Goal: Task Accomplishment & Management: Complete application form

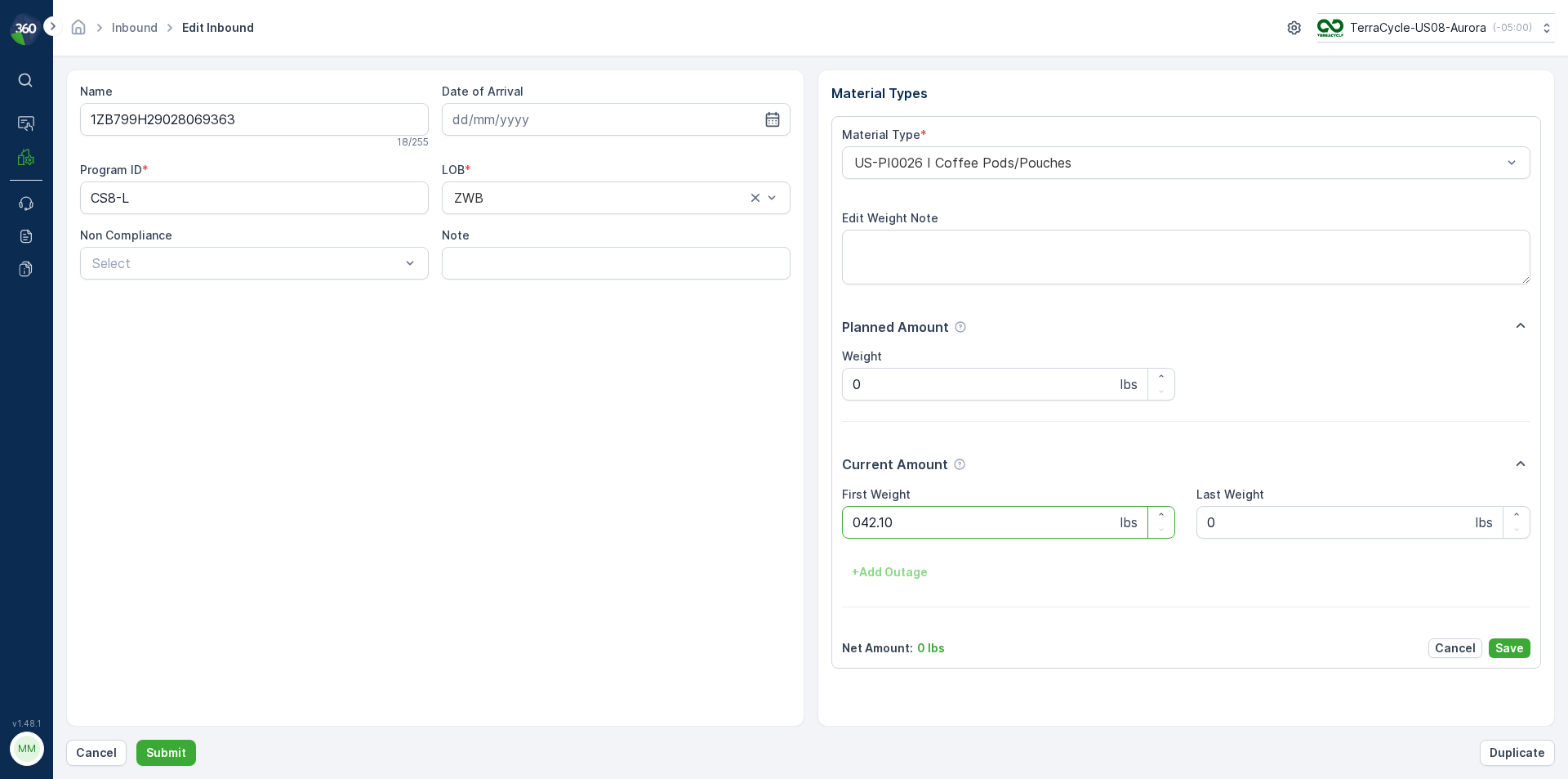
click at [136, 740] on button "Submit" at bounding box center [166, 752] width 60 height 26
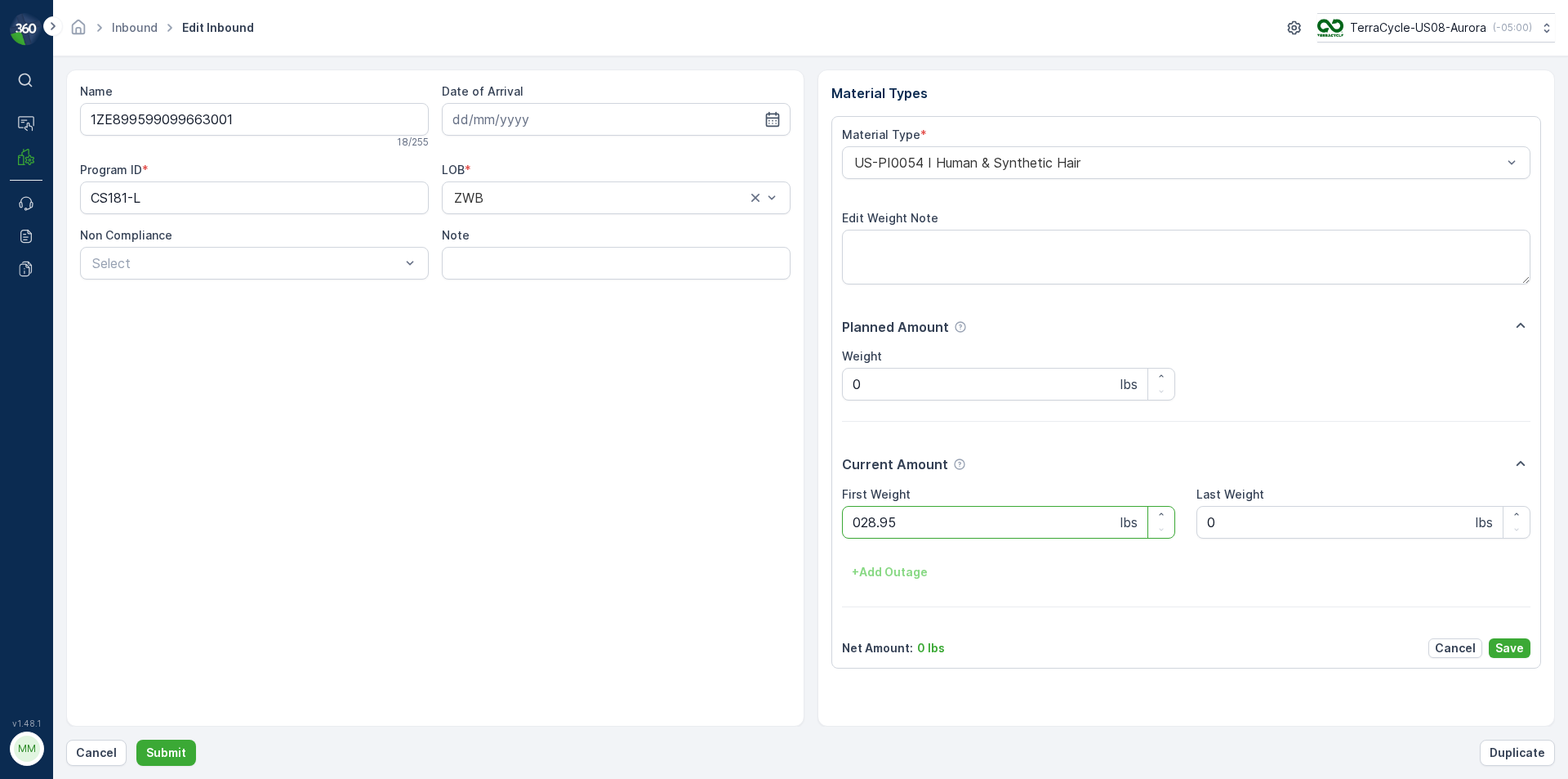
click at [136, 740] on button "Submit" at bounding box center [166, 752] width 60 height 26
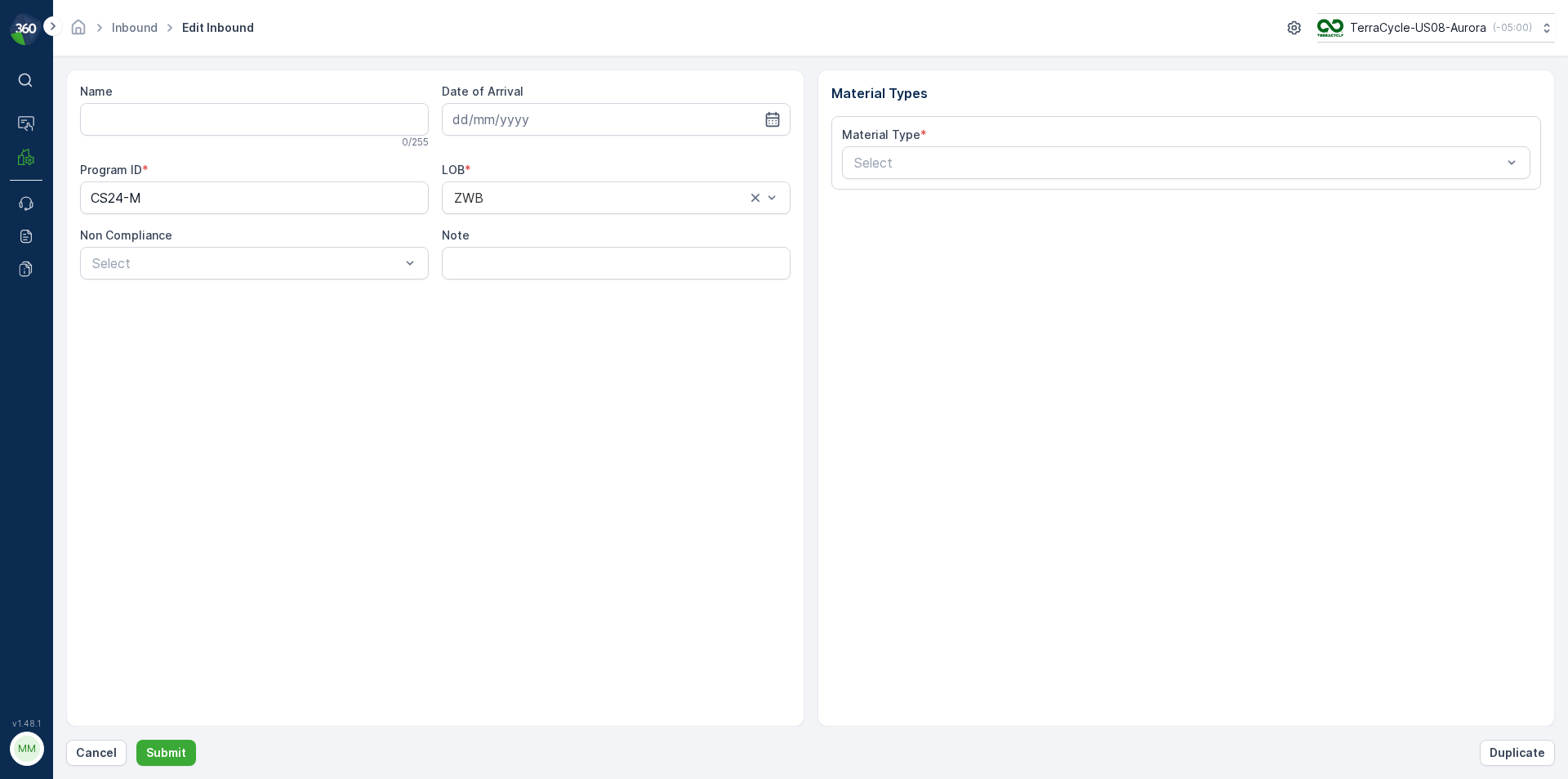
type input "1ZB799H29010300984"
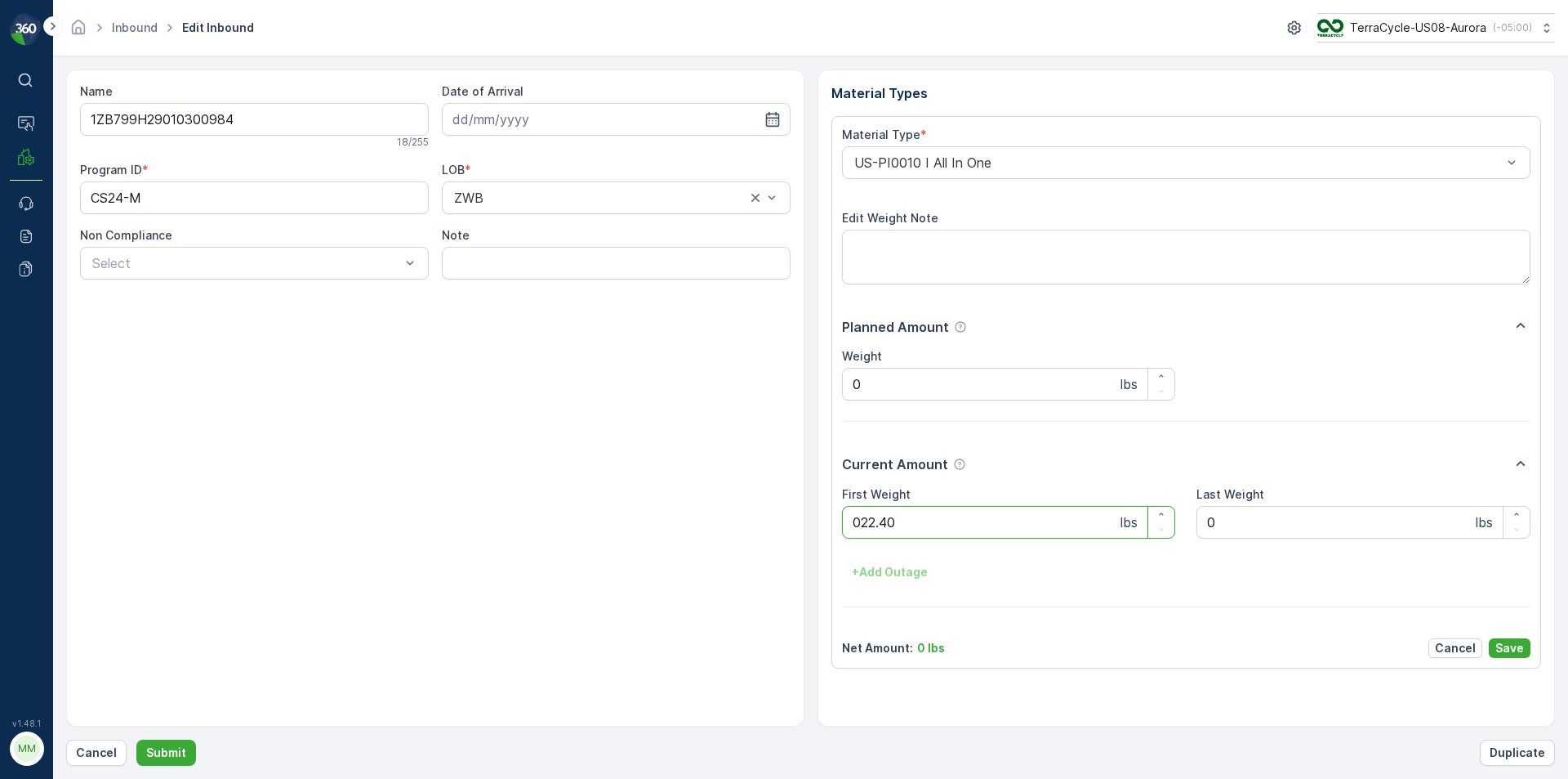
click at [136, 740] on button "Submit" at bounding box center [166, 752] width 60 height 26
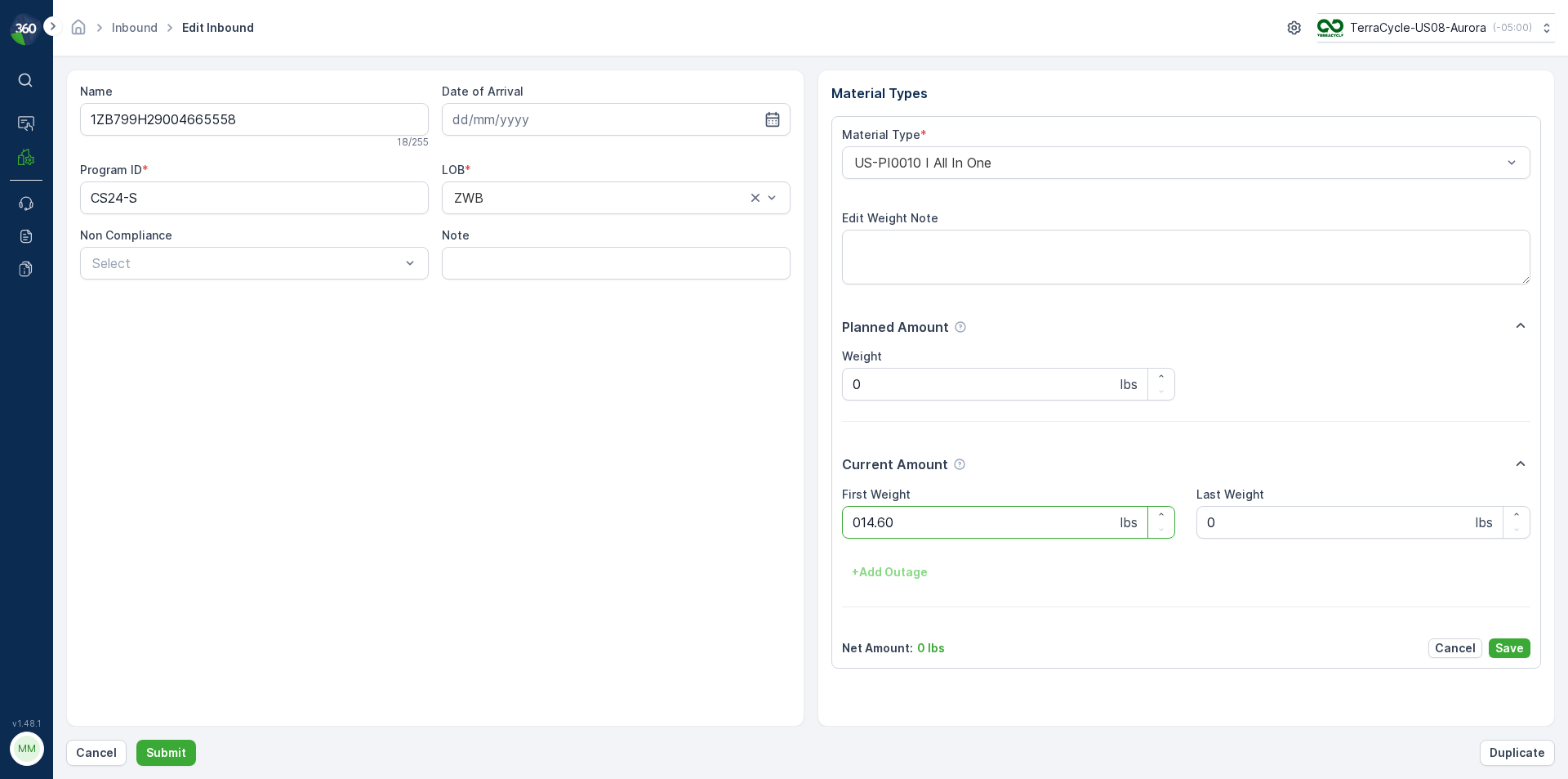
click at [136, 740] on button "Submit" at bounding box center [166, 752] width 60 height 26
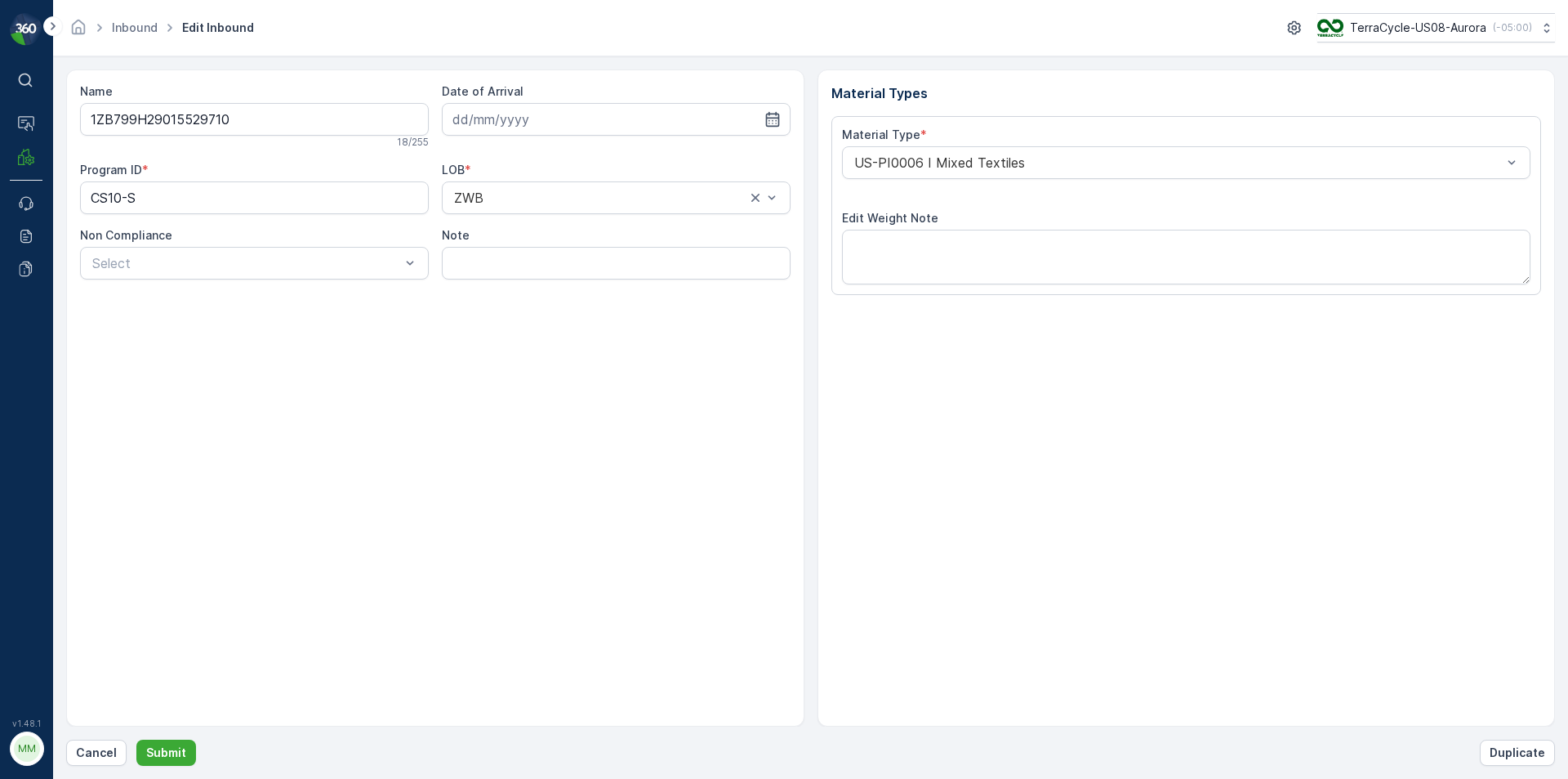
click at [136, 740] on button "Submit" at bounding box center [166, 752] width 60 height 26
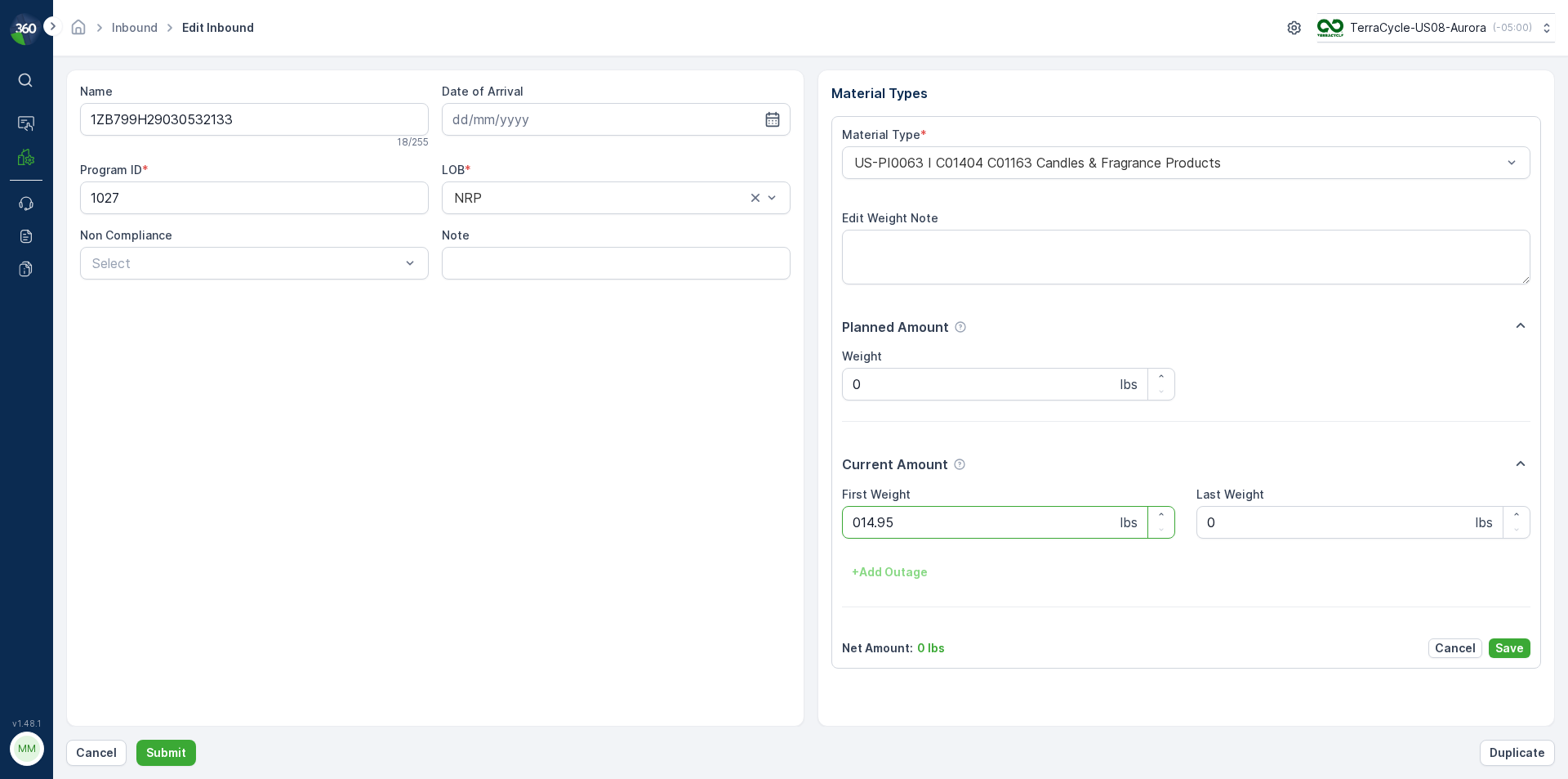
click at [136, 740] on button "Submit" at bounding box center [166, 752] width 60 height 26
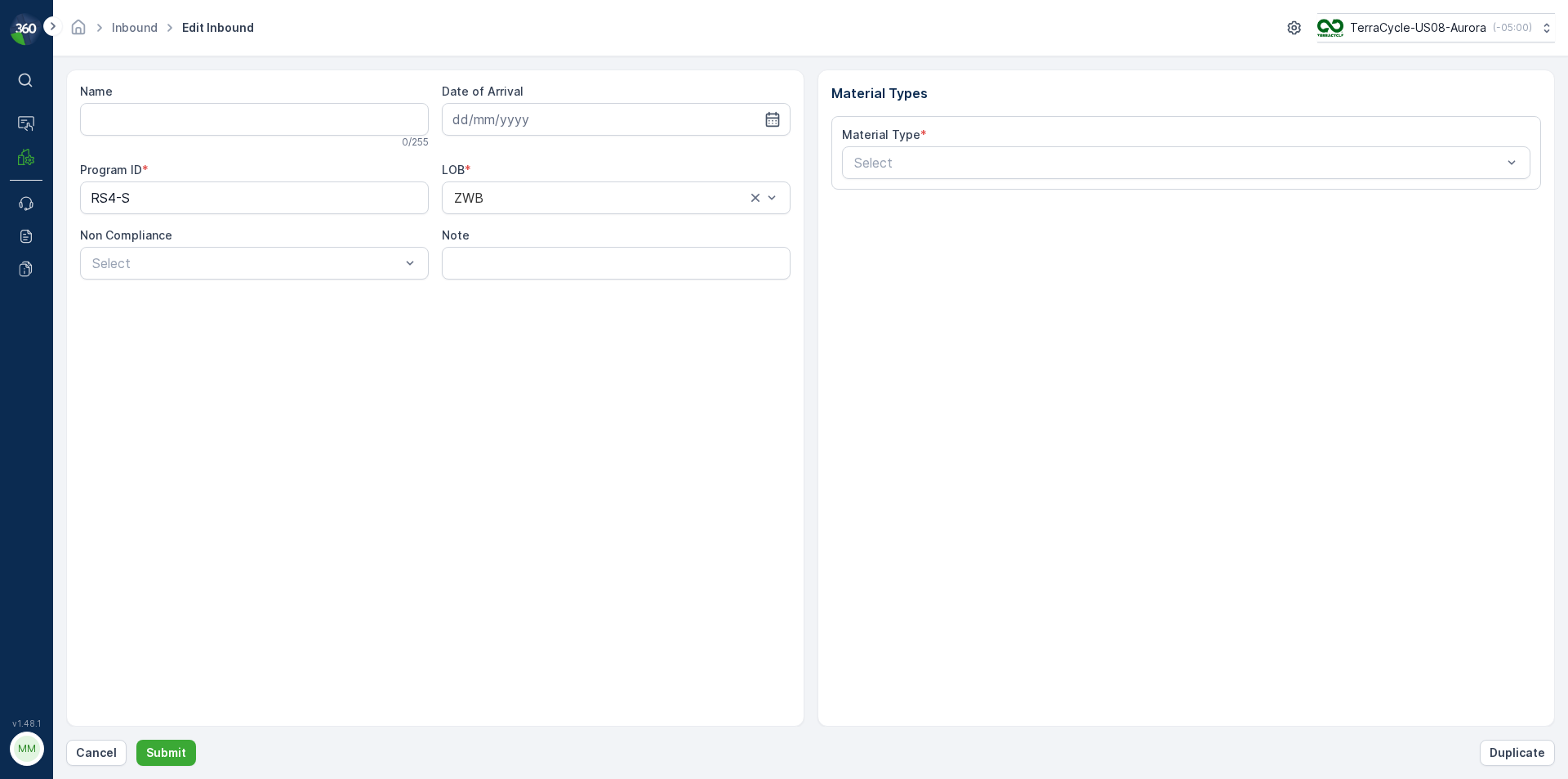
type input "1ZE899599099026002"
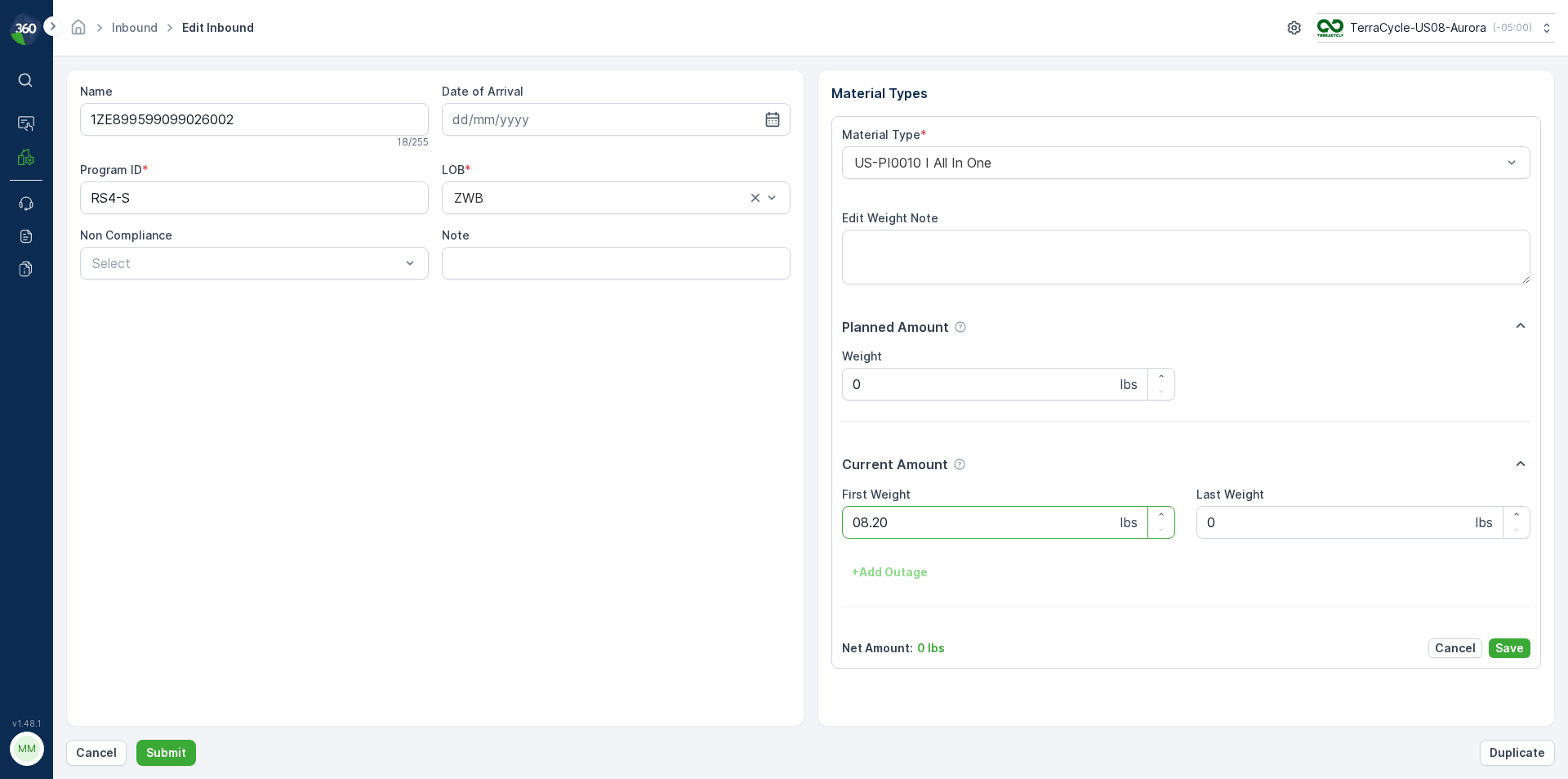
click at [136, 740] on button "Submit" at bounding box center [166, 752] width 60 height 26
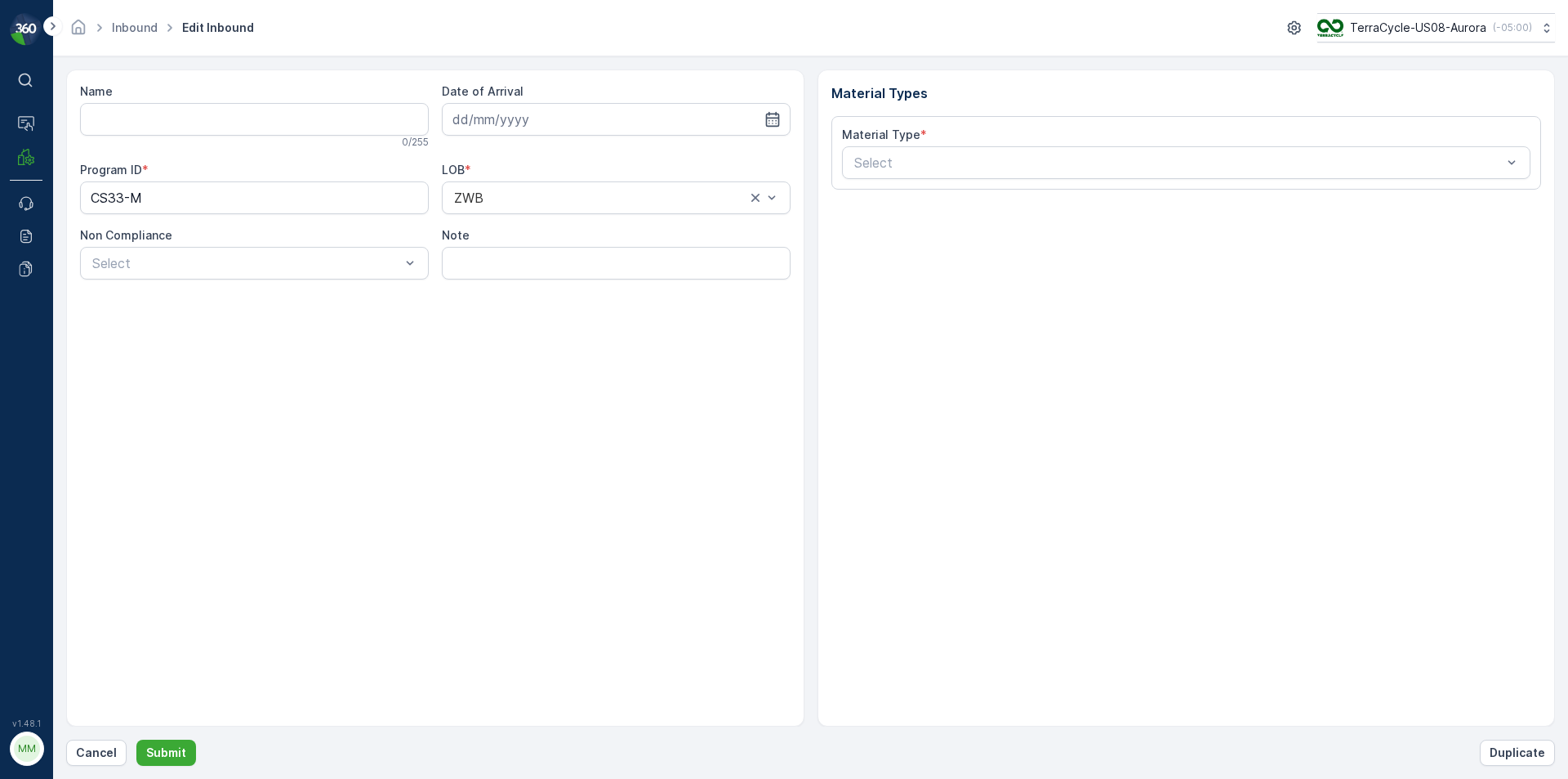
type input "1ZB799H29038639871"
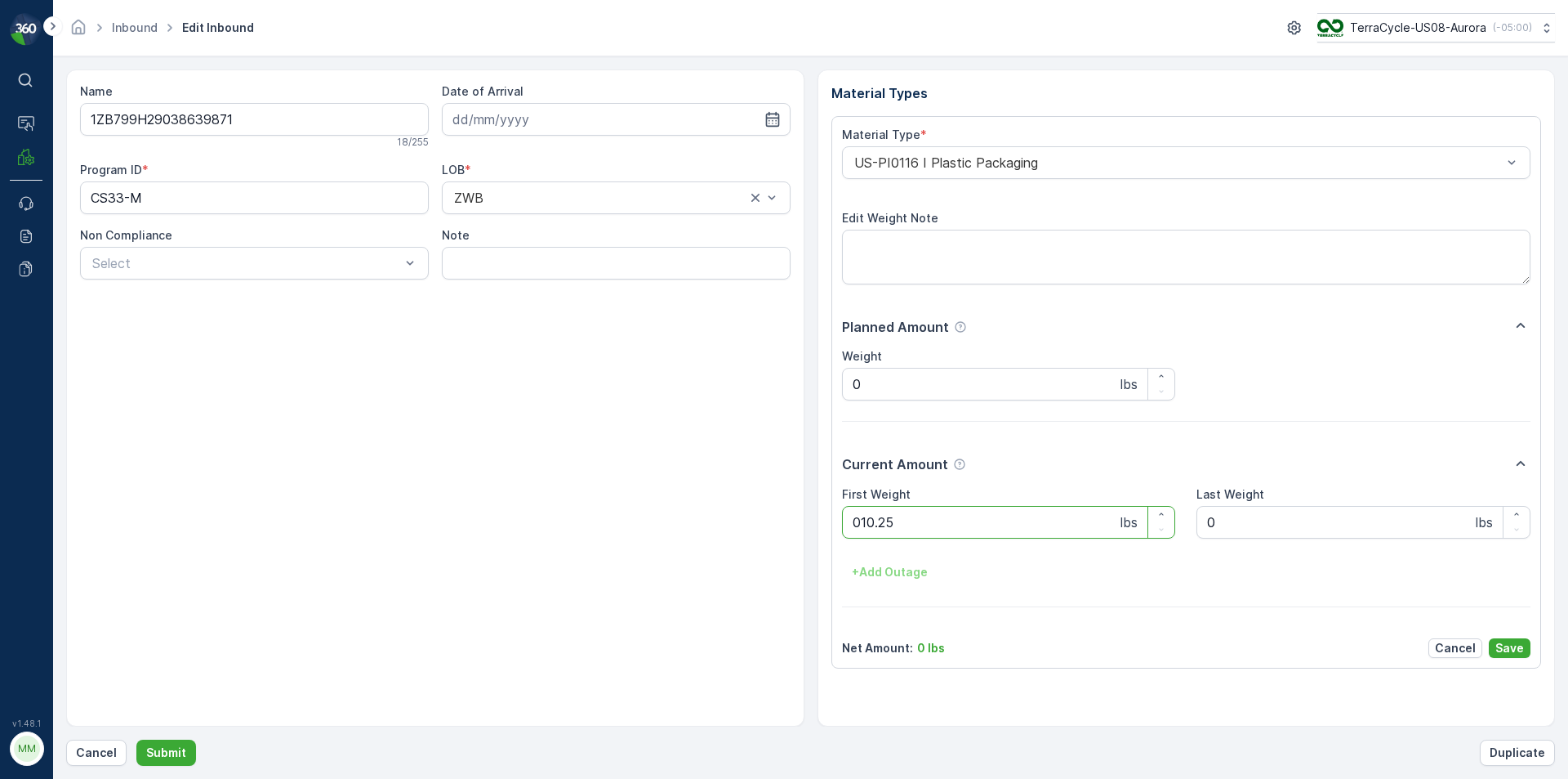
click at [136, 740] on button "Submit" at bounding box center [166, 752] width 60 height 26
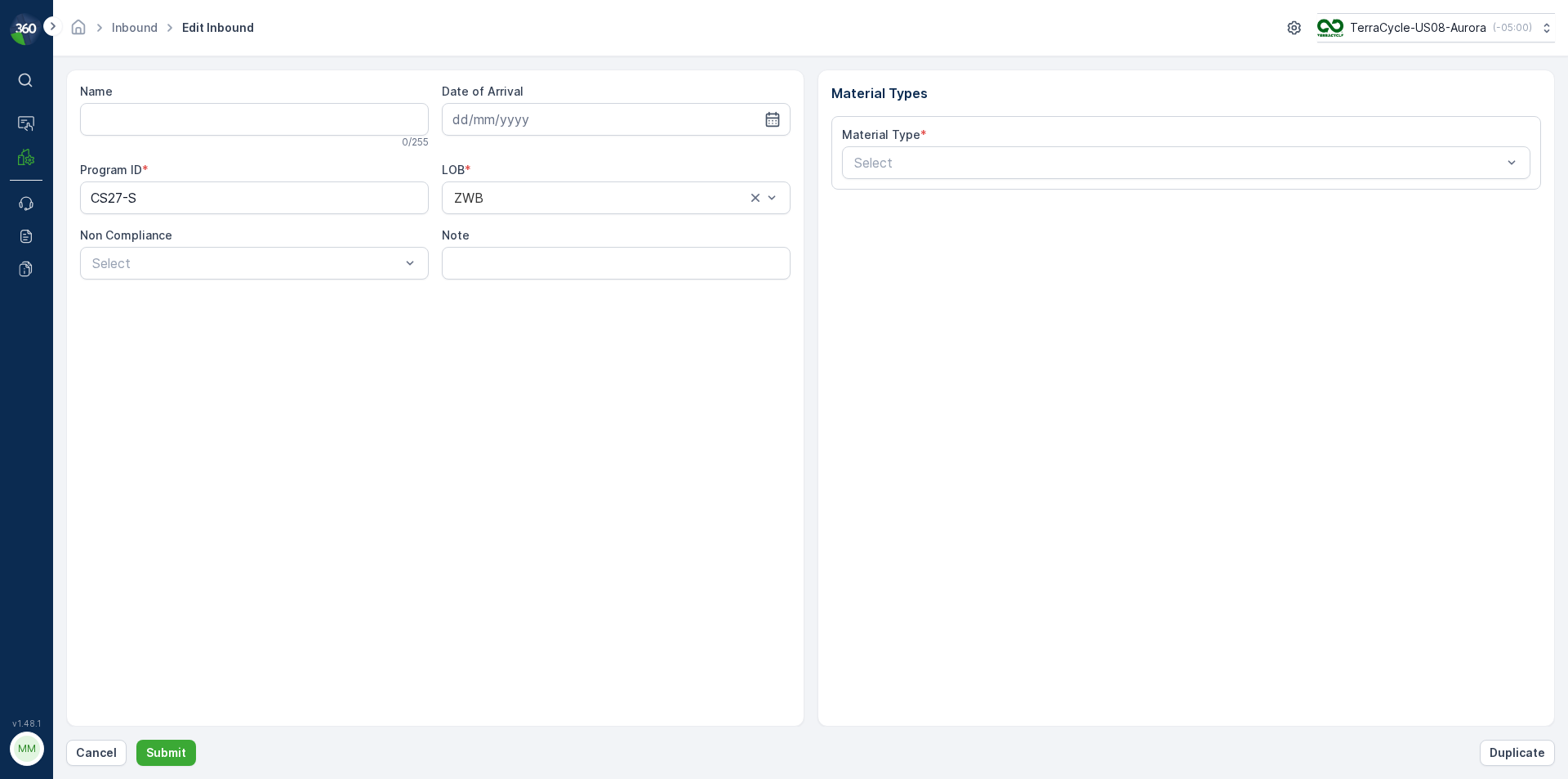
type input "1ZE899599093861923"
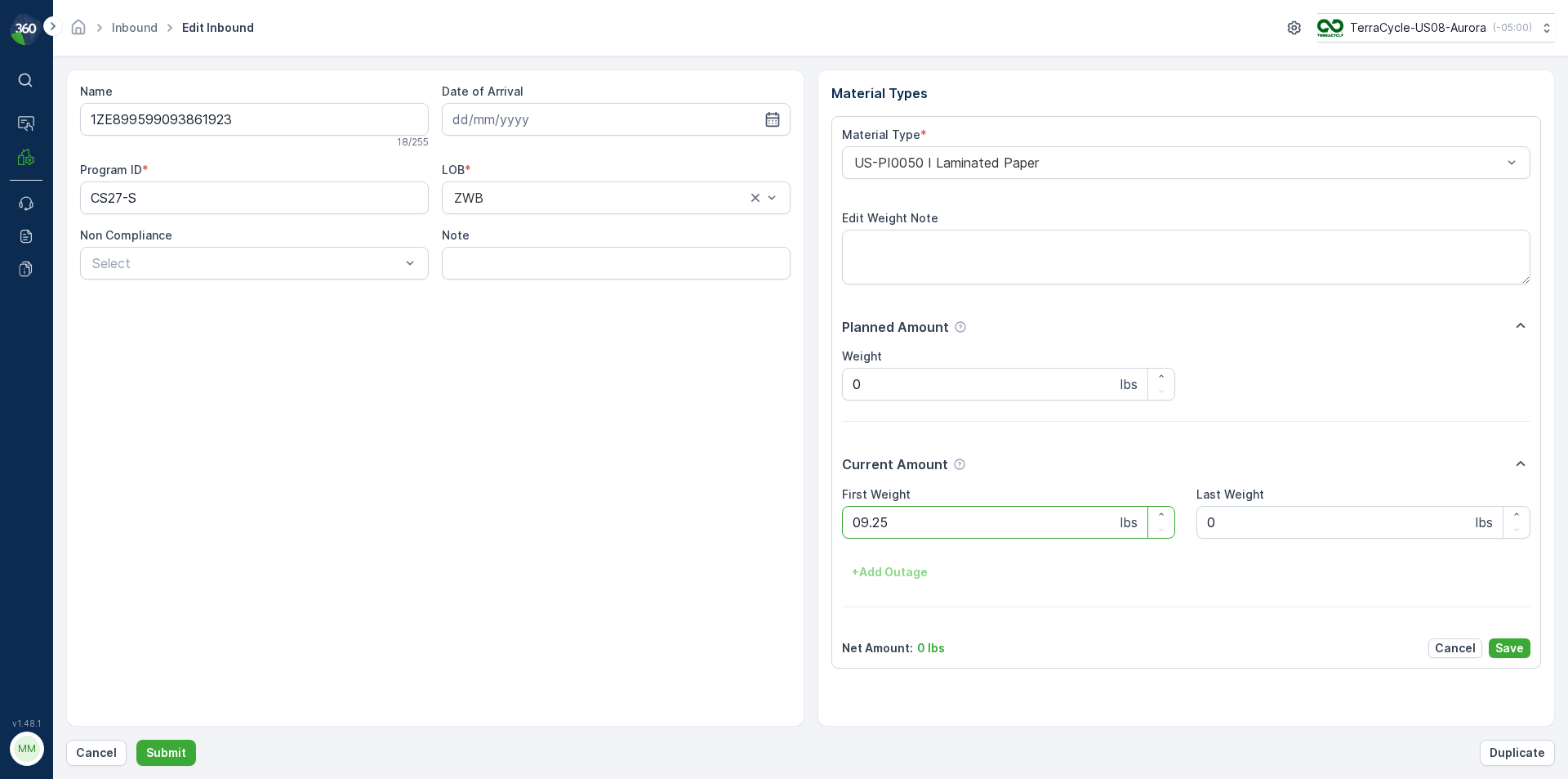
click at [136, 740] on button "Submit" at bounding box center [166, 752] width 60 height 26
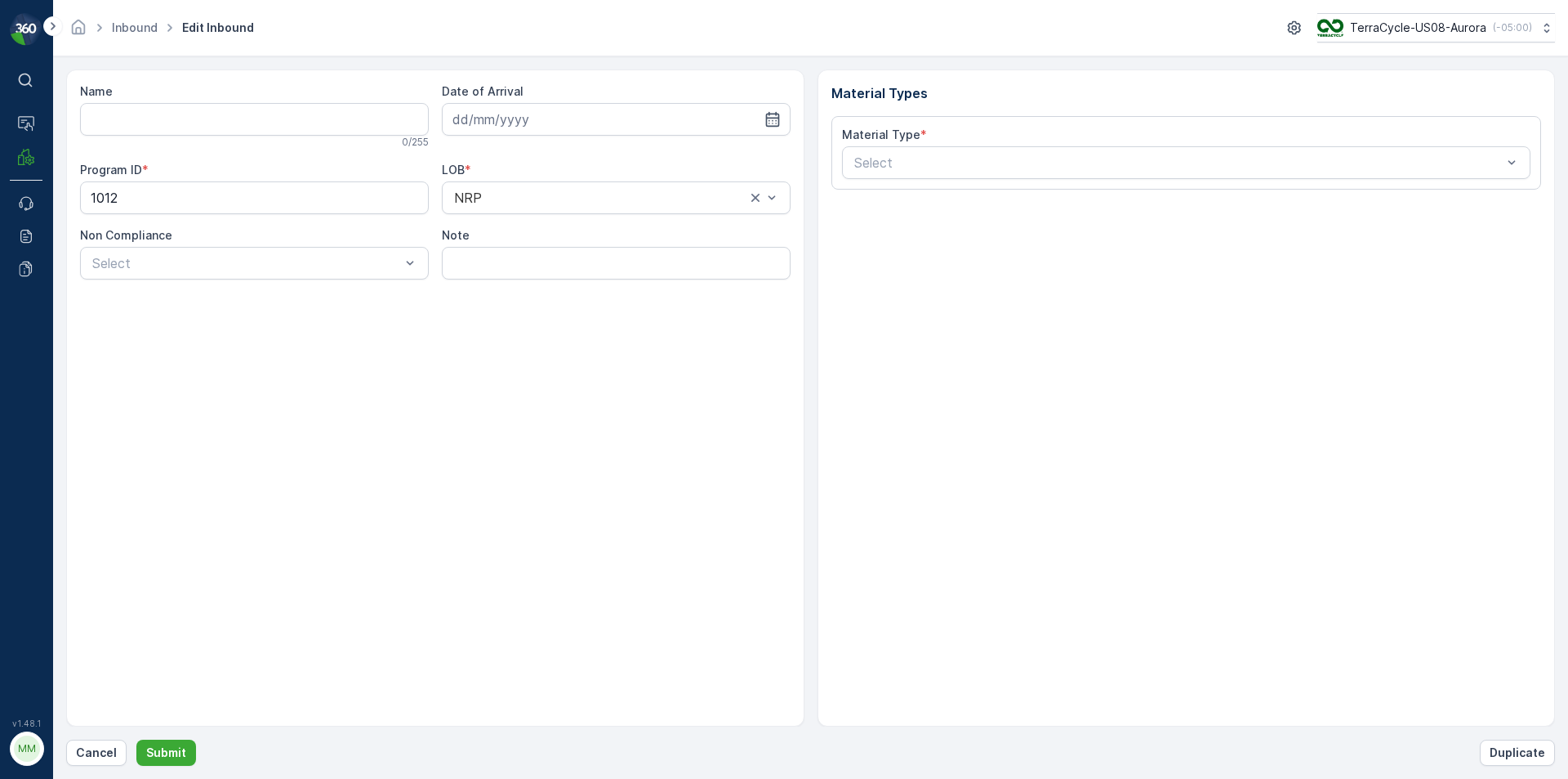
type input "1ZB799H29028106116"
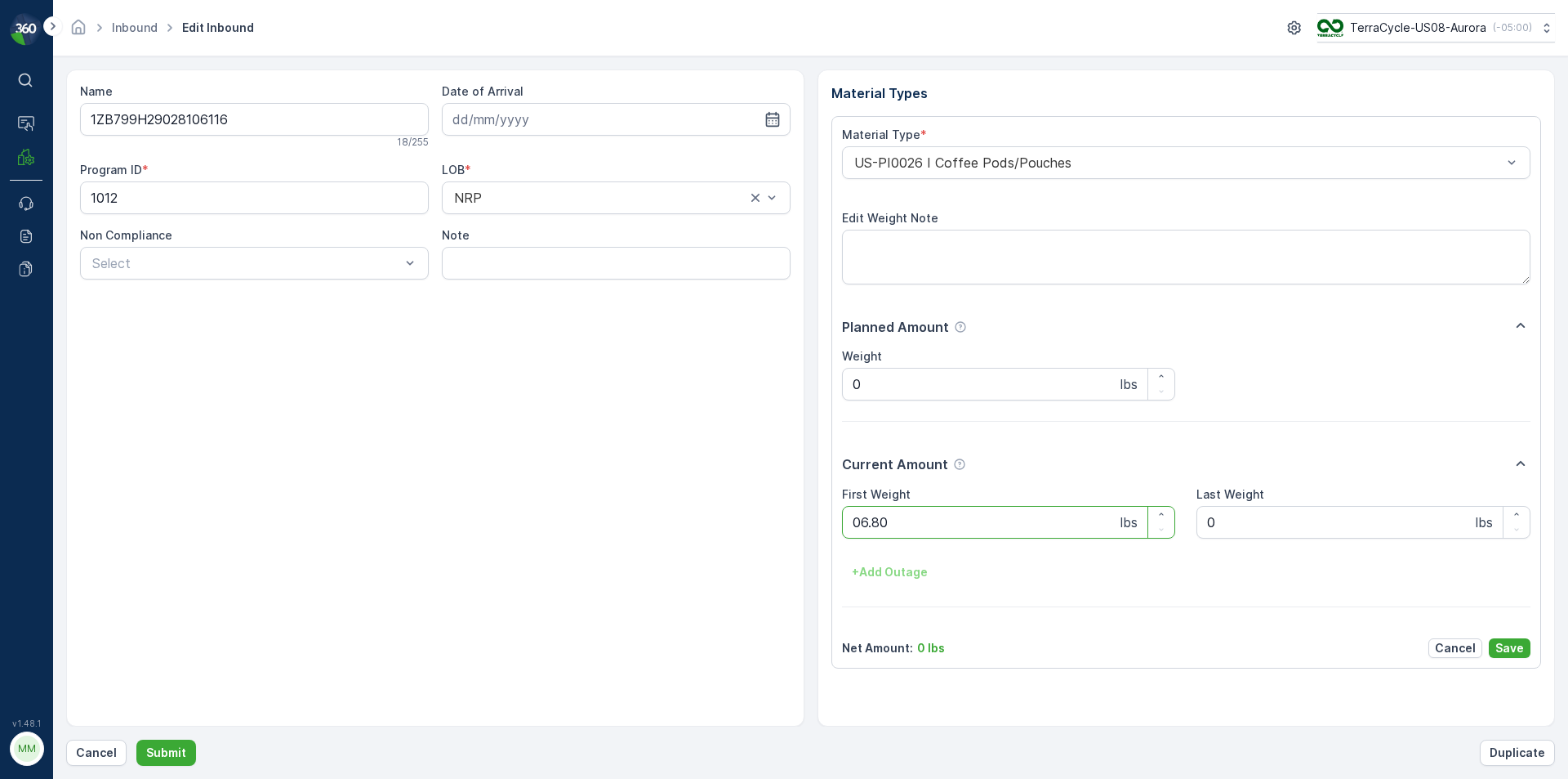
click at [136, 740] on button "Submit" at bounding box center [166, 752] width 60 height 26
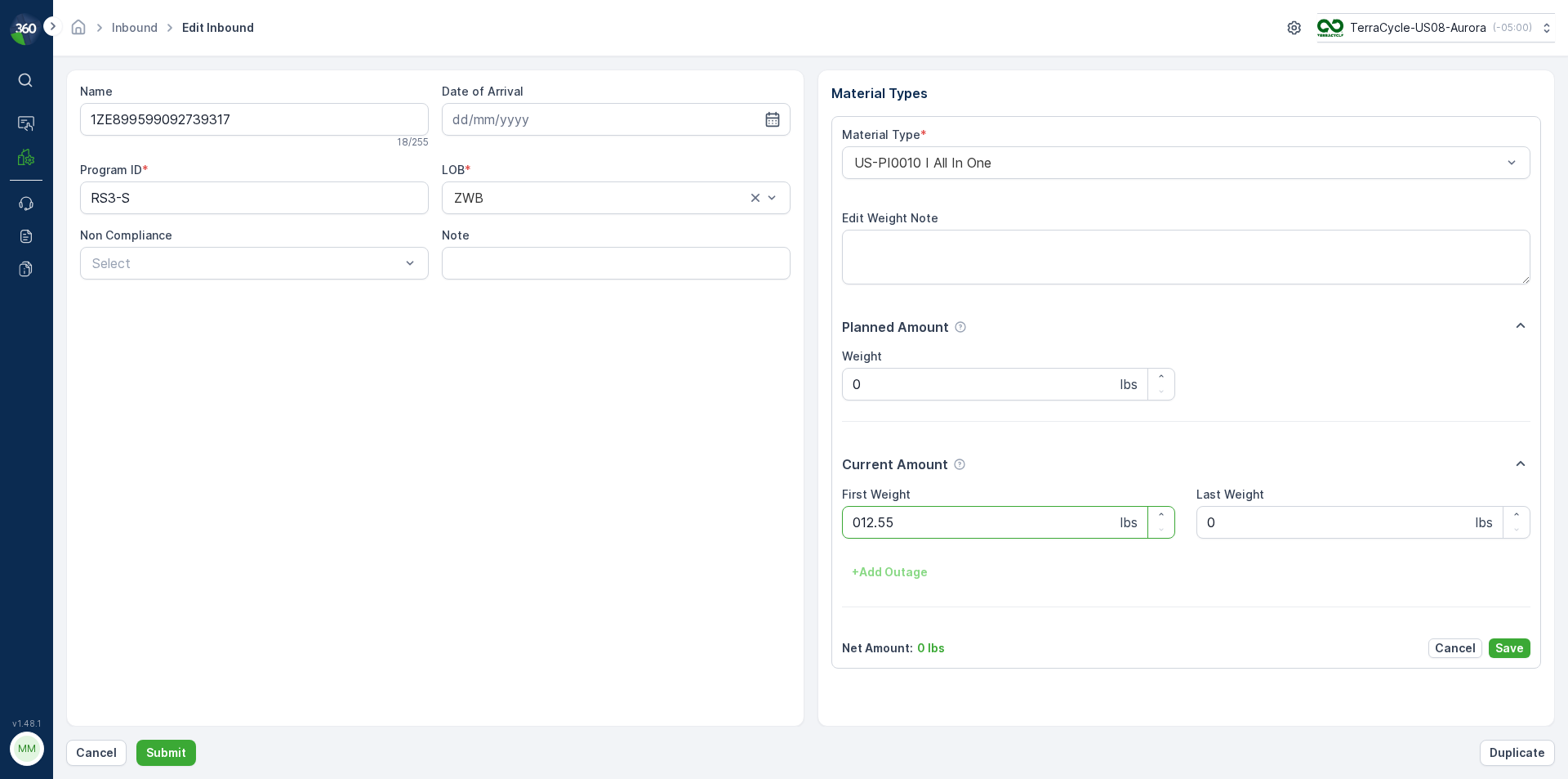
click at [136, 740] on button "Submit" at bounding box center [166, 752] width 60 height 26
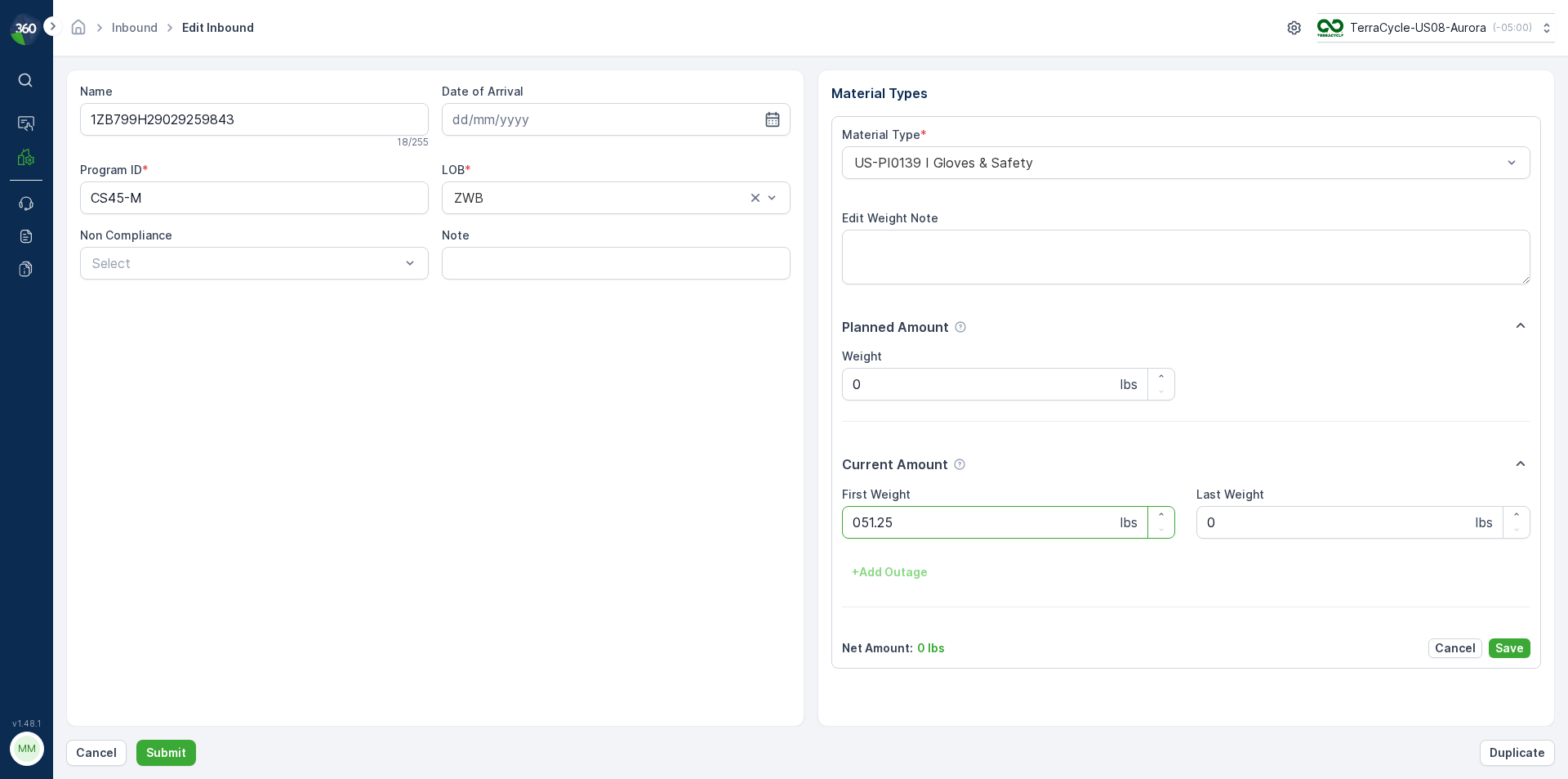
click at [136, 740] on button "Submit" at bounding box center [166, 752] width 60 height 26
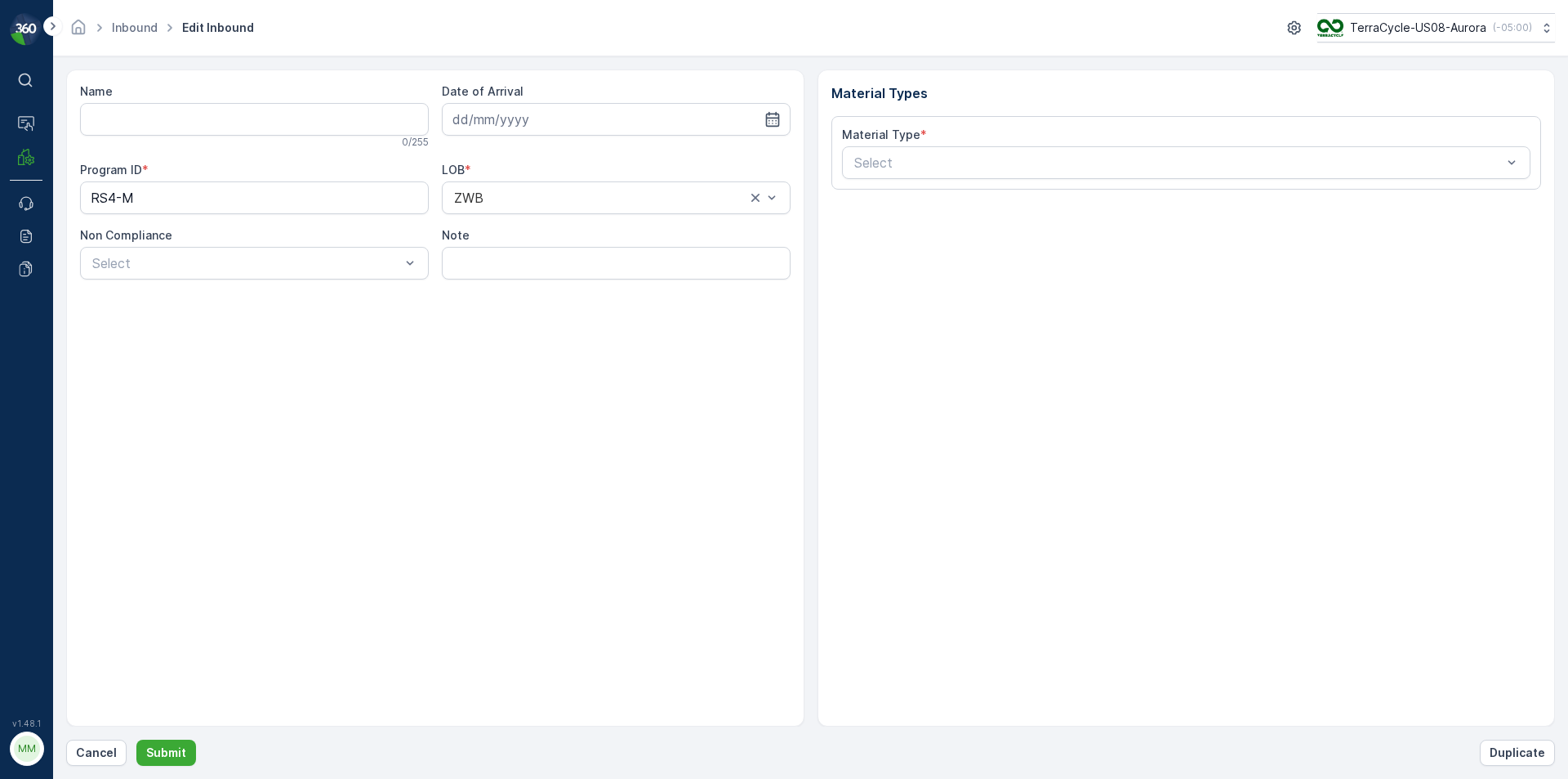
type input "1ZB799H29020651809"
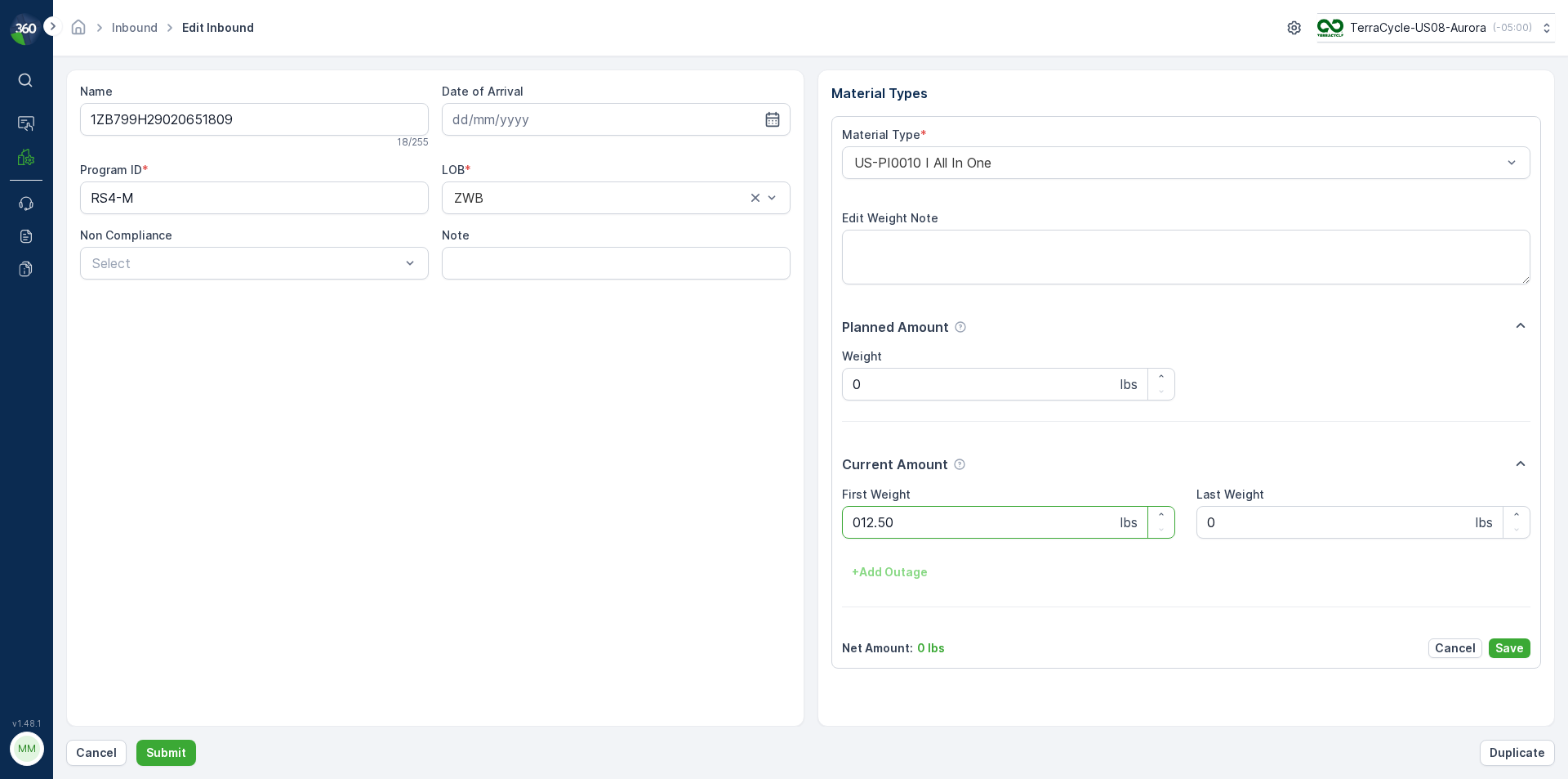
click at [136, 740] on button "Submit" at bounding box center [166, 752] width 60 height 26
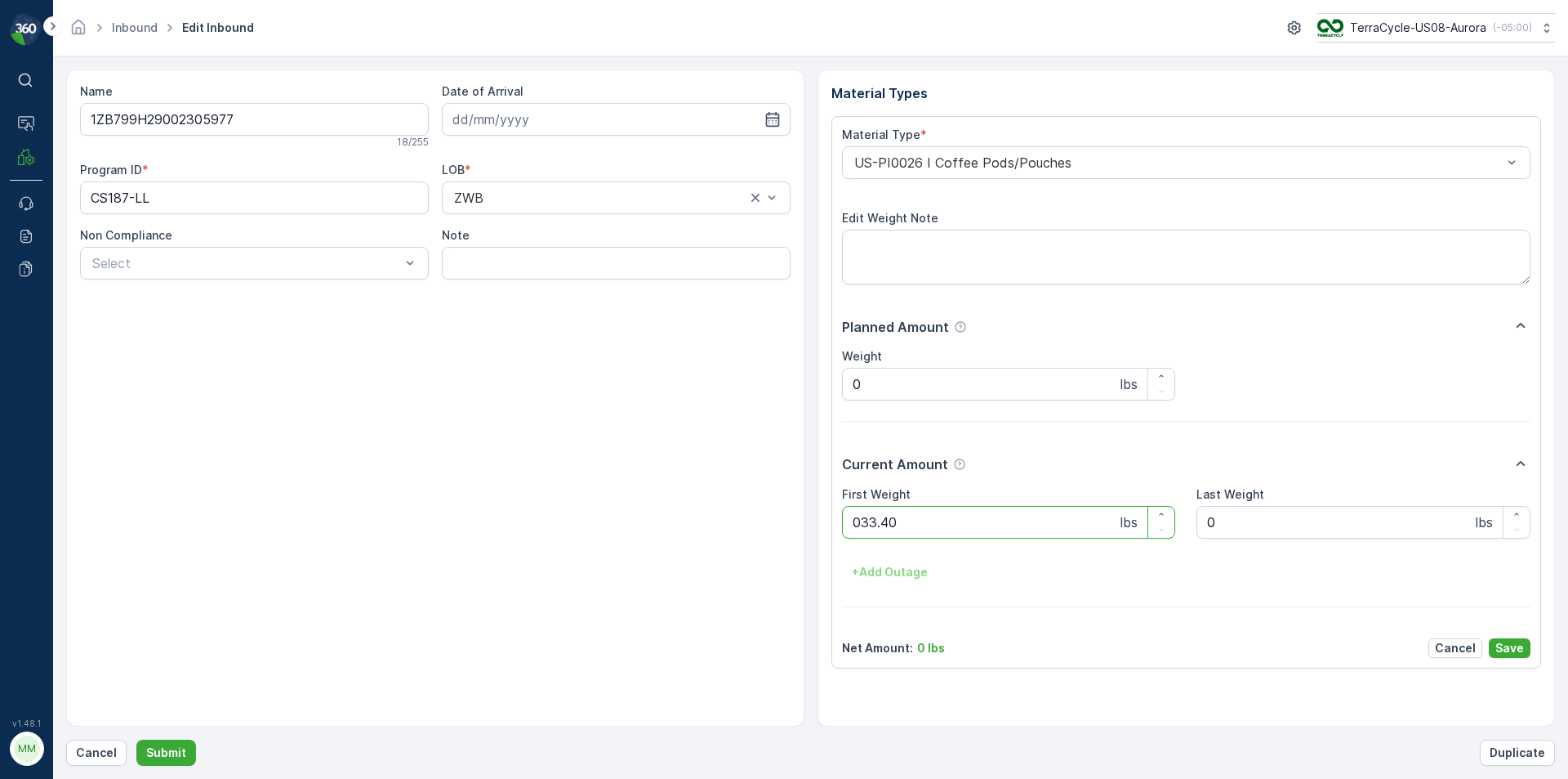
click at [136, 740] on button "Submit" at bounding box center [166, 752] width 60 height 26
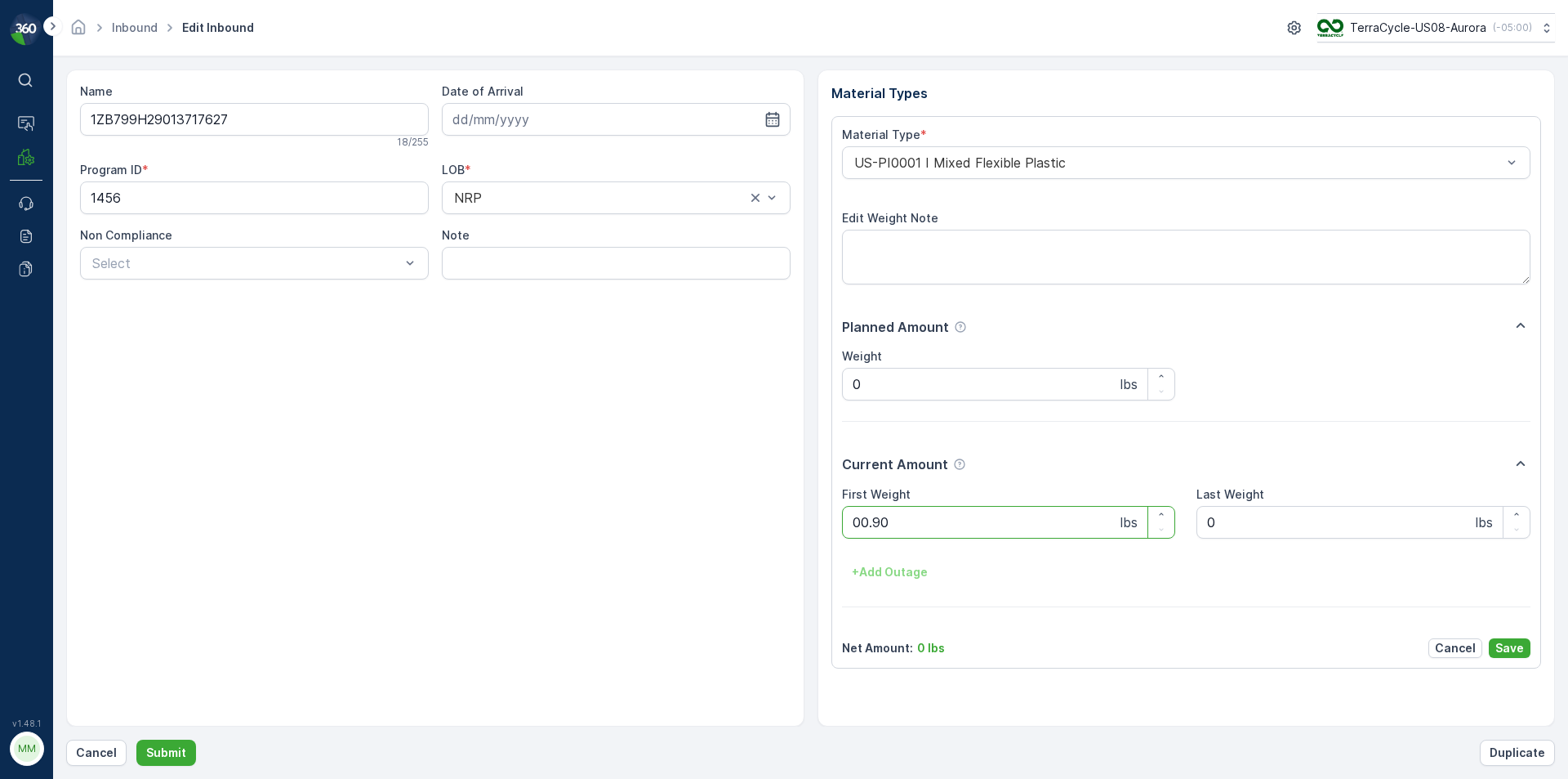
click at [136, 740] on button "Submit" at bounding box center [166, 752] width 60 height 26
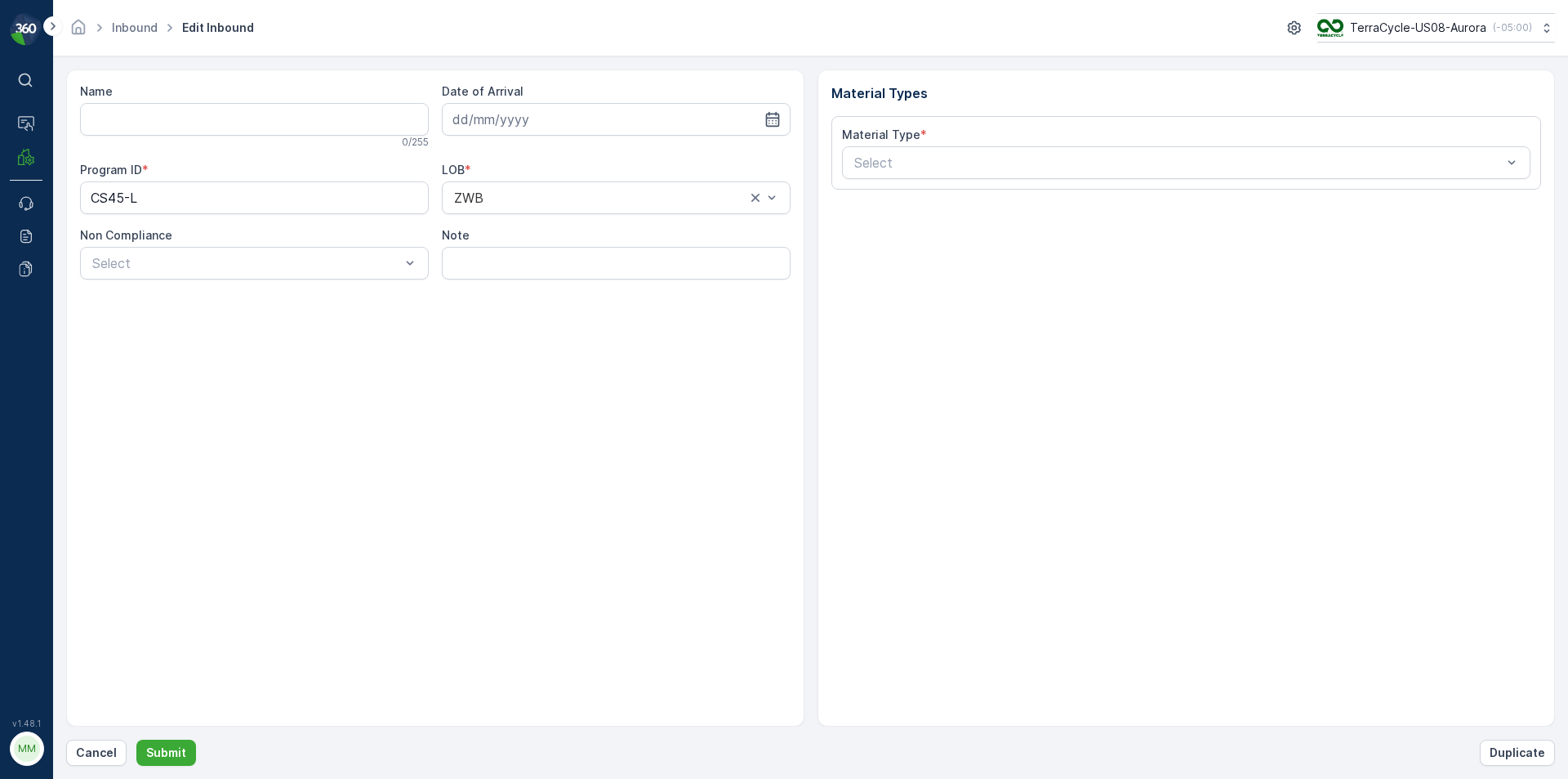
type input "1Z1AR8619098877410"
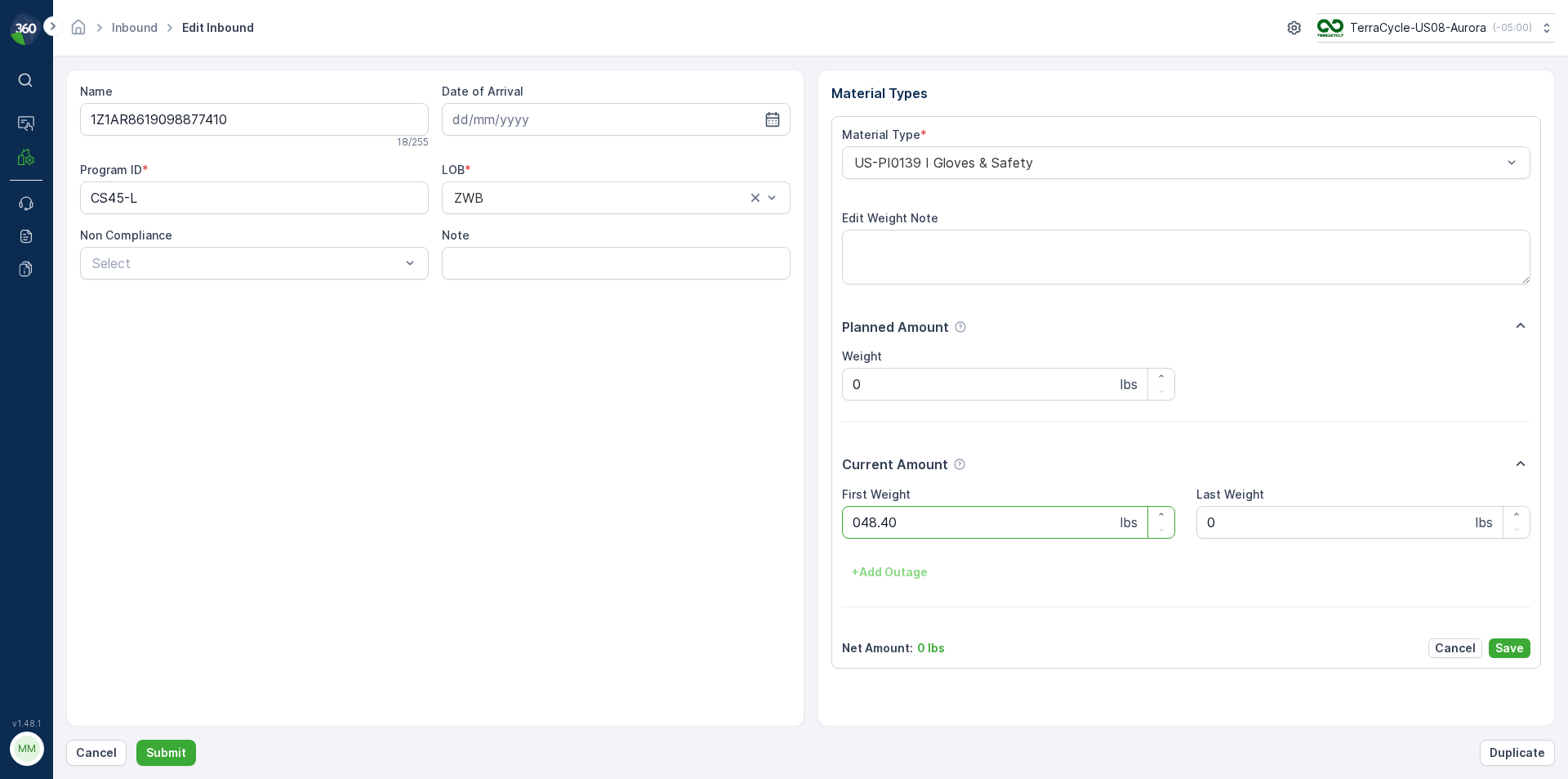
click at [136, 740] on button "Submit" at bounding box center [166, 752] width 60 height 26
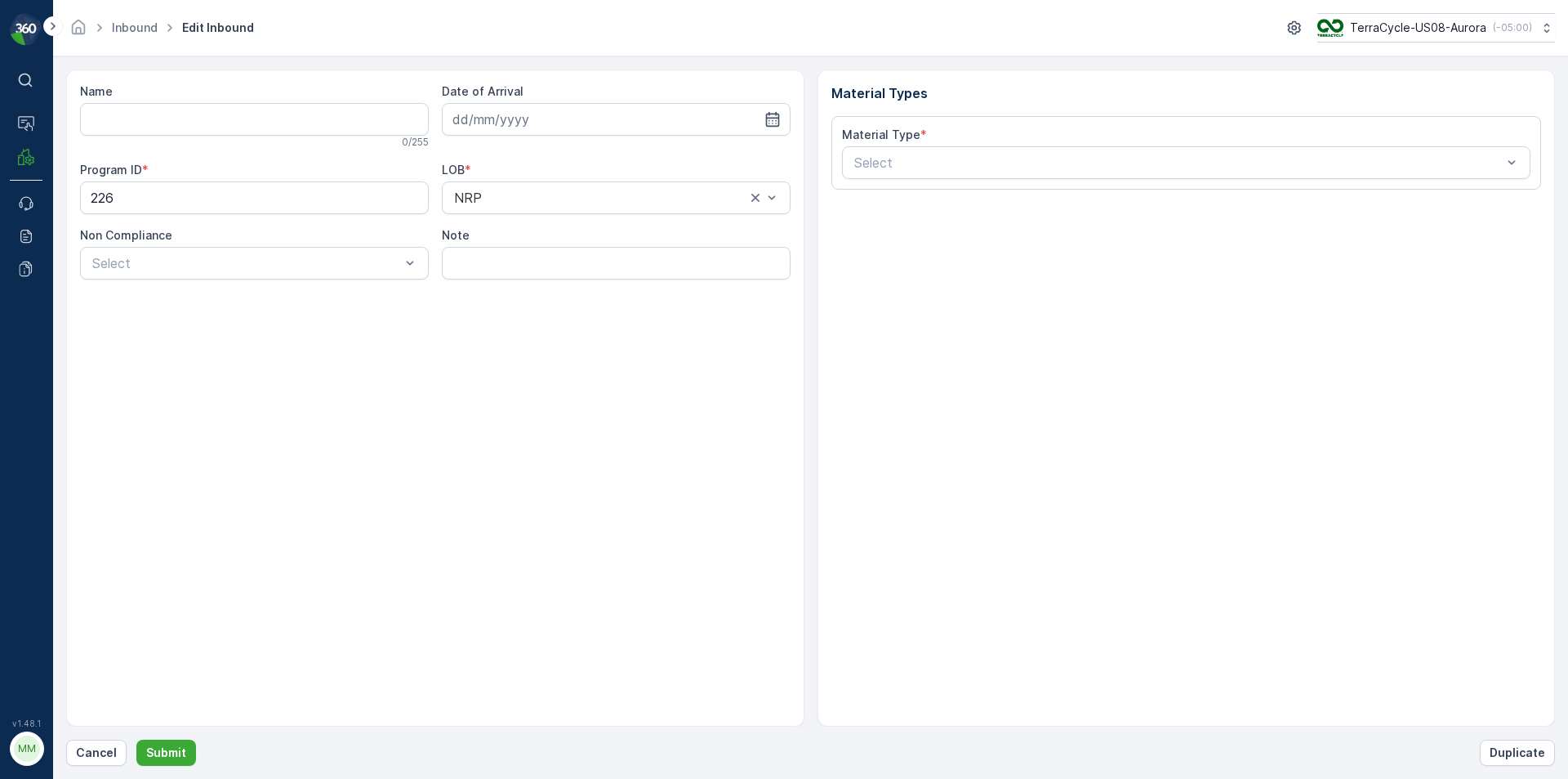
type input "1ZB799H29024164605"
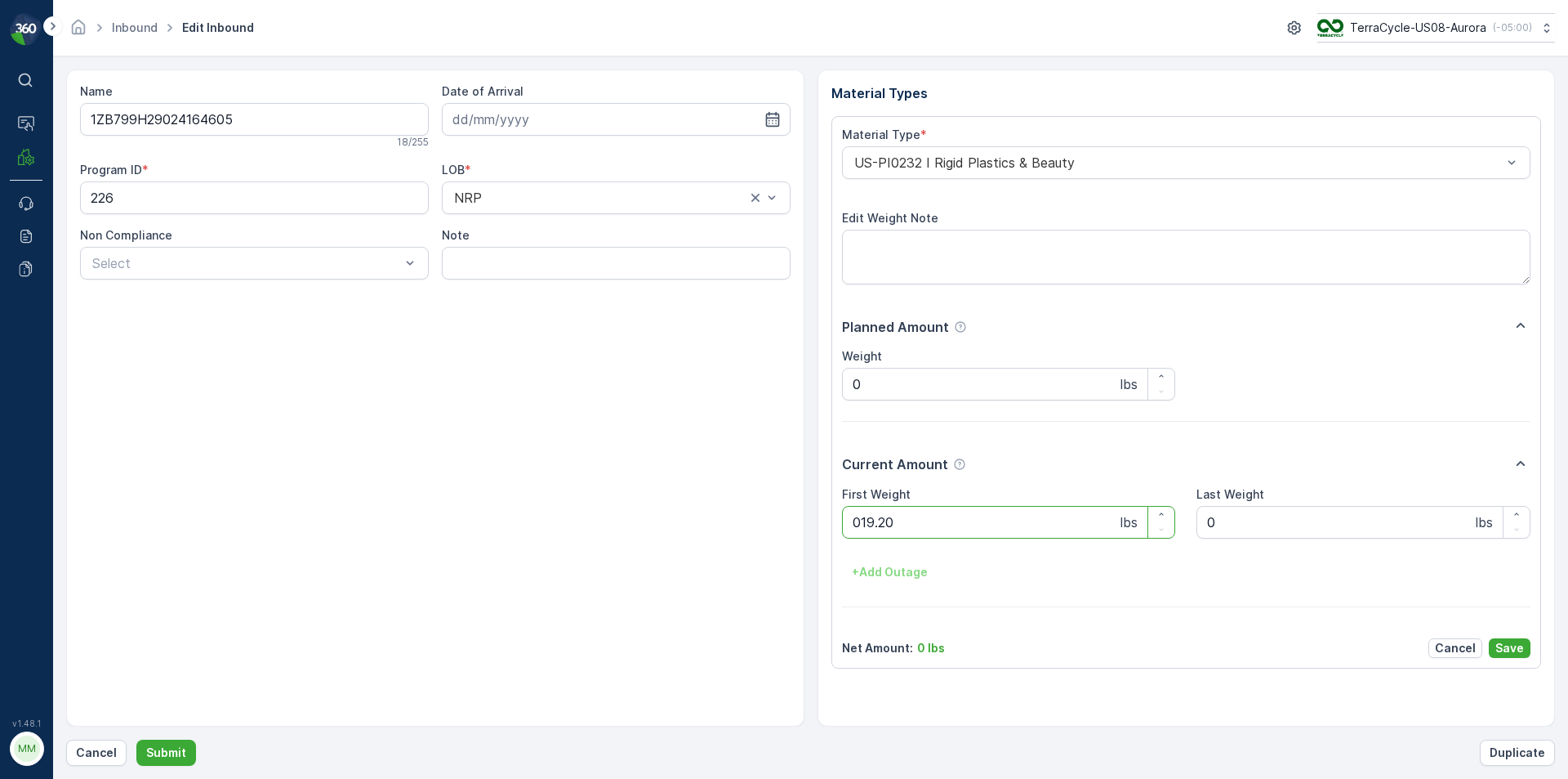
click at [136, 740] on button "Submit" at bounding box center [166, 752] width 60 height 26
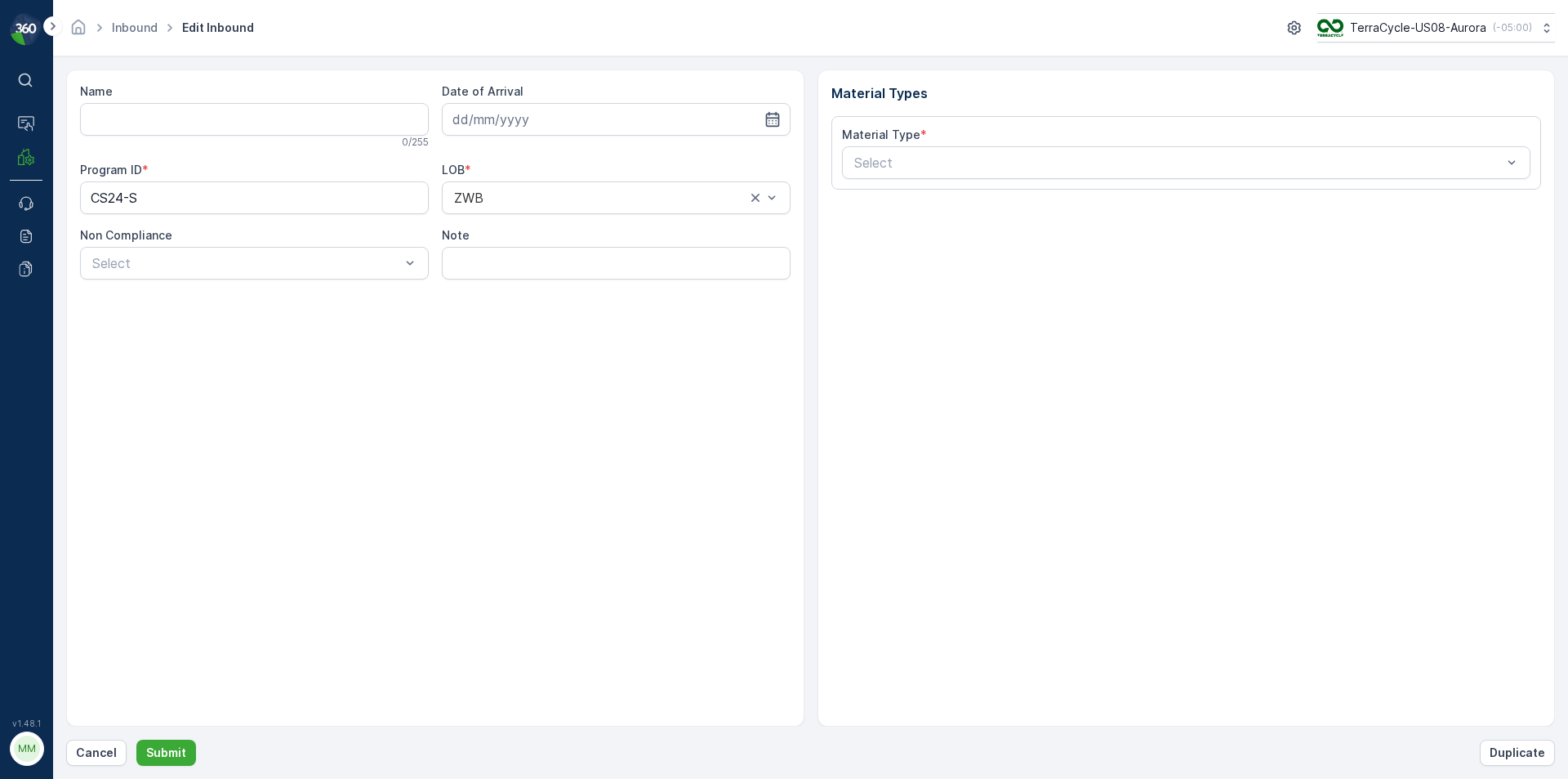
type input "1ZB799H29008937622"
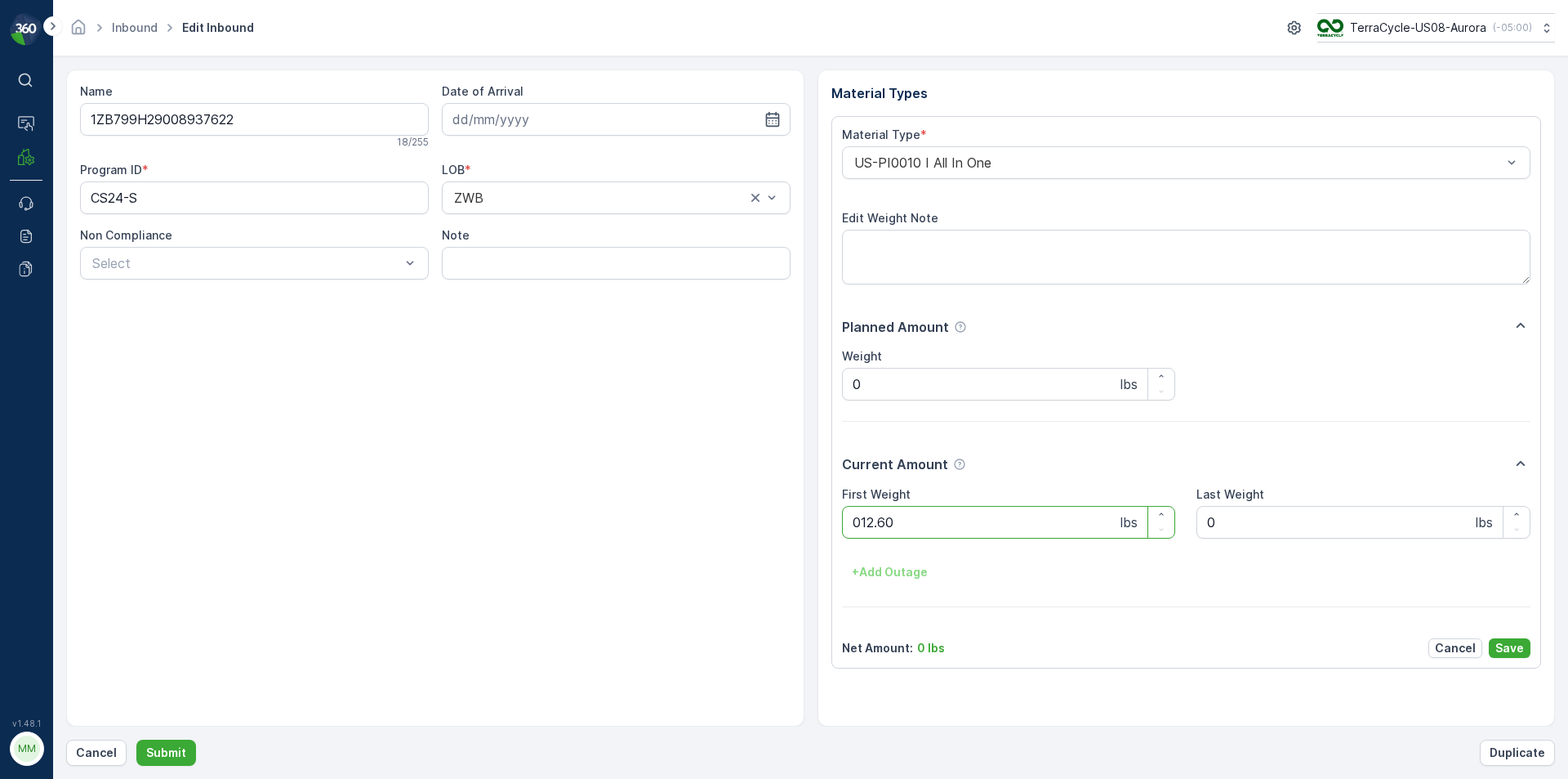
click at [136, 740] on button "Submit" at bounding box center [166, 752] width 60 height 26
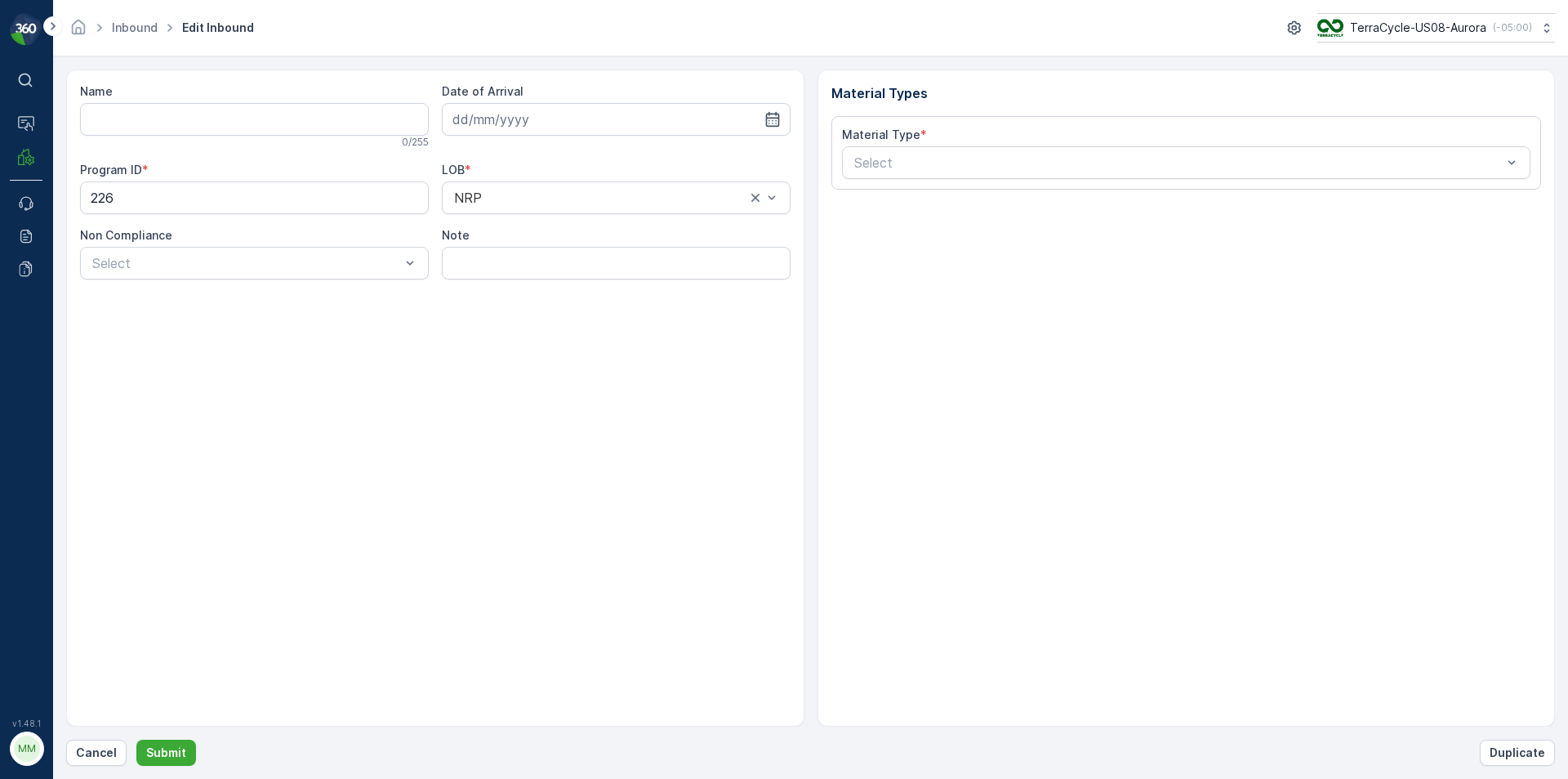
type input "1ZB799H29025670253"
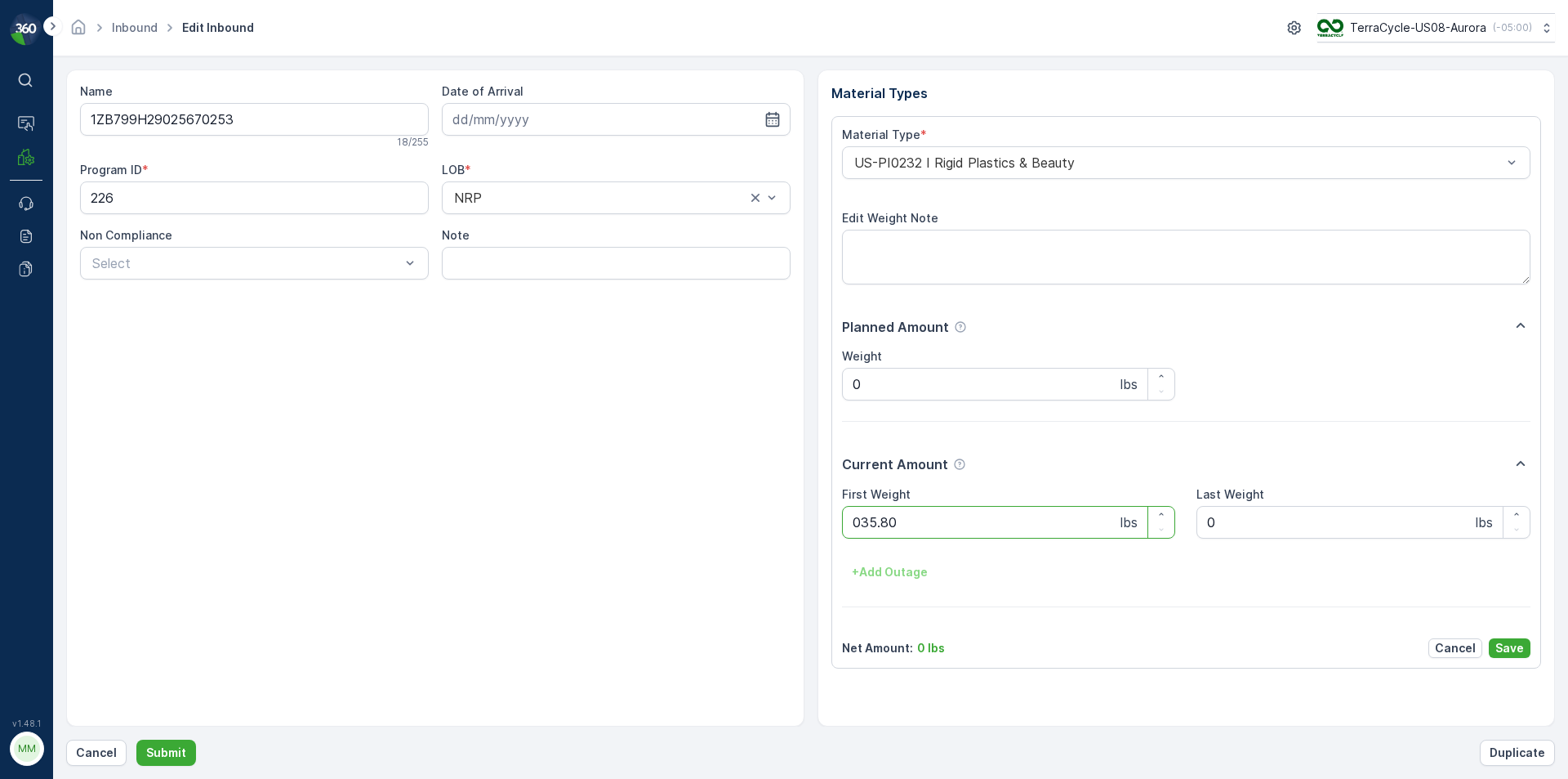
click at [136, 740] on button "Submit" at bounding box center [166, 752] width 60 height 26
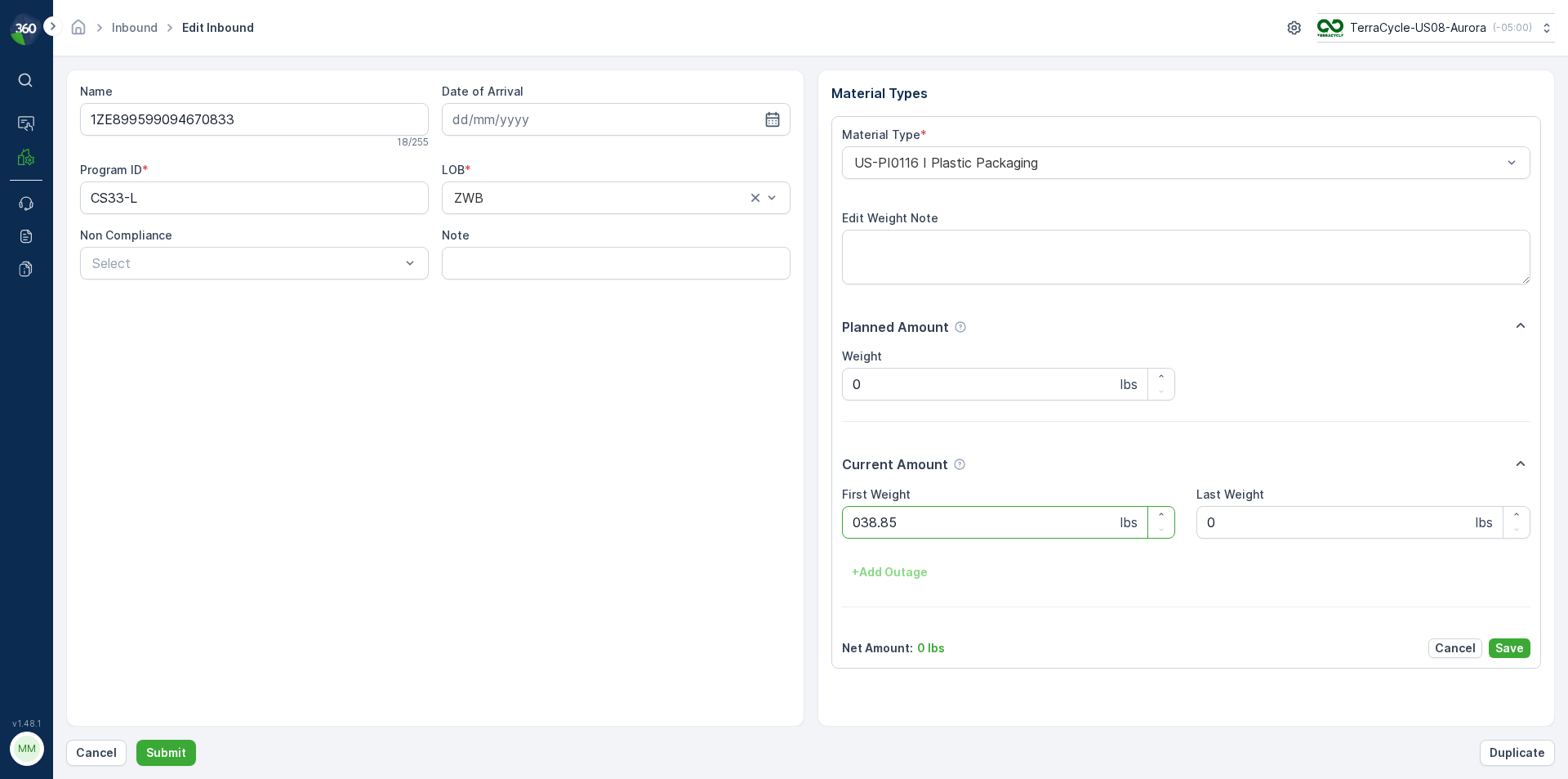
click at [136, 740] on button "Submit" at bounding box center [166, 752] width 60 height 26
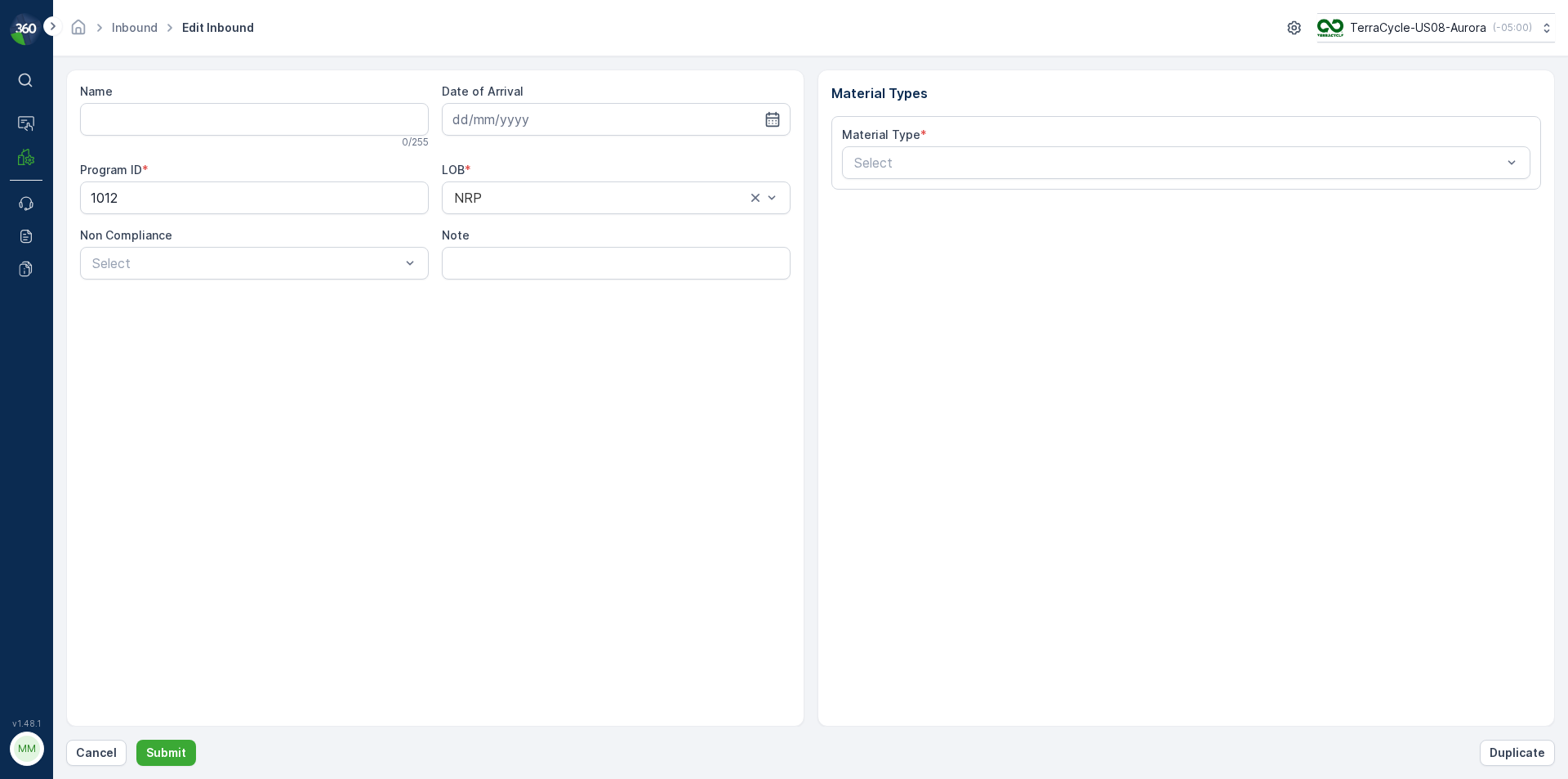
type input "1ZB799H29002955846"
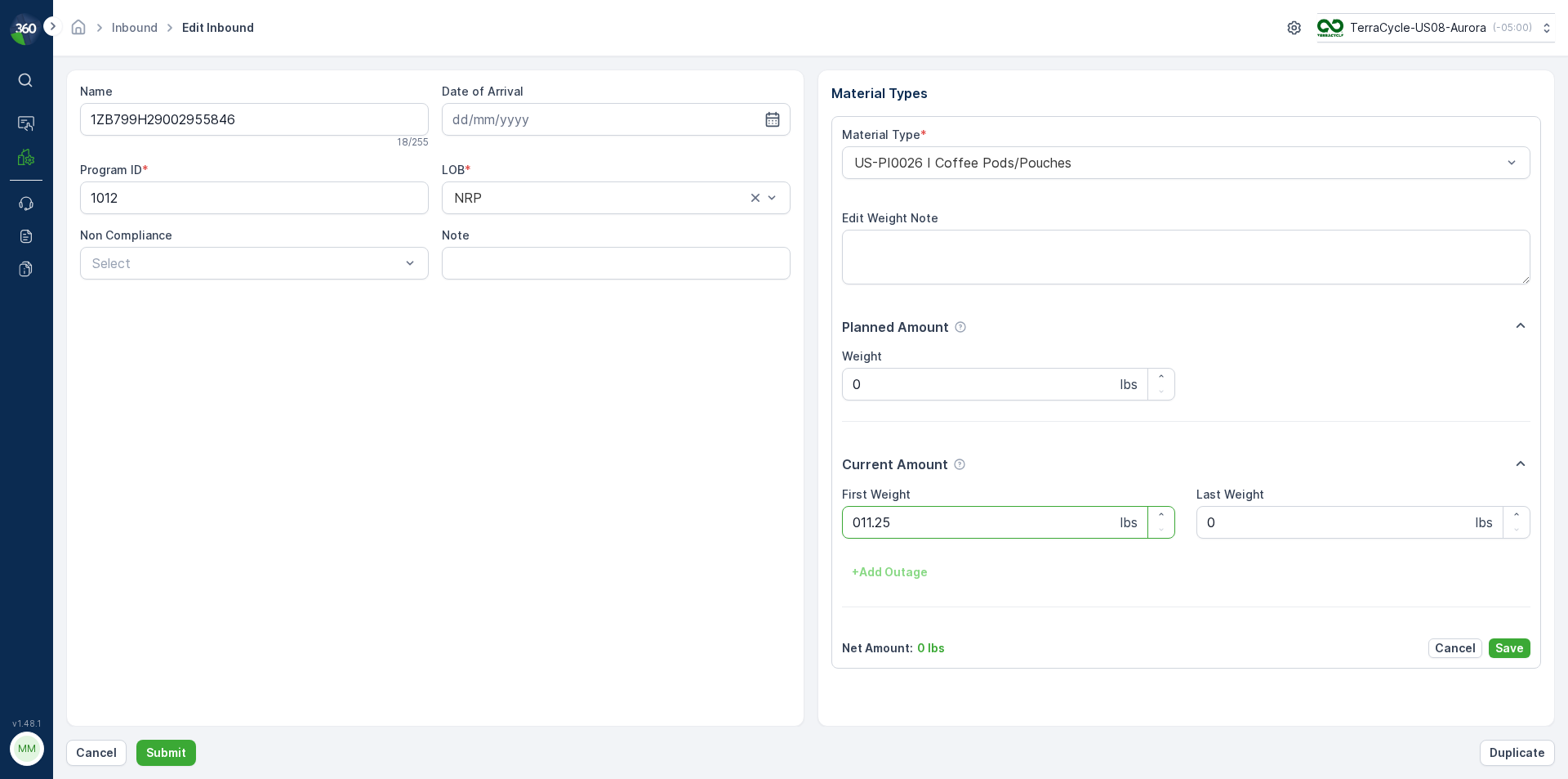
click at [136, 740] on button "Submit" at bounding box center [166, 752] width 60 height 26
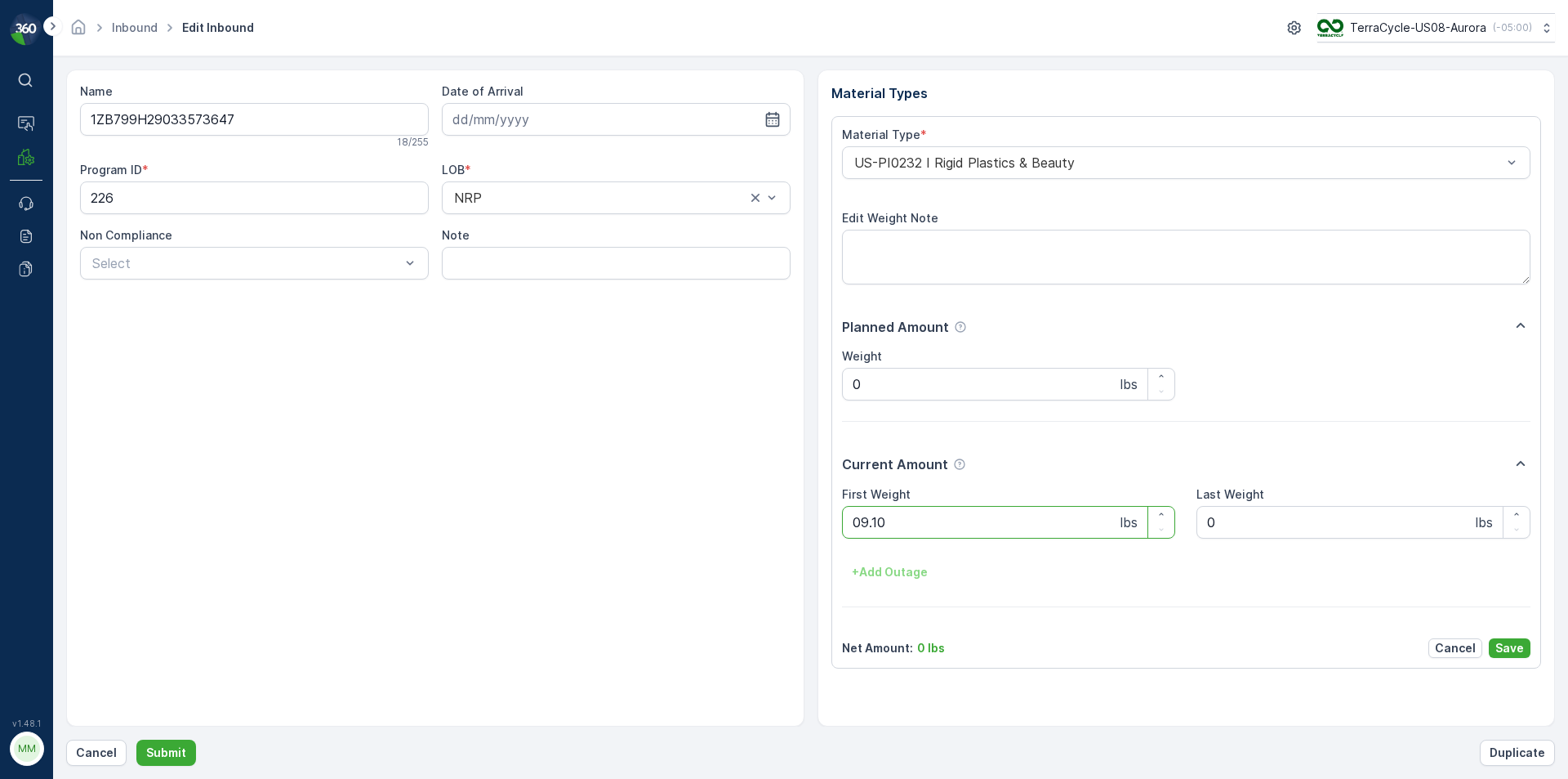
click at [136, 740] on button "Submit" at bounding box center [166, 752] width 60 height 26
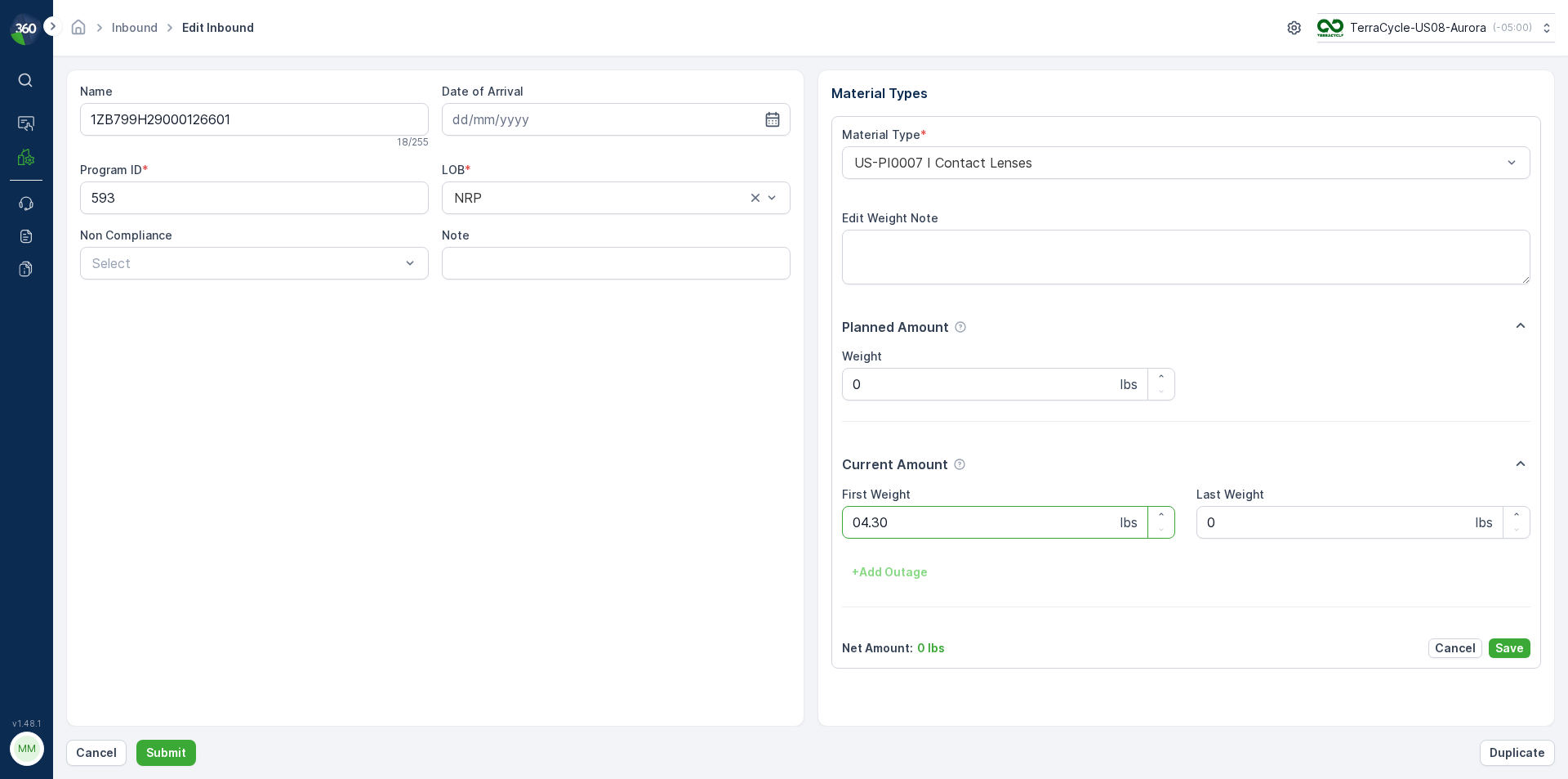
click at [136, 740] on button "Submit" at bounding box center [166, 752] width 60 height 26
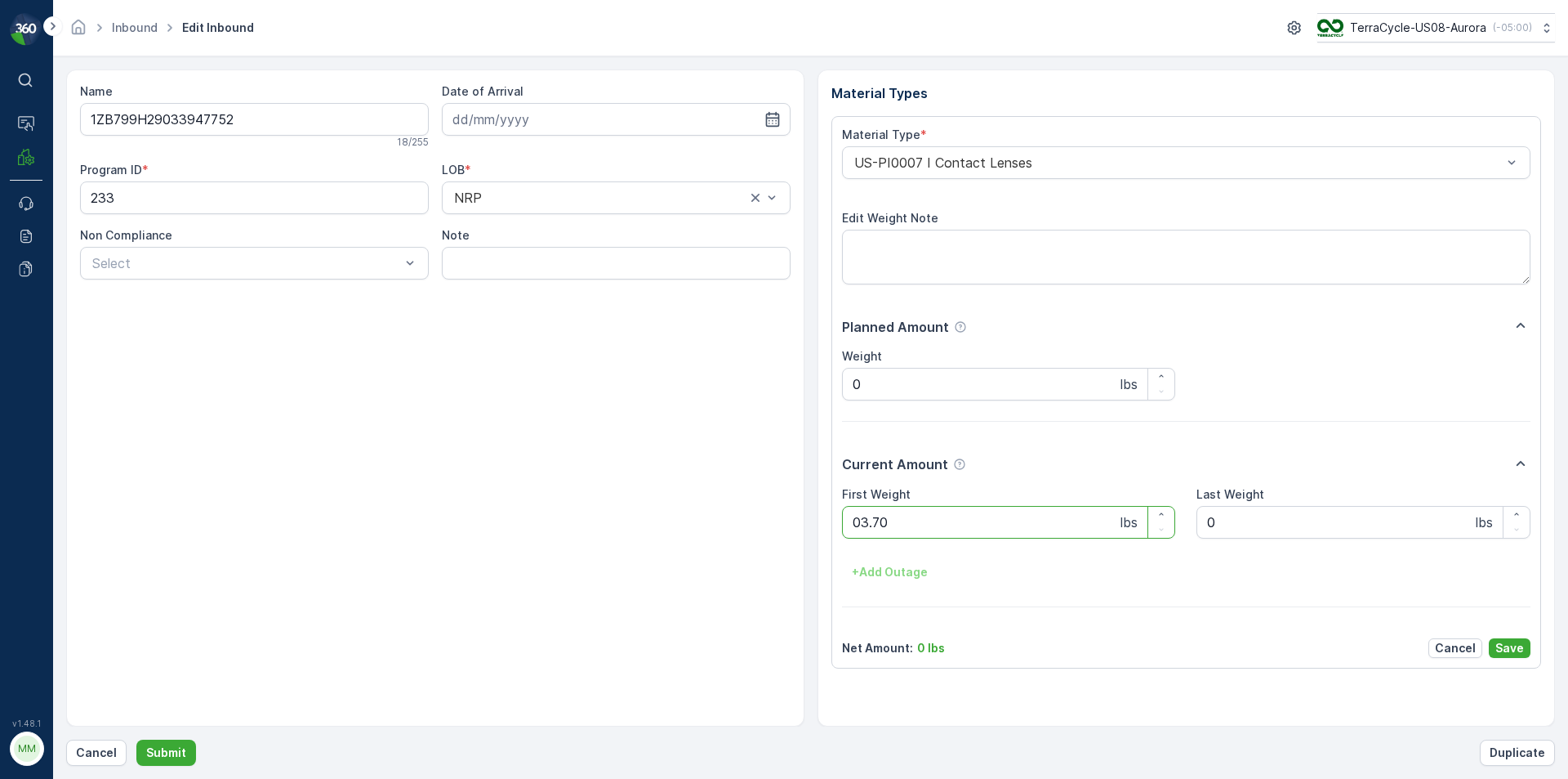
click at [136, 740] on button "Submit" at bounding box center [166, 752] width 60 height 26
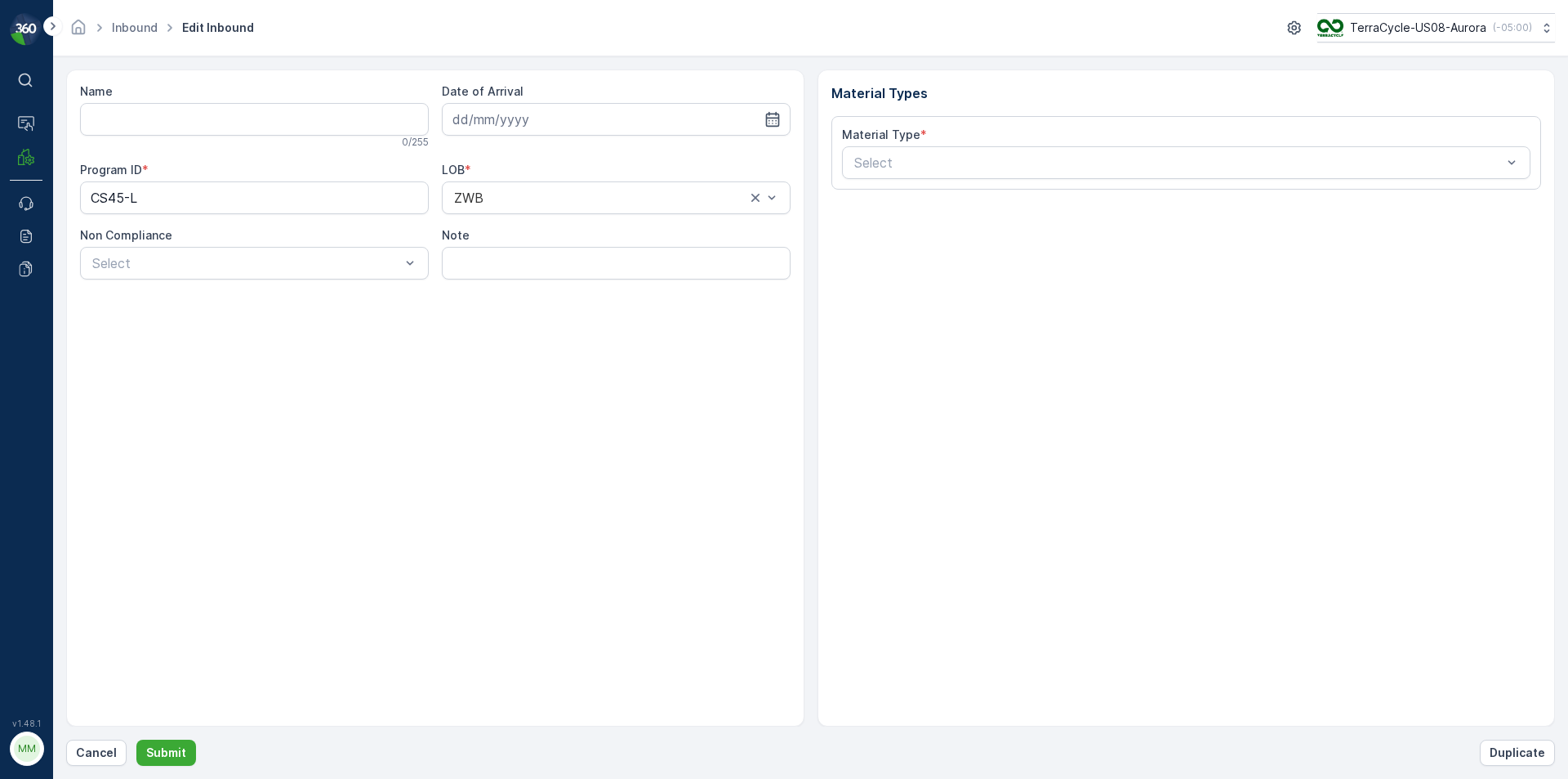
type input "1ZB799H29020908569"
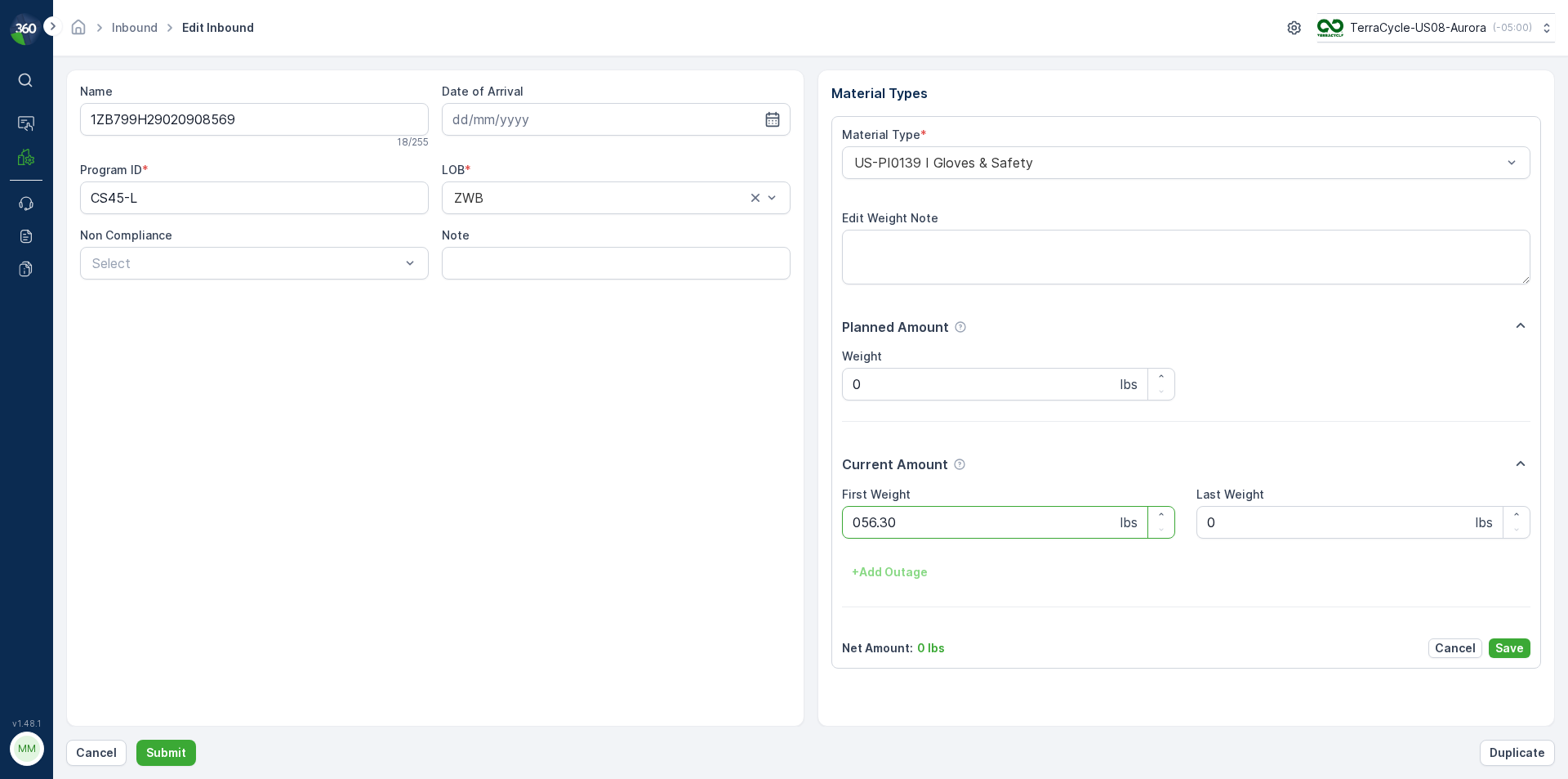
click at [136, 740] on button "Submit" at bounding box center [166, 752] width 60 height 26
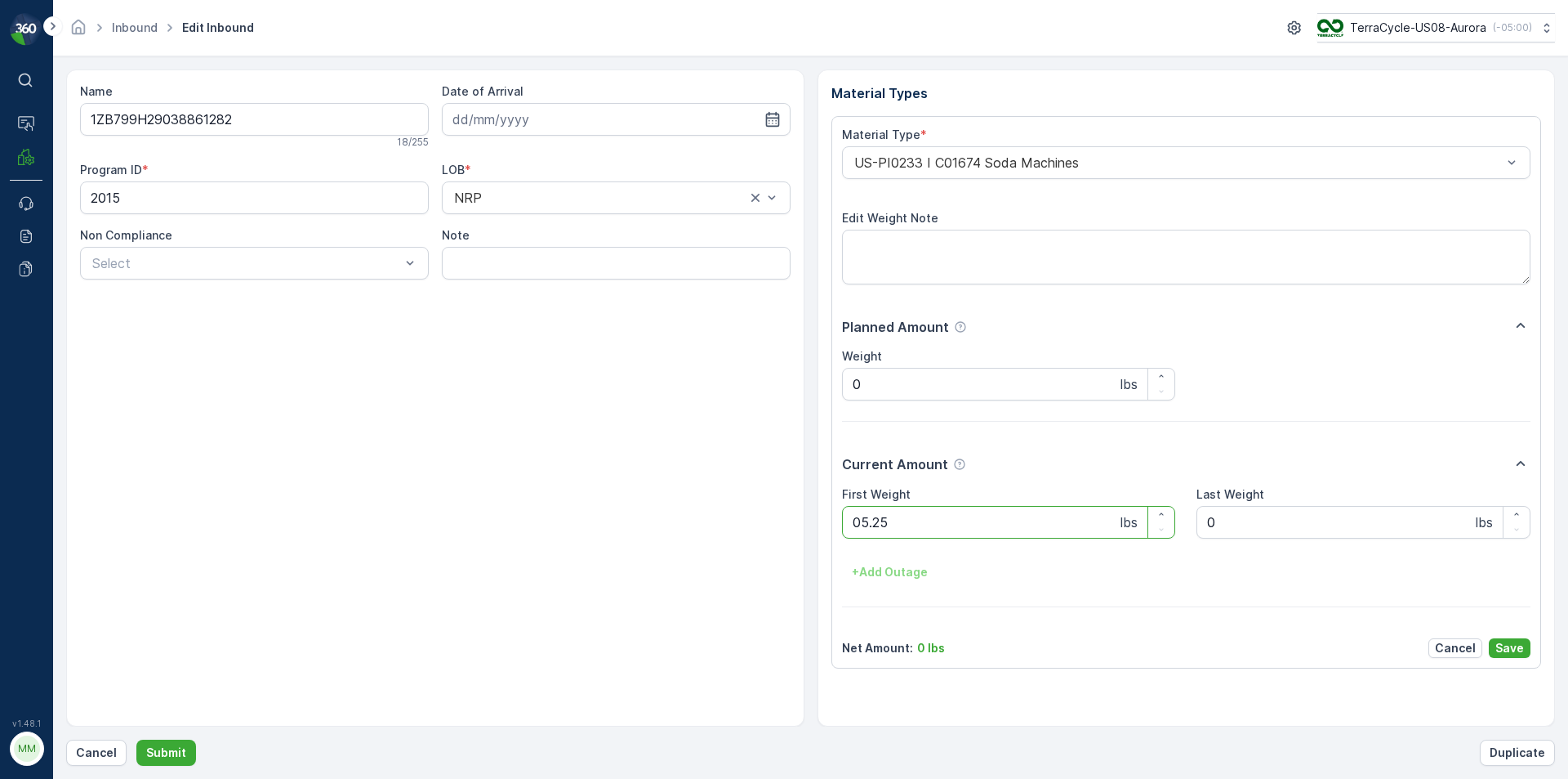
click at [136, 740] on button "Submit" at bounding box center [166, 752] width 60 height 26
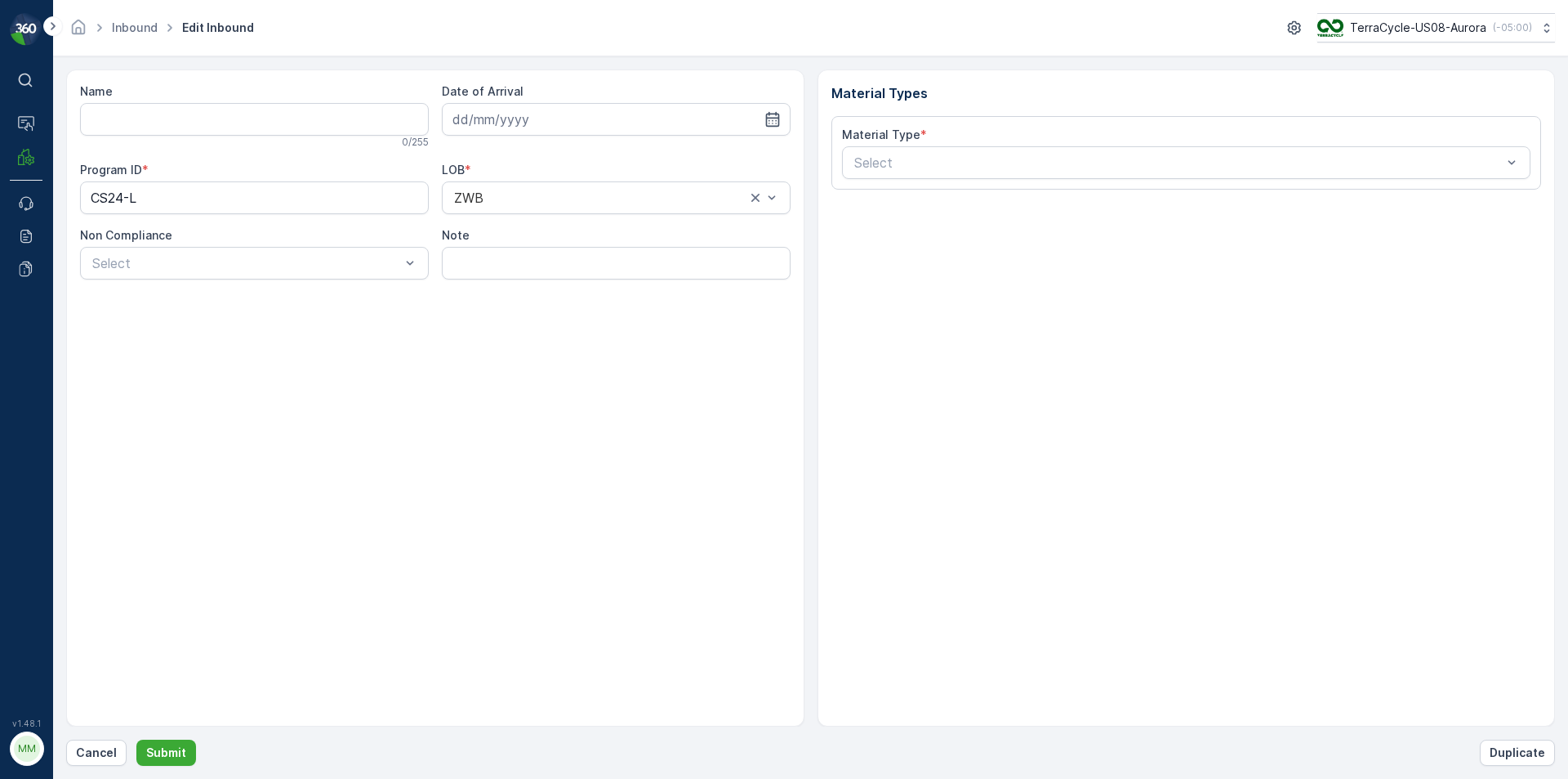
type input "1ZB799H29028246626"
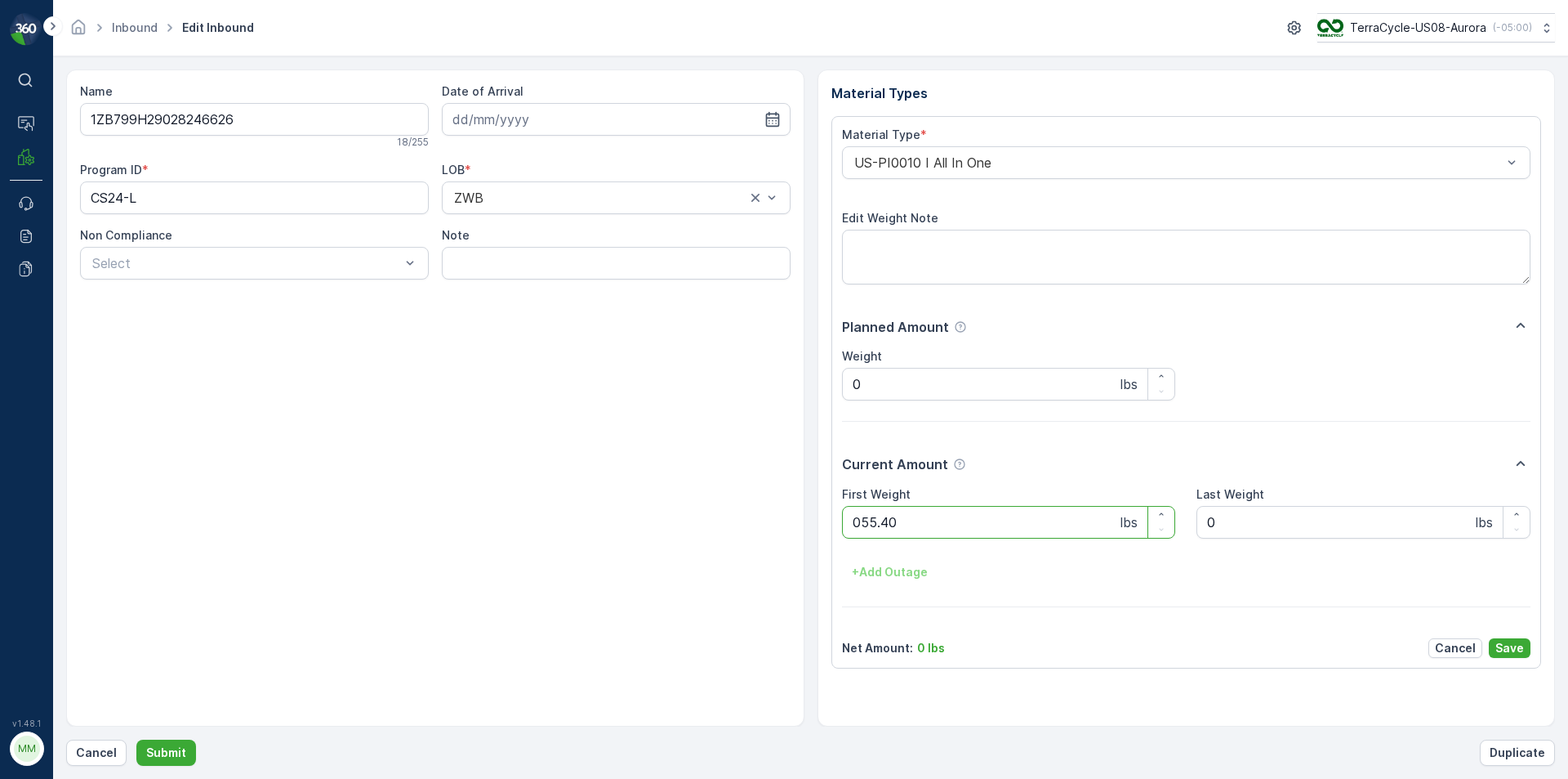
click at [136, 740] on button "Submit" at bounding box center [166, 752] width 60 height 26
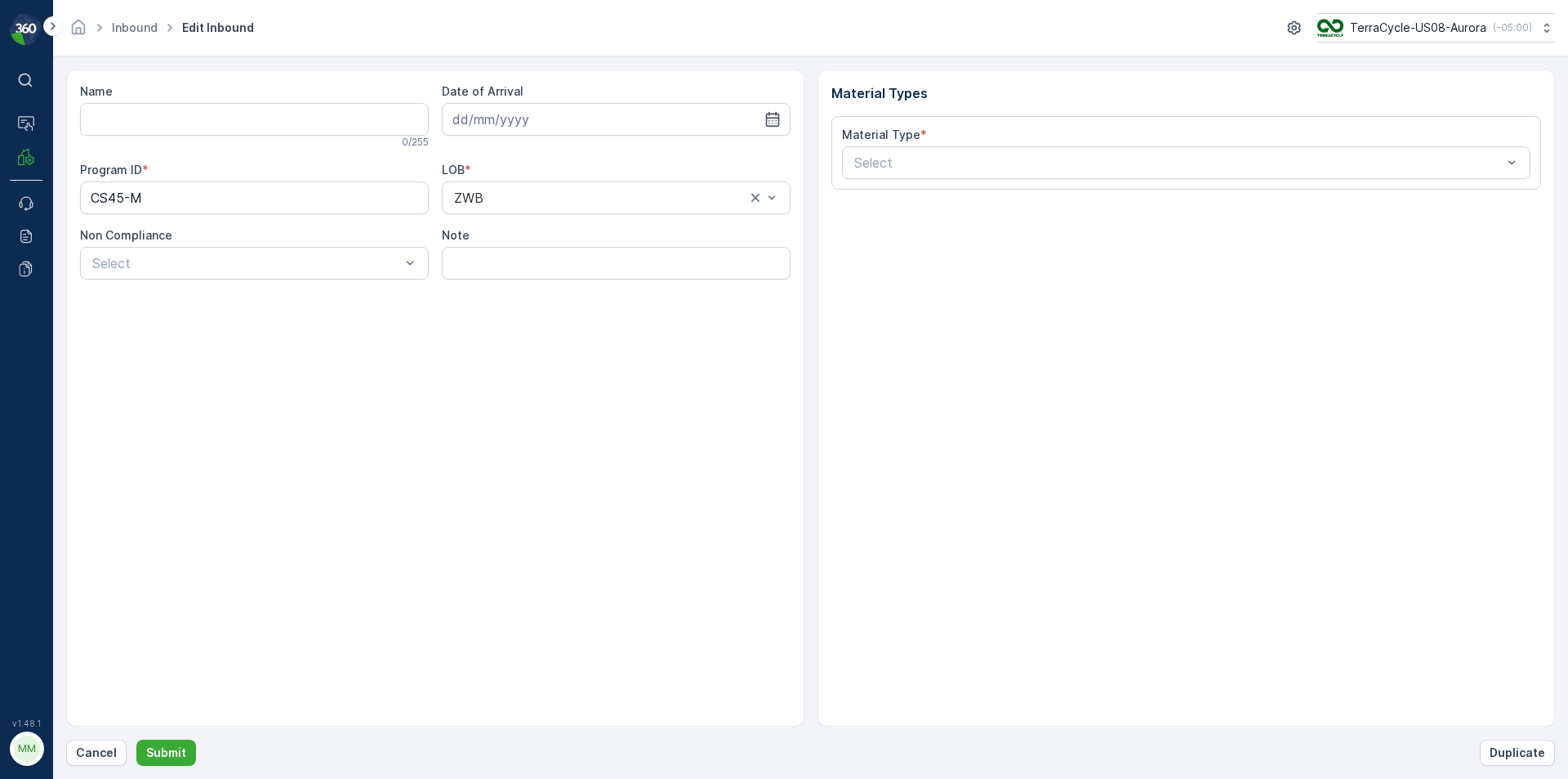
type input "1Z1AR8619096629441"
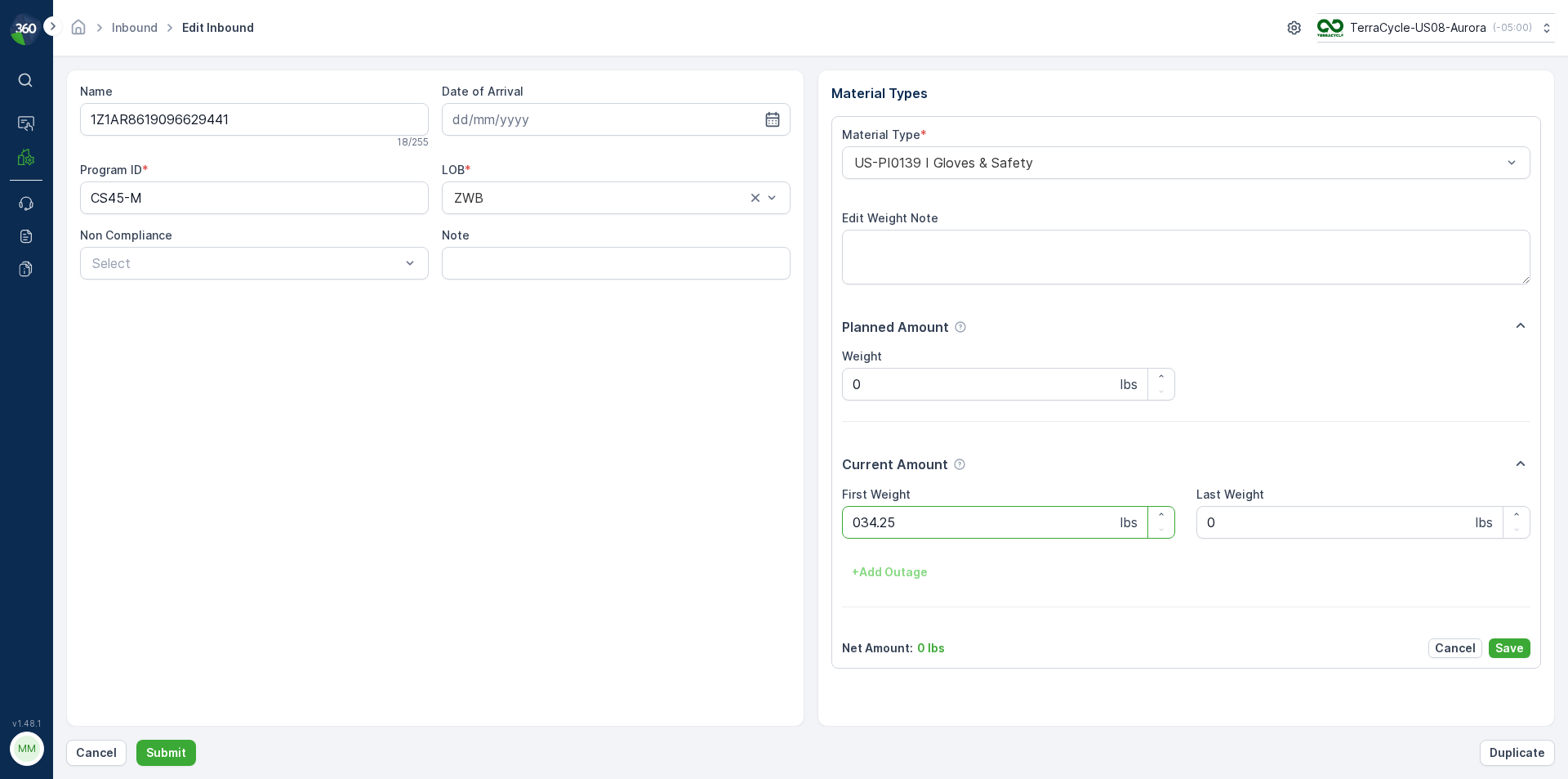
click at [136, 740] on button "Submit" at bounding box center [166, 752] width 60 height 26
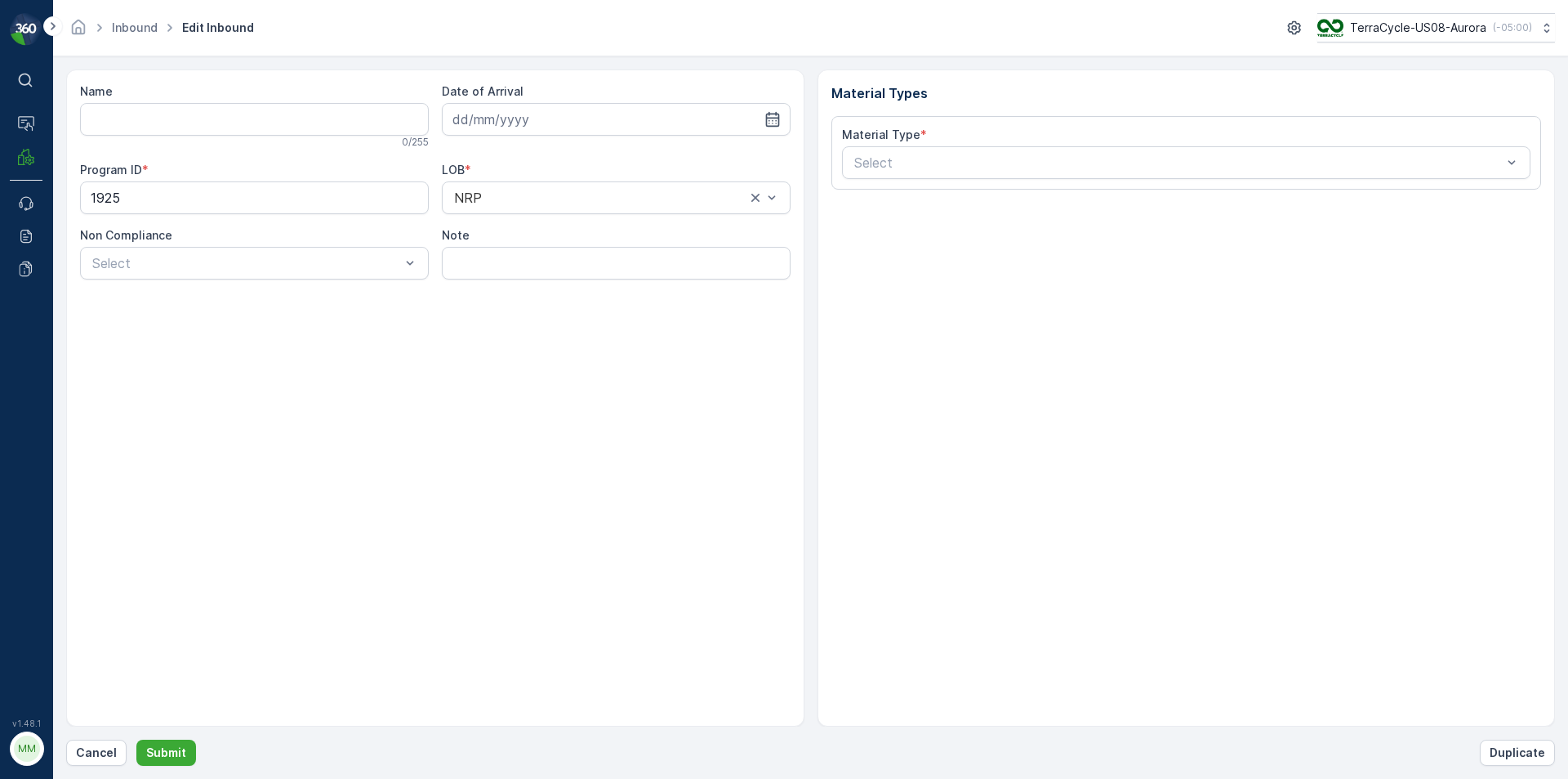
type input "1ZB799H29033755423"
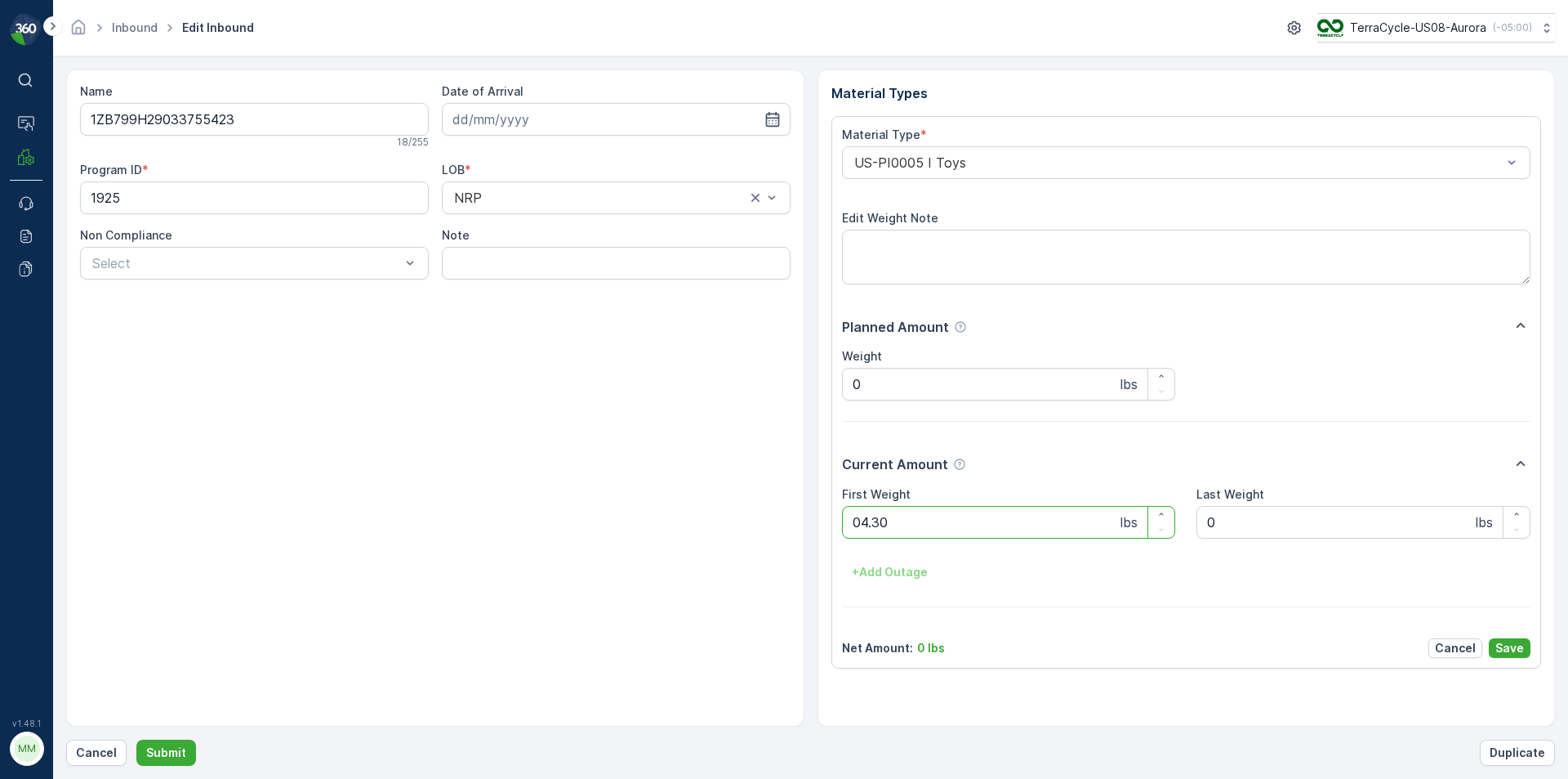
click at [136, 740] on button "Submit" at bounding box center [166, 752] width 60 height 26
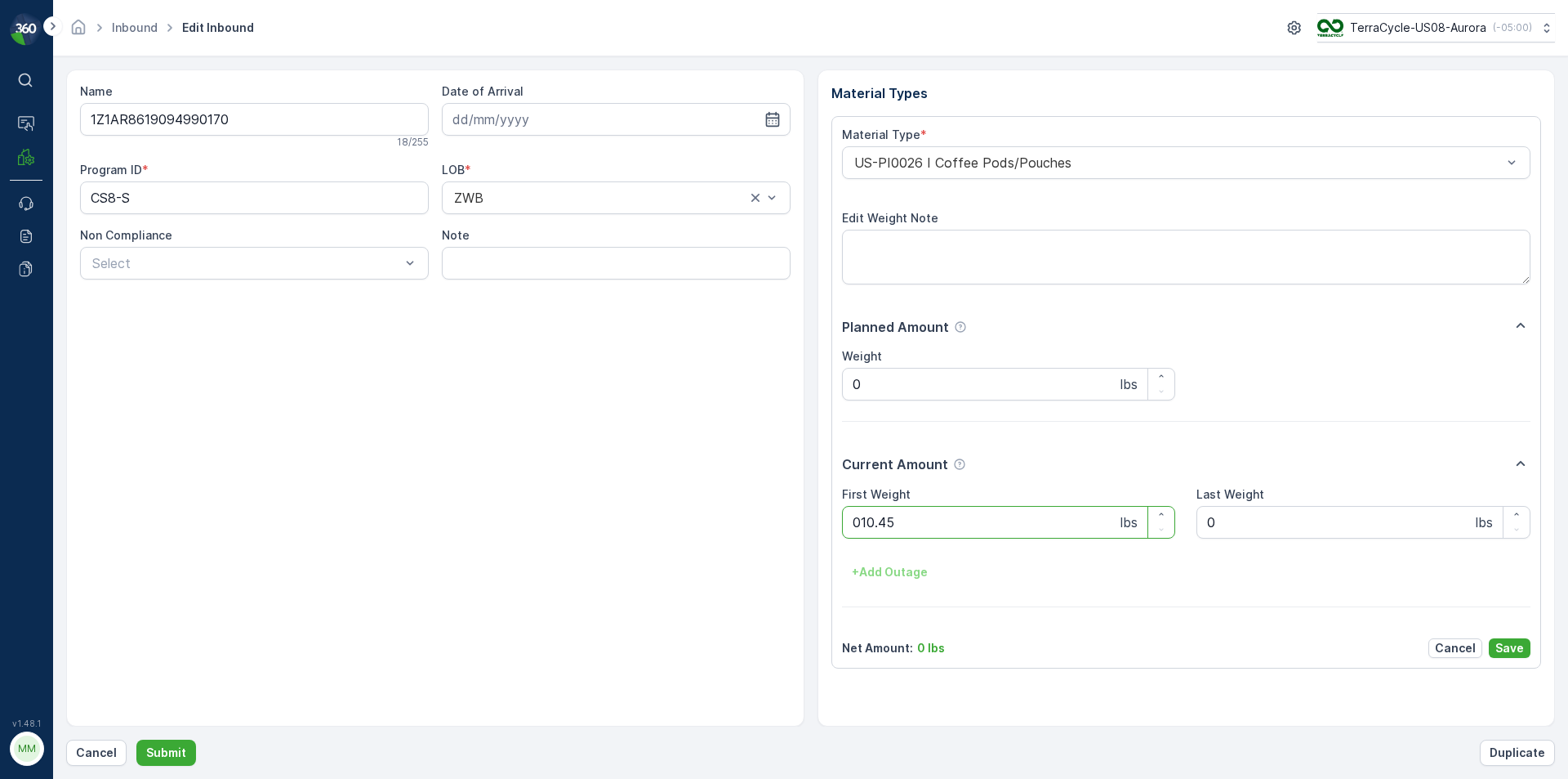
click at [136, 740] on button "Submit" at bounding box center [166, 752] width 60 height 26
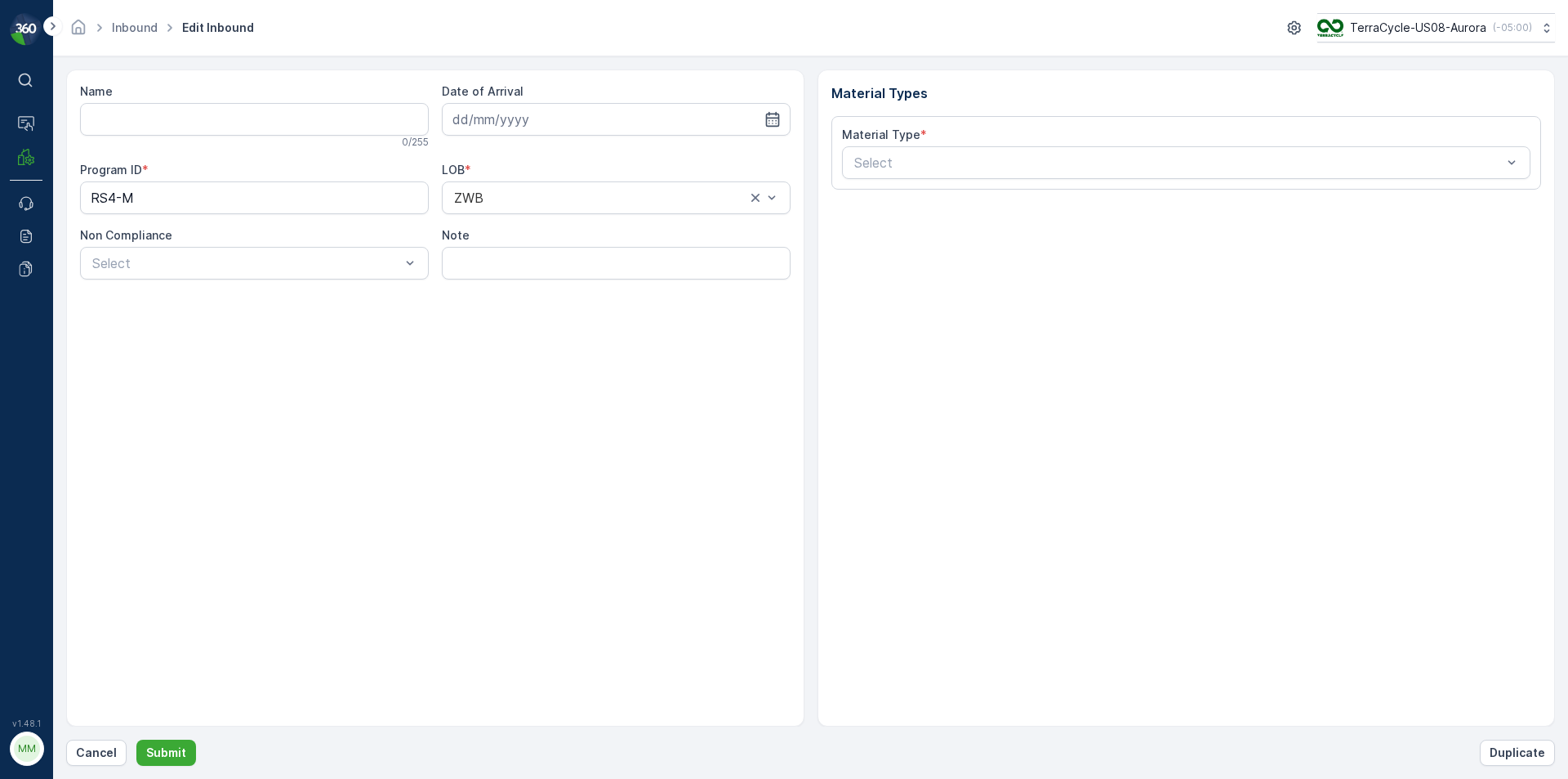
type input "1ZB799H29013862416"
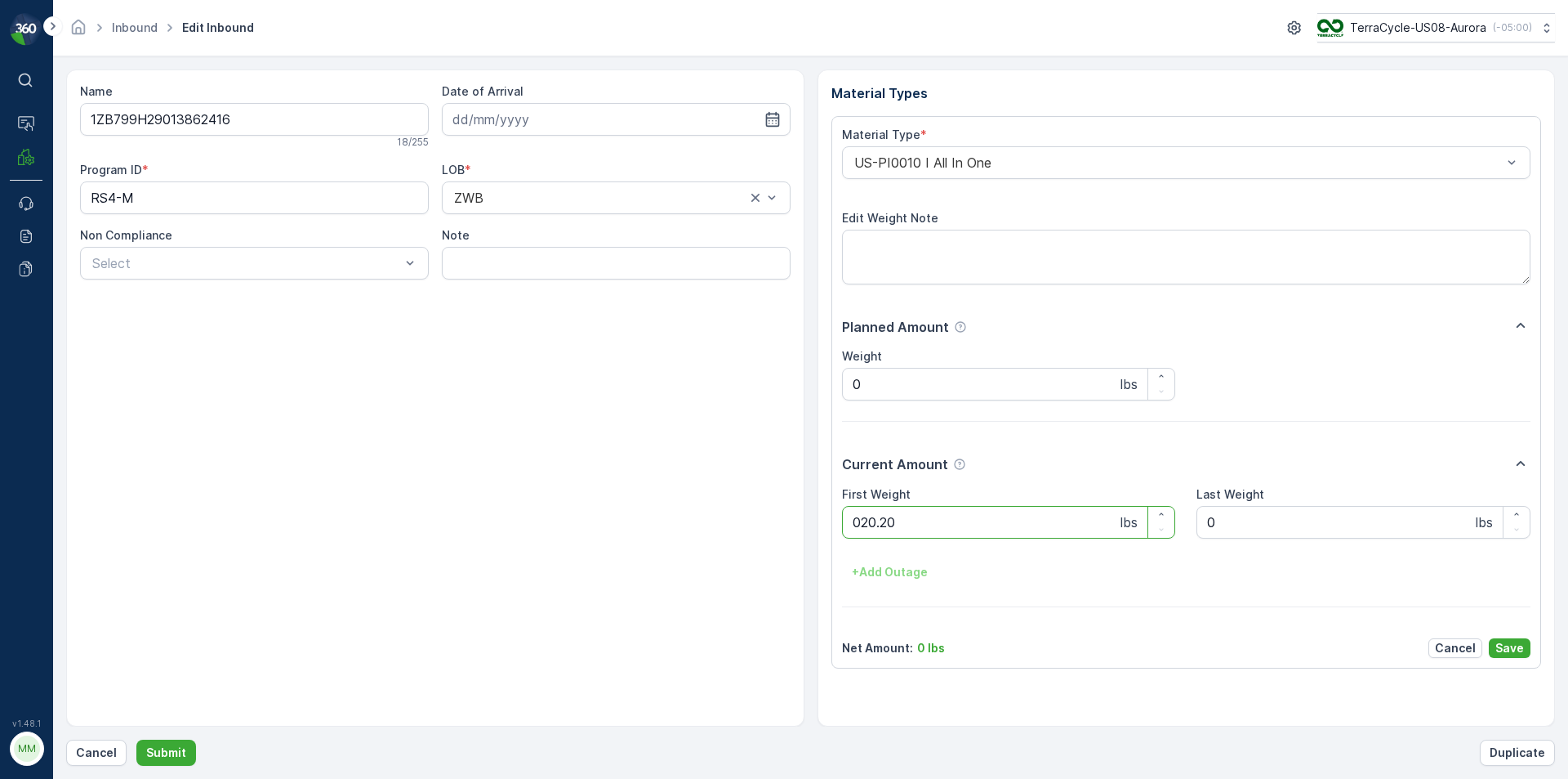
click at [136, 740] on button "Submit" at bounding box center [166, 752] width 60 height 26
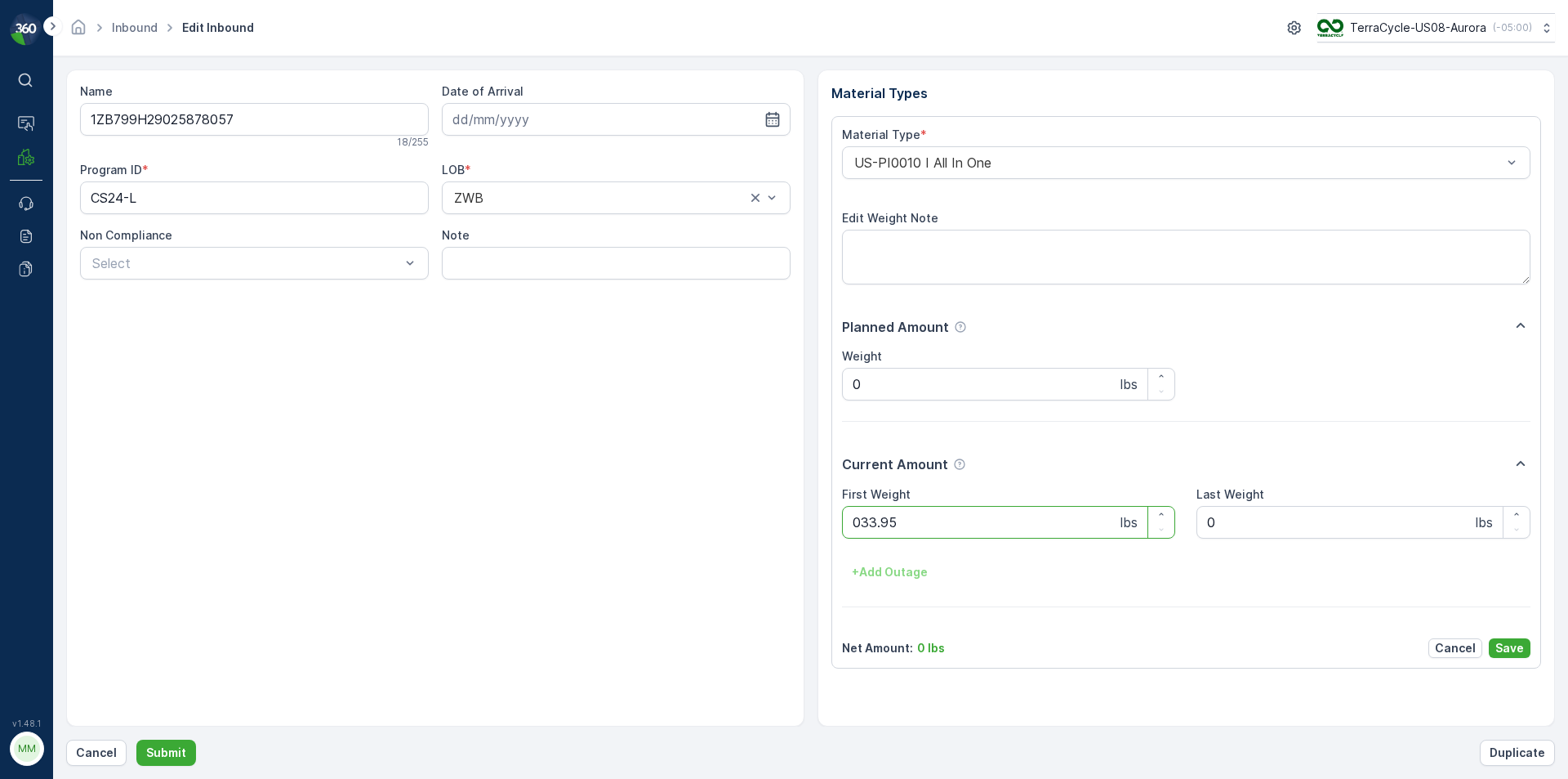
click at [136, 740] on button "Submit" at bounding box center [166, 752] width 60 height 26
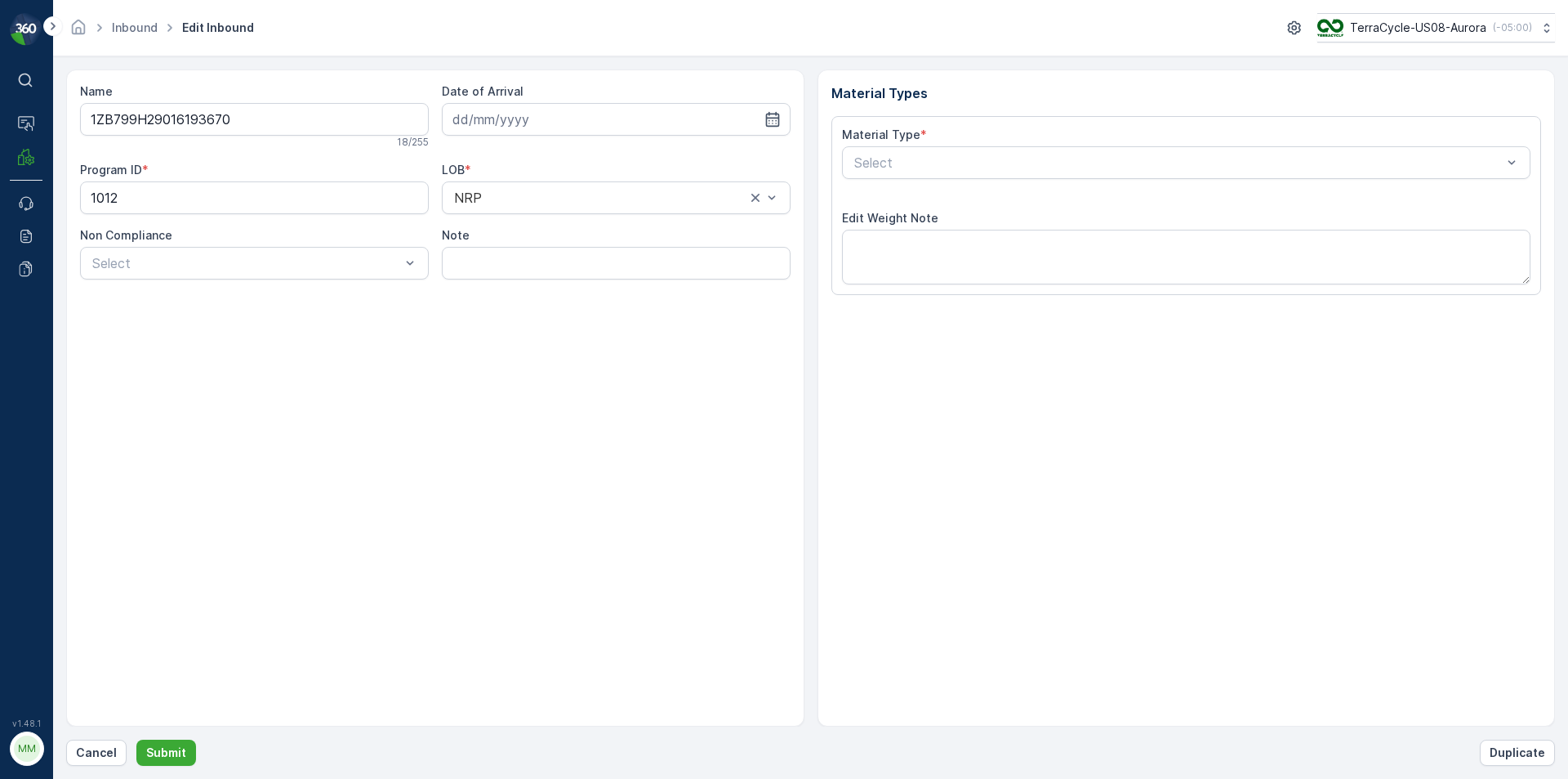
click at [136, 740] on button "Submit" at bounding box center [166, 752] width 60 height 26
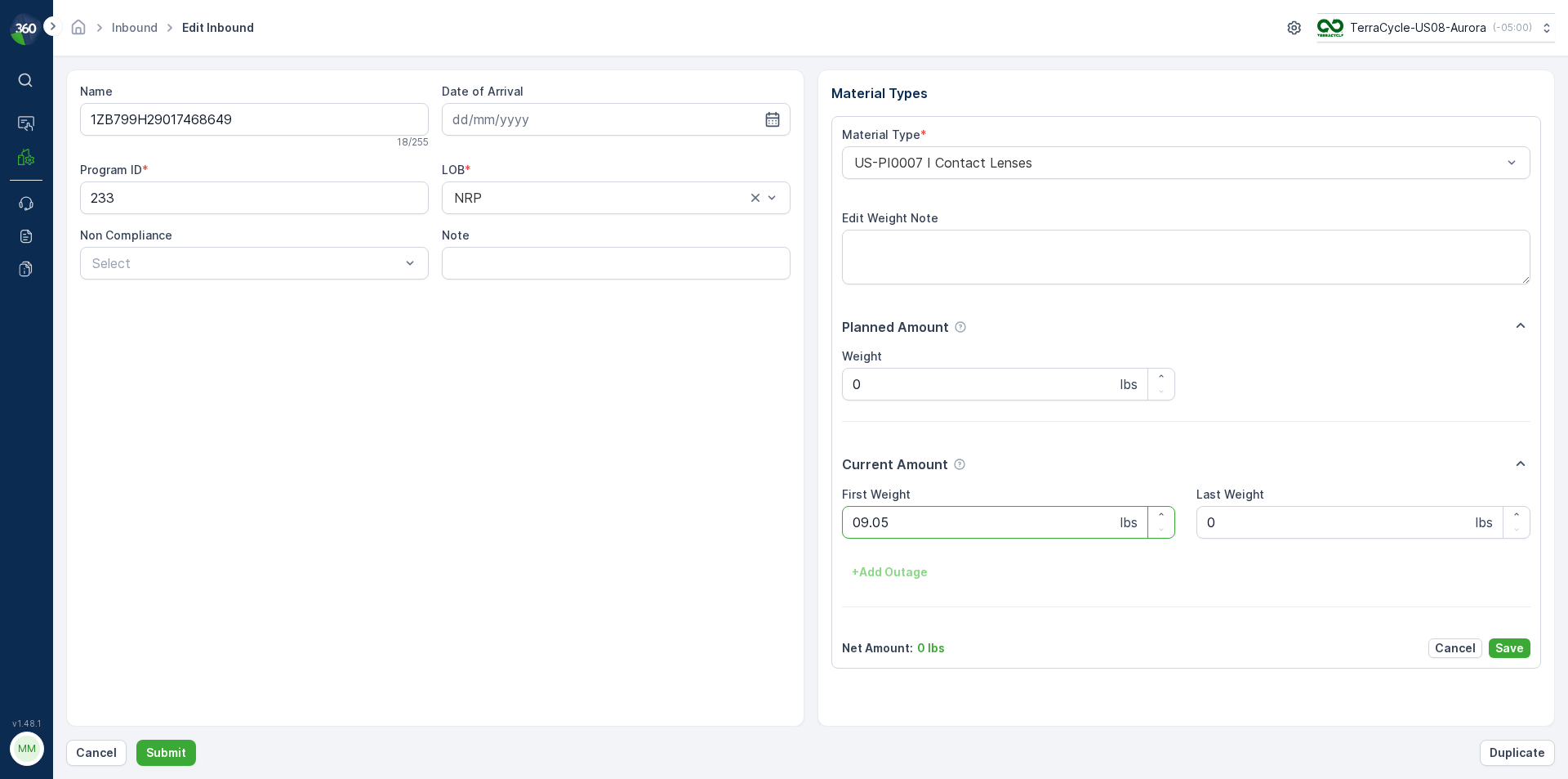
click at [136, 740] on button "Submit" at bounding box center [166, 752] width 60 height 26
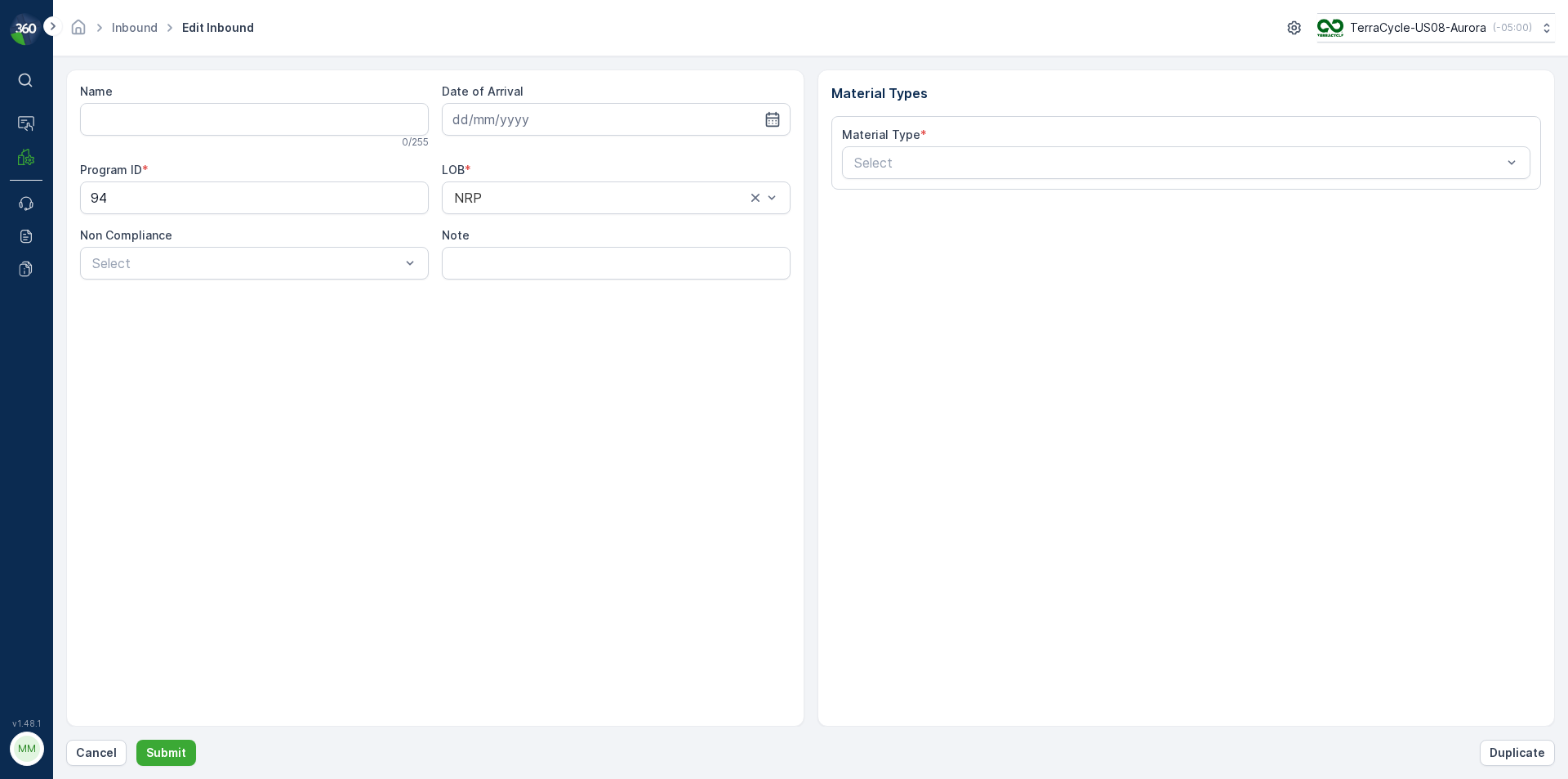
type input "1ZB799H29028916885"
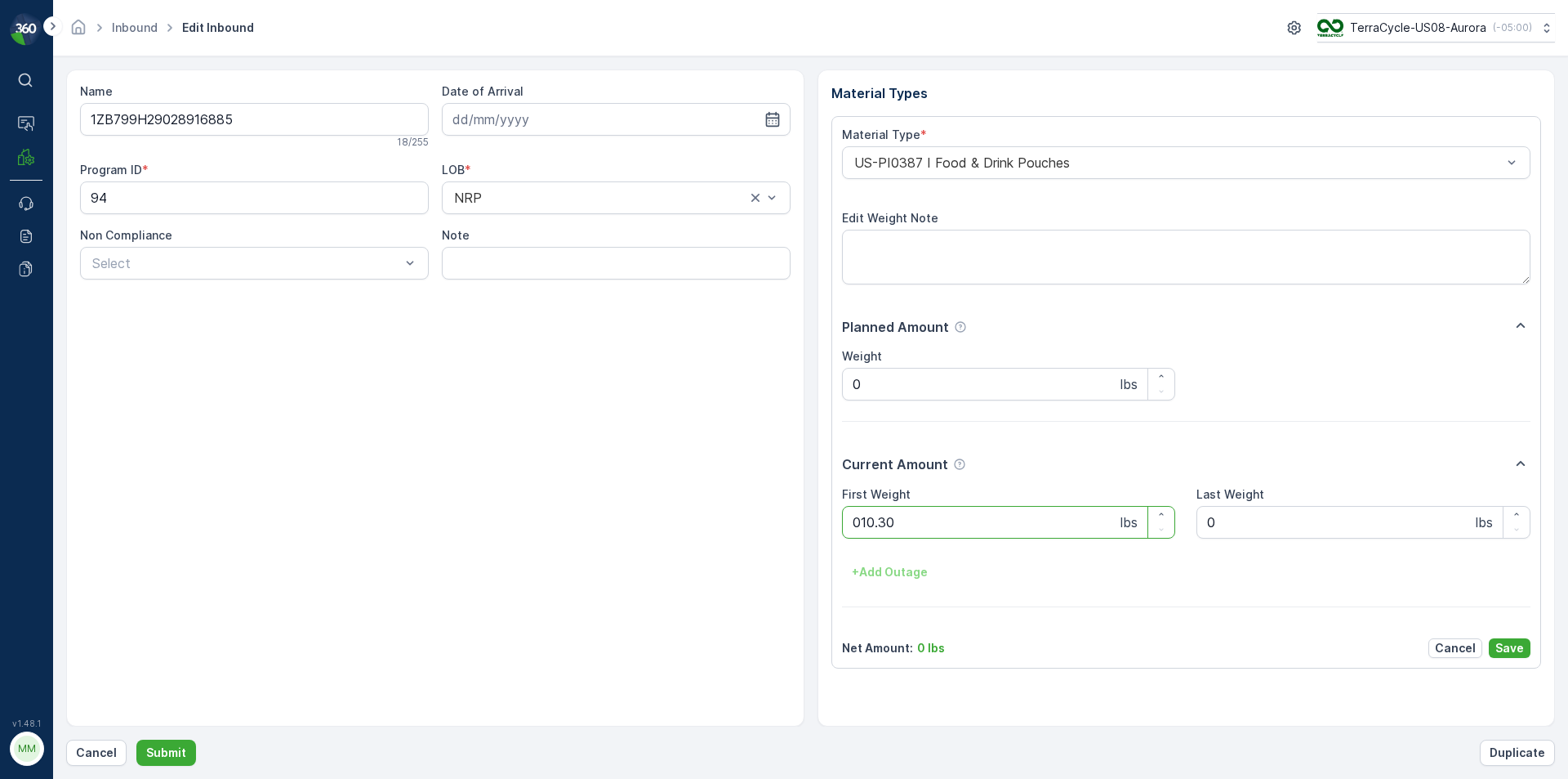
click at [136, 740] on button "Submit" at bounding box center [166, 752] width 60 height 26
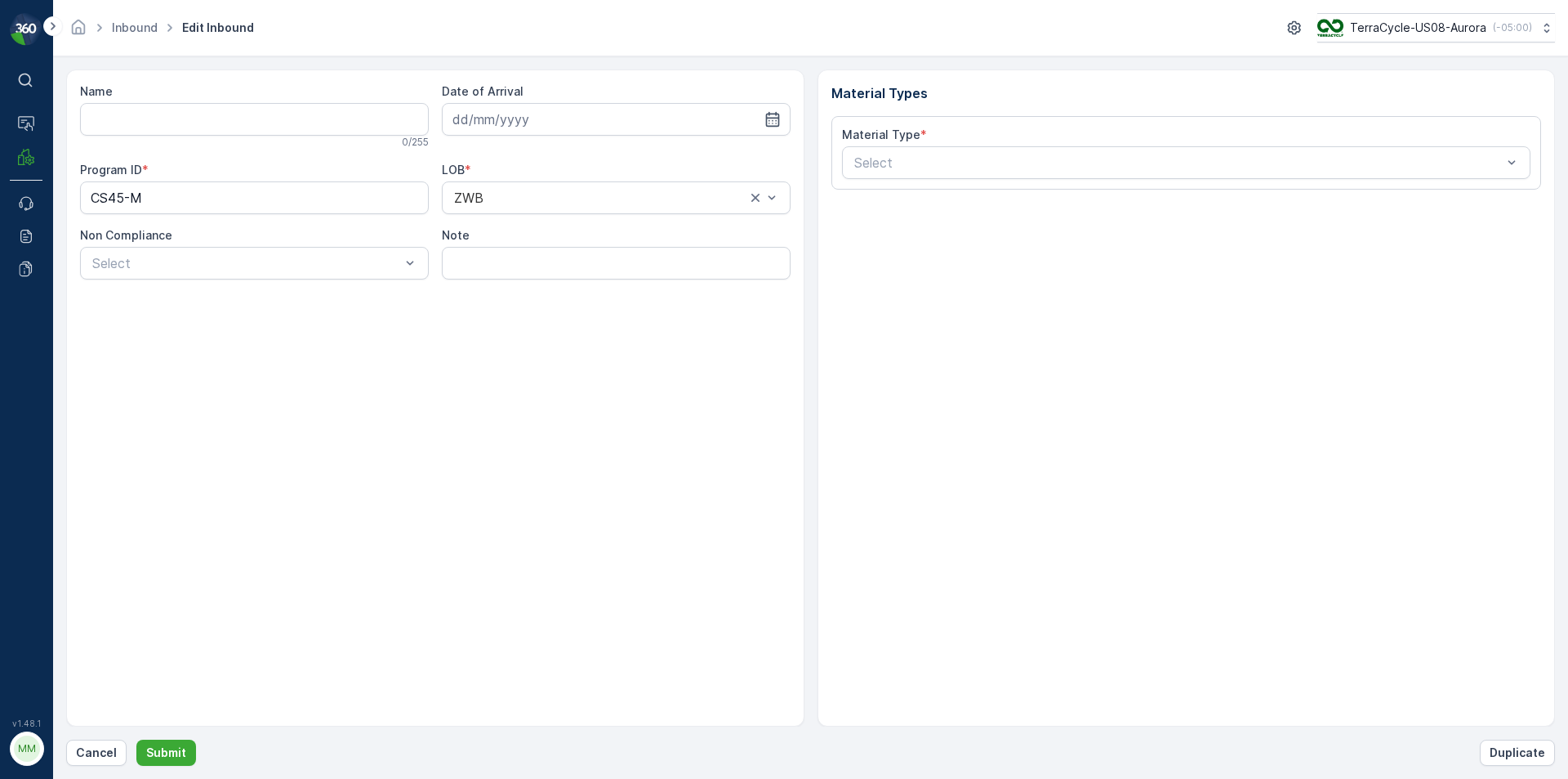
type input "1ZB799H29037838523"
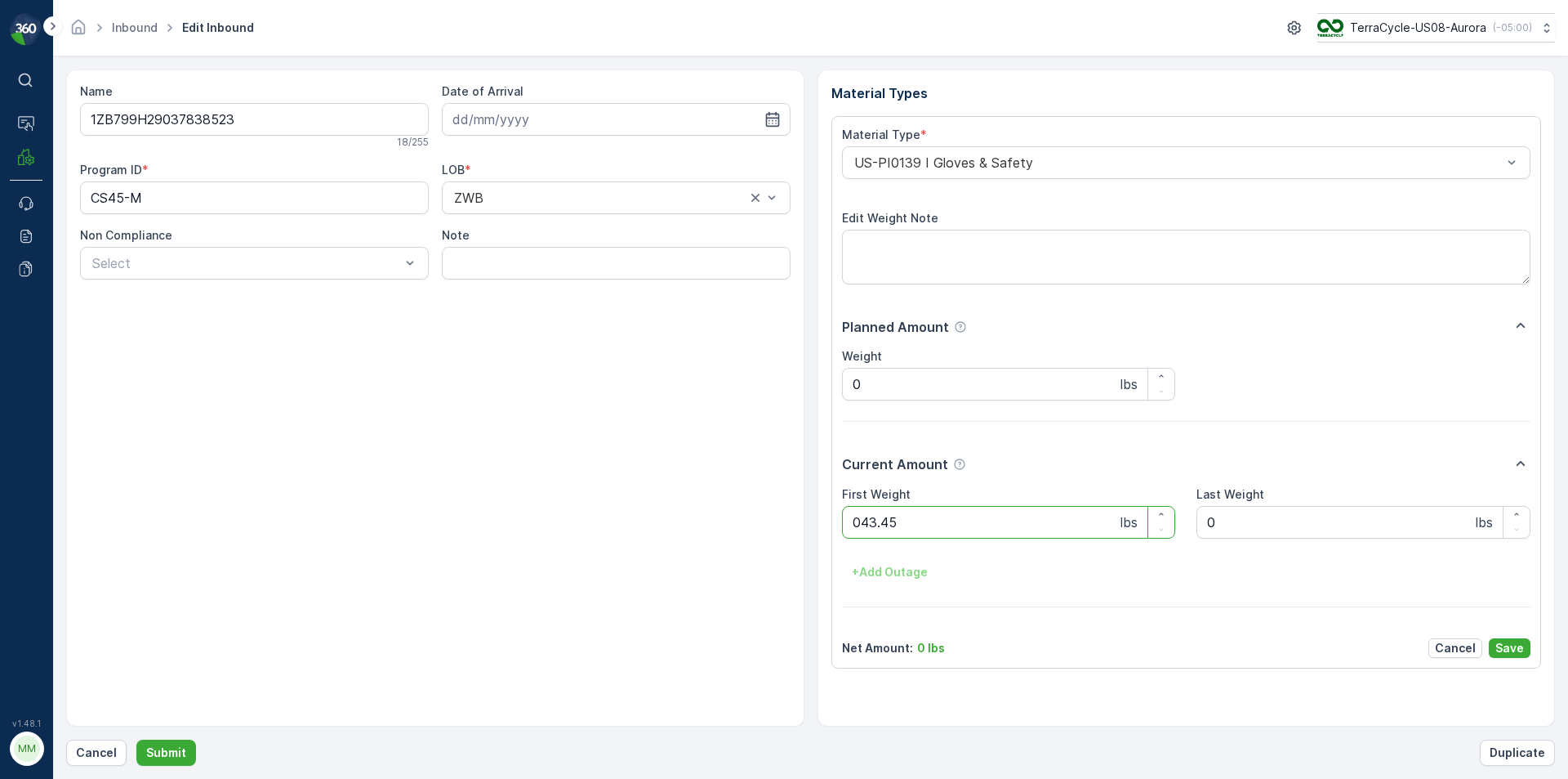
click at [136, 740] on button "Submit" at bounding box center [166, 752] width 60 height 26
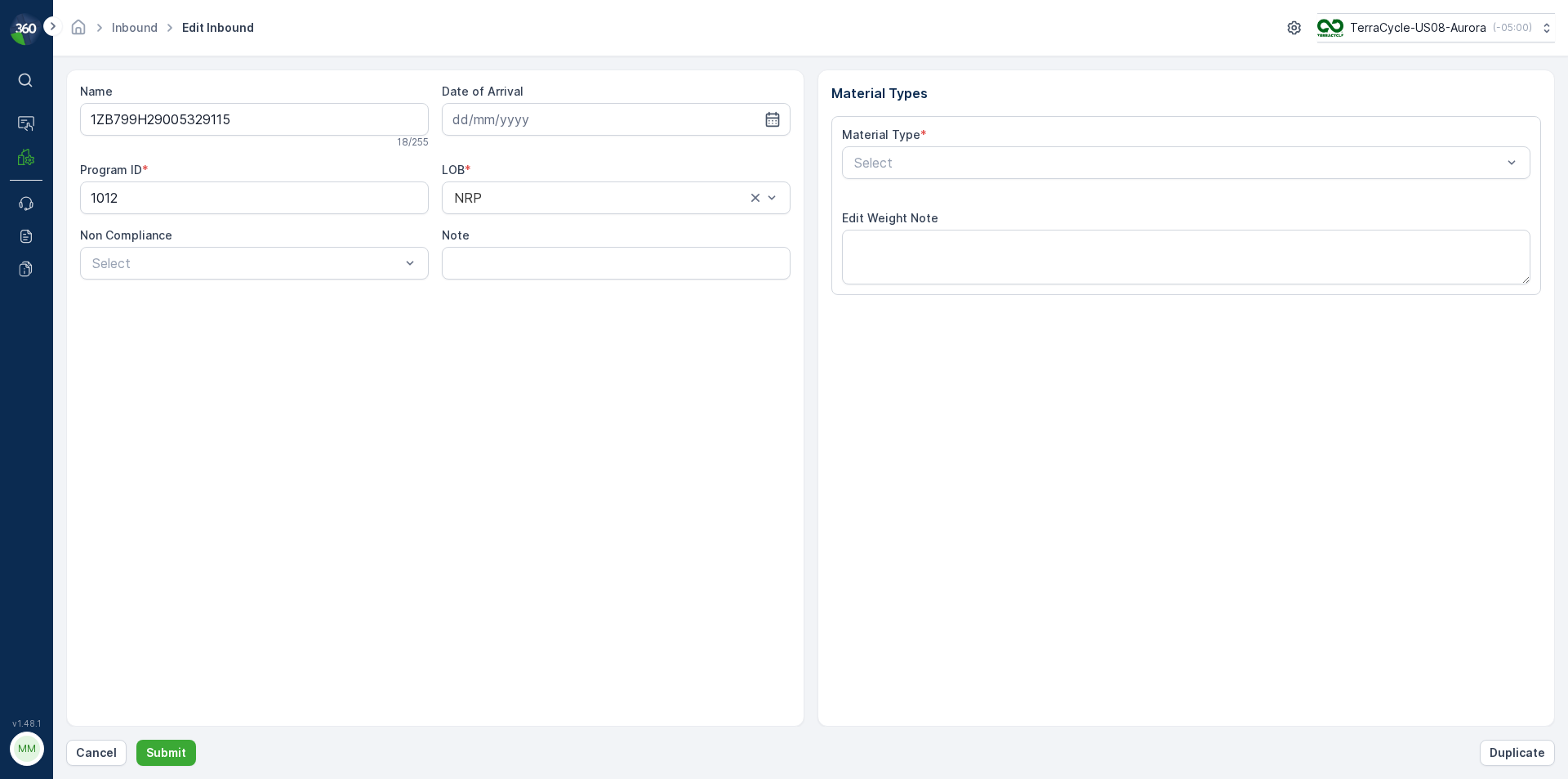
click at [136, 740] on button "Submit" at bounding box center [166, 752] width 60 height 26
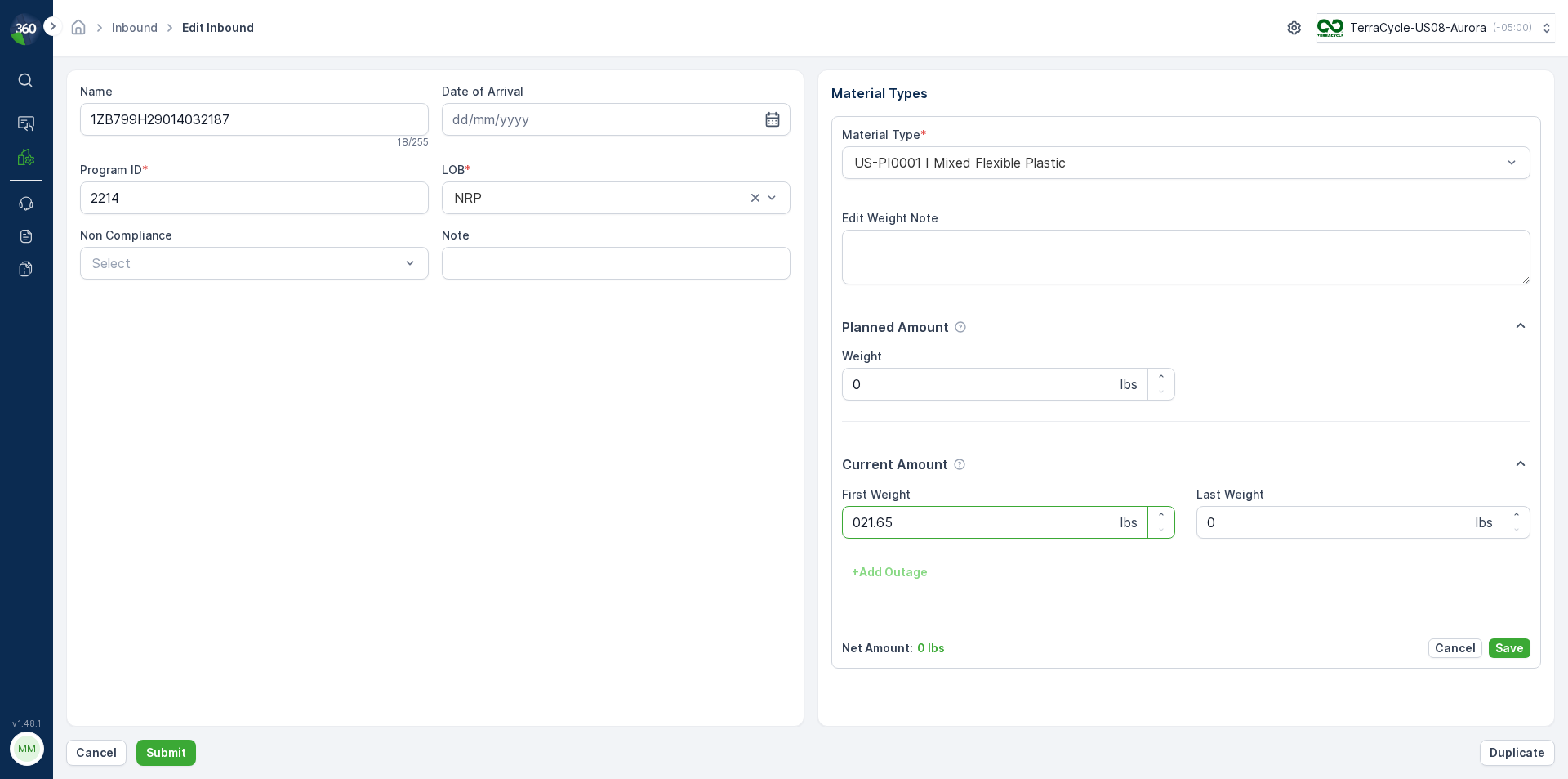
click at [136, 740] on button "Submit" at bounding box center [166, 752] width 60 height 26
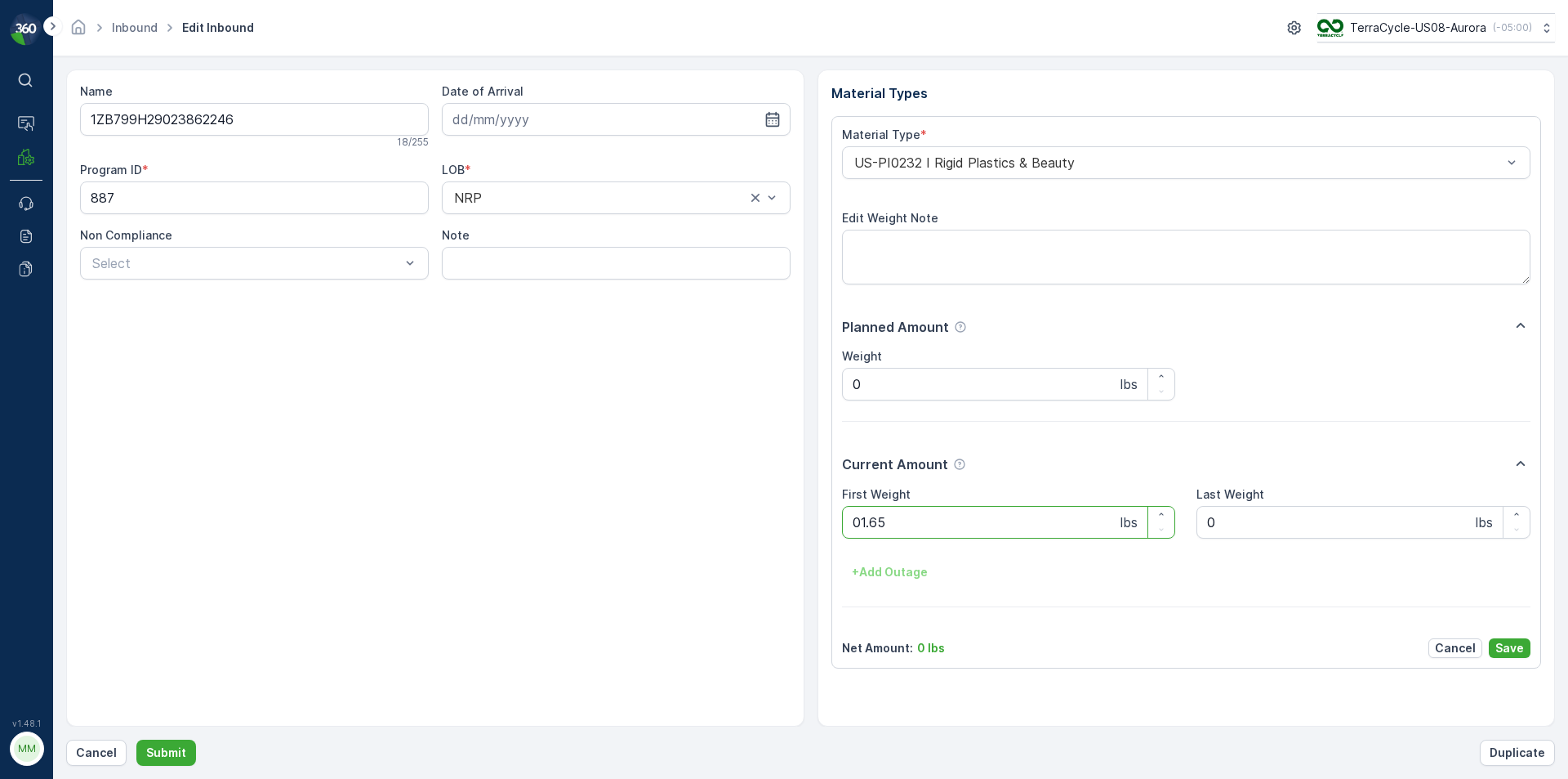
click at [136, 740] on button "Submit" at bounding box center [166, 752] width 60 height 26
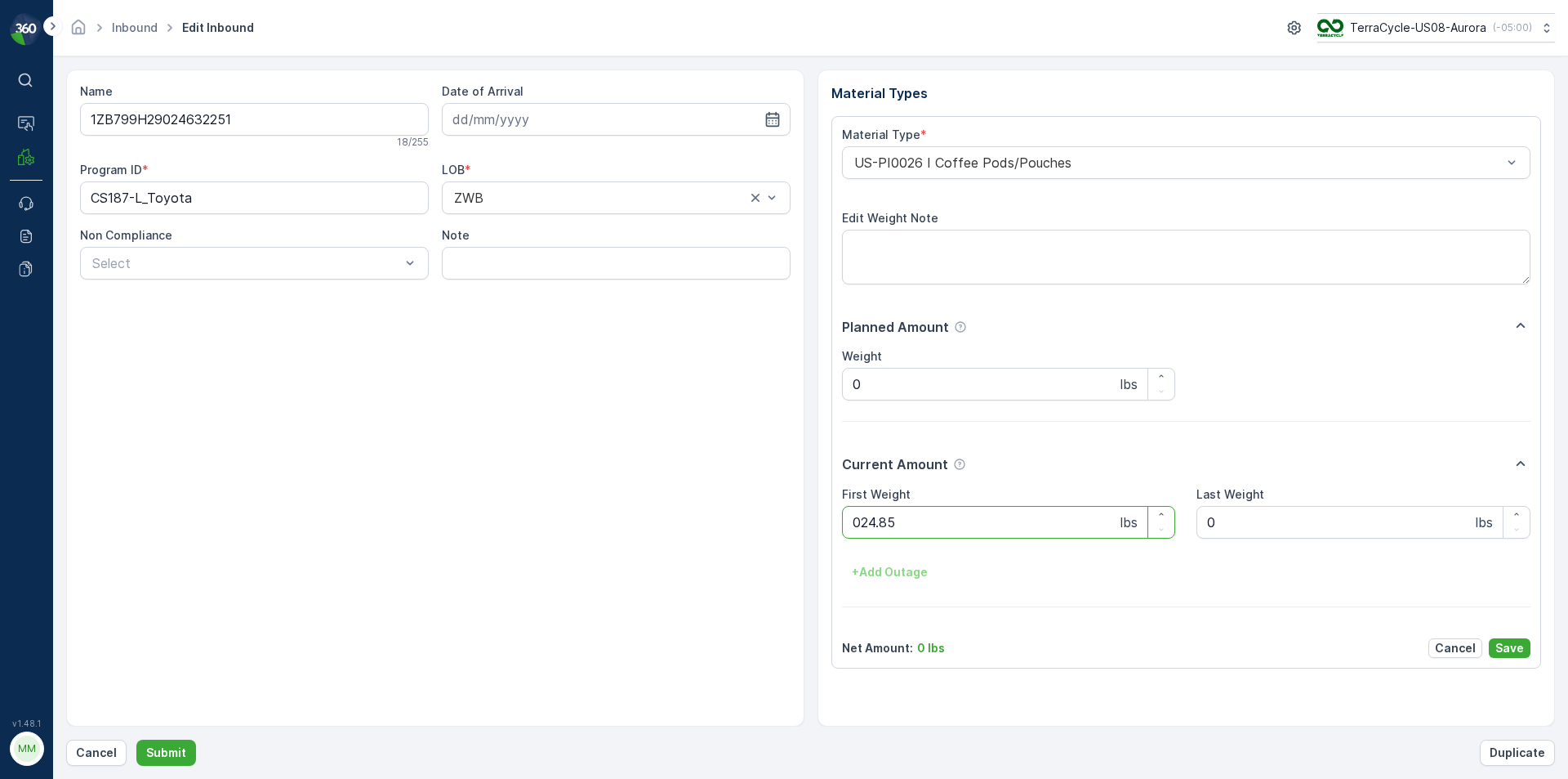
click at [136, 740] on button "Submit" at bounding box center [166, 752] width 60 height 26
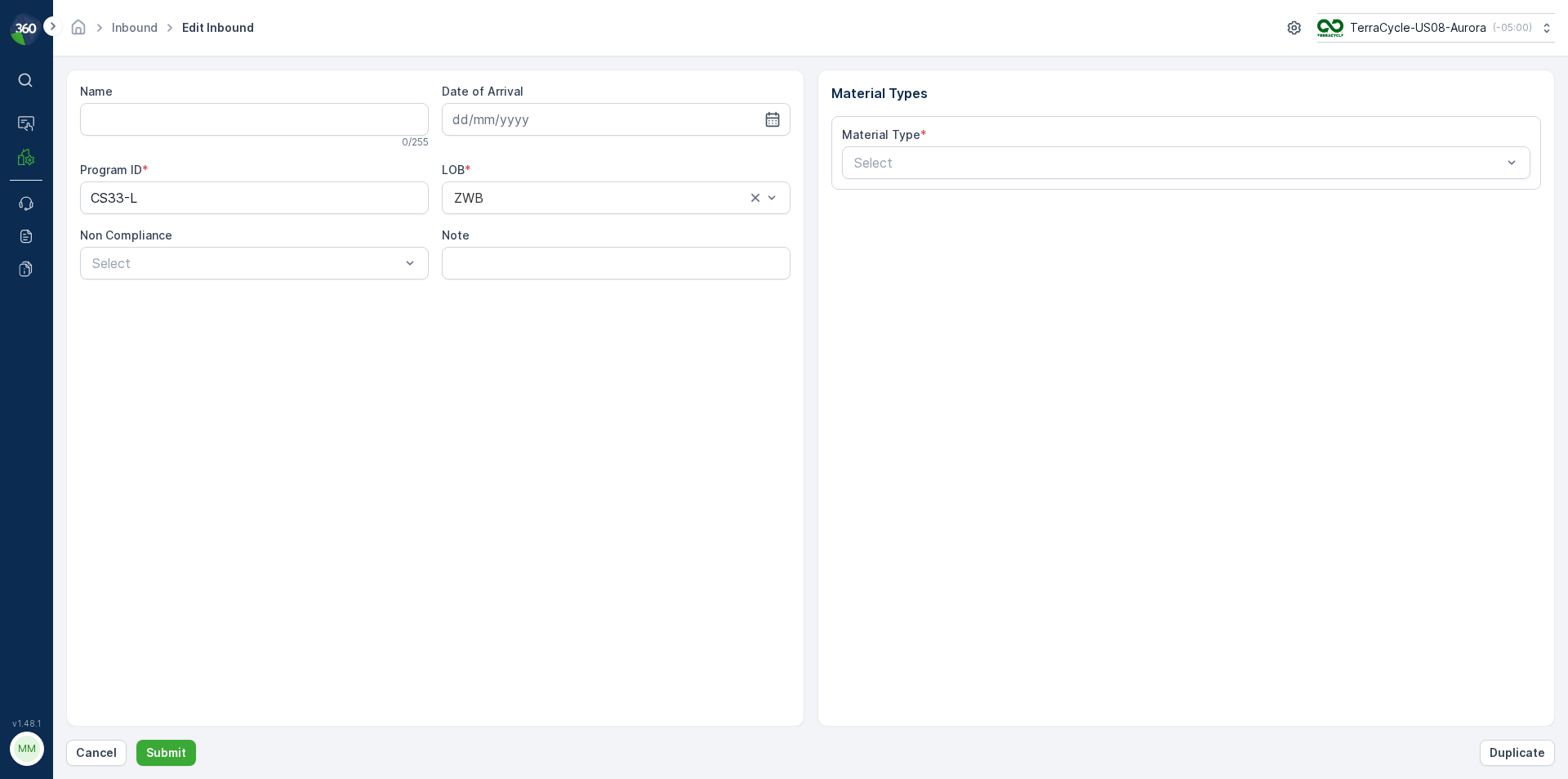
type input "1ZE899599096062291"
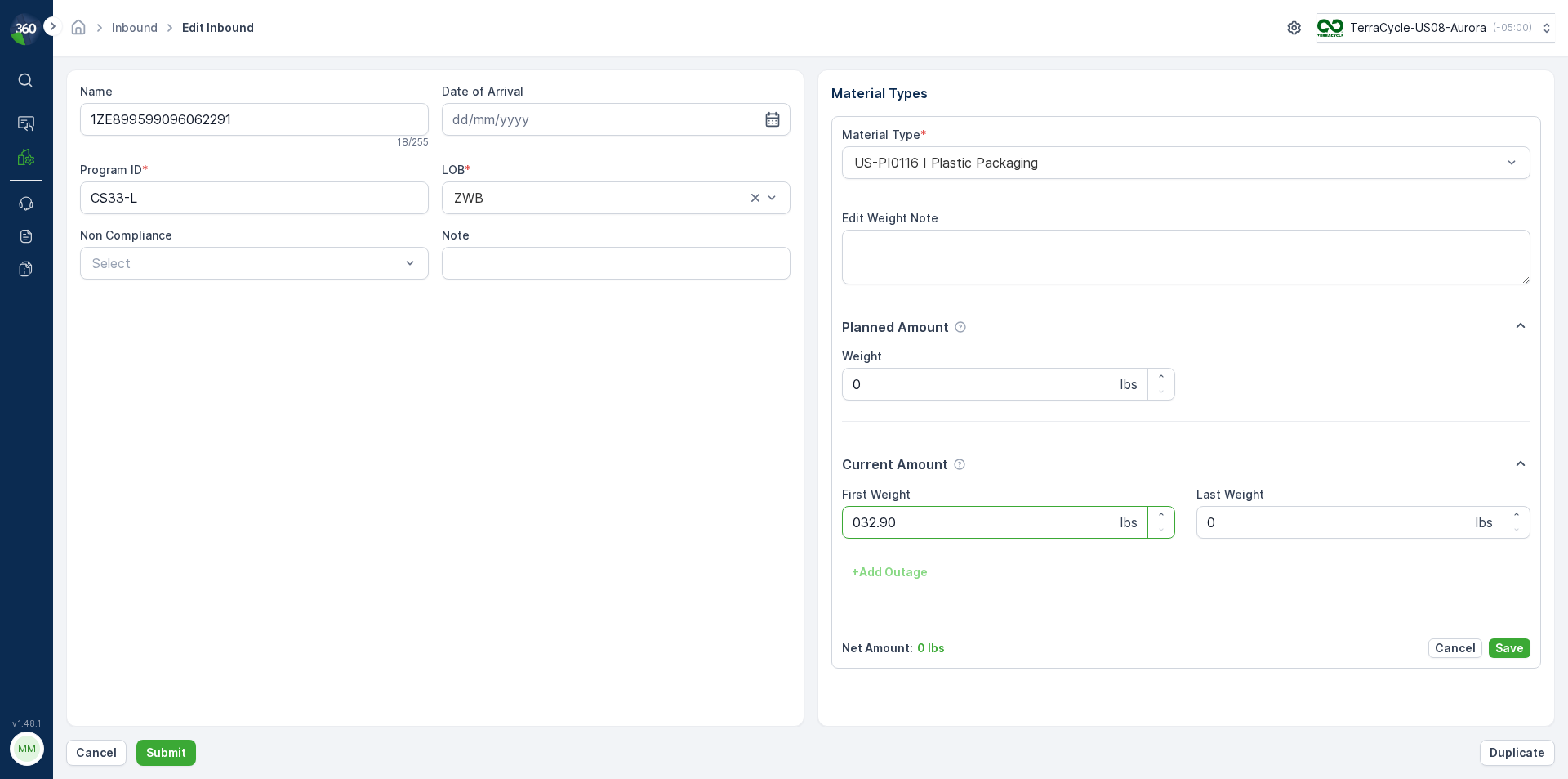
click at [136, 740] on button "Submit" at bounding box center [166, 752] width 60 height 26
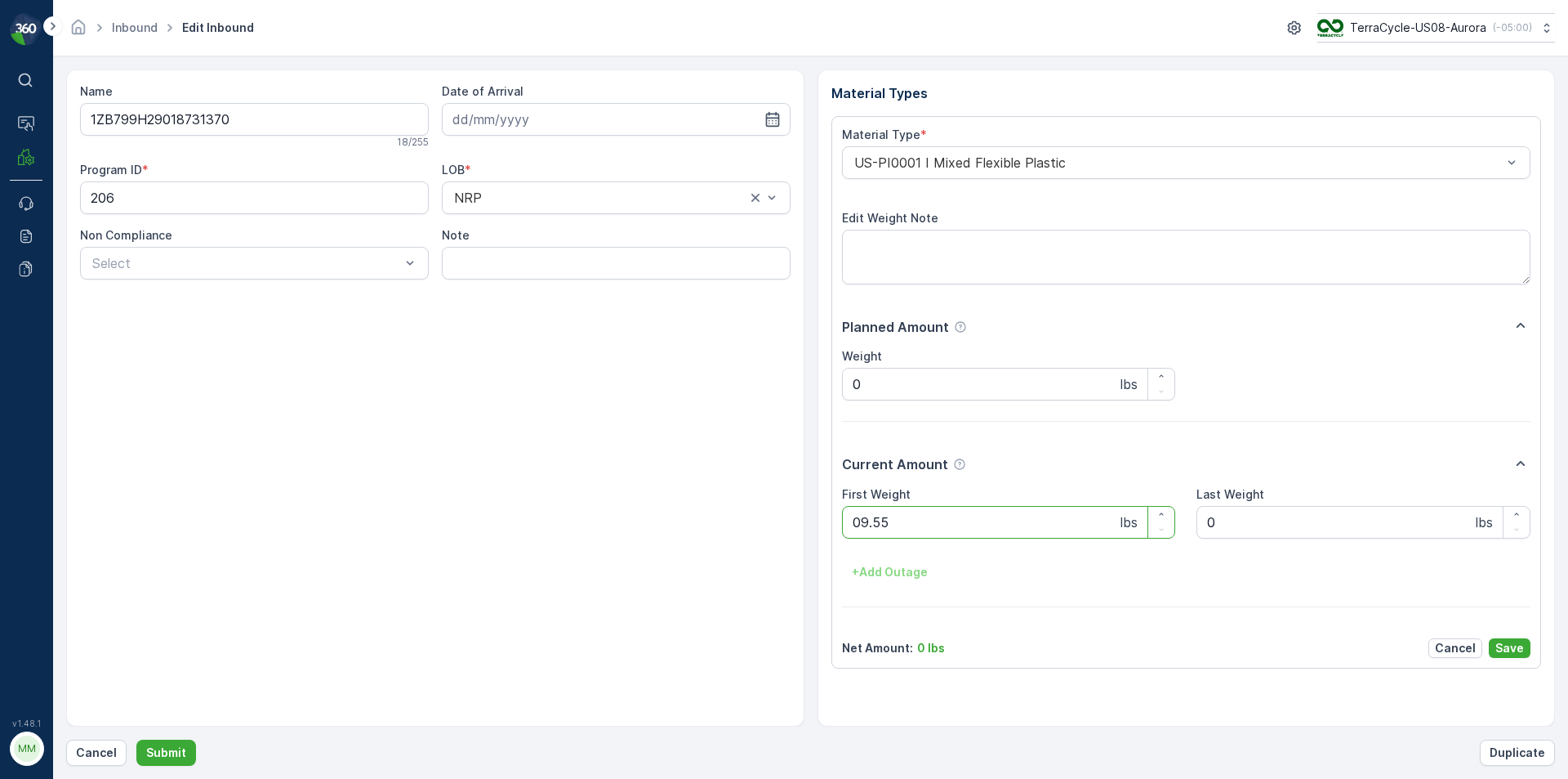
click at [136, 740] on button "Submit" at bounding box center [166, 752] width 60 height 26
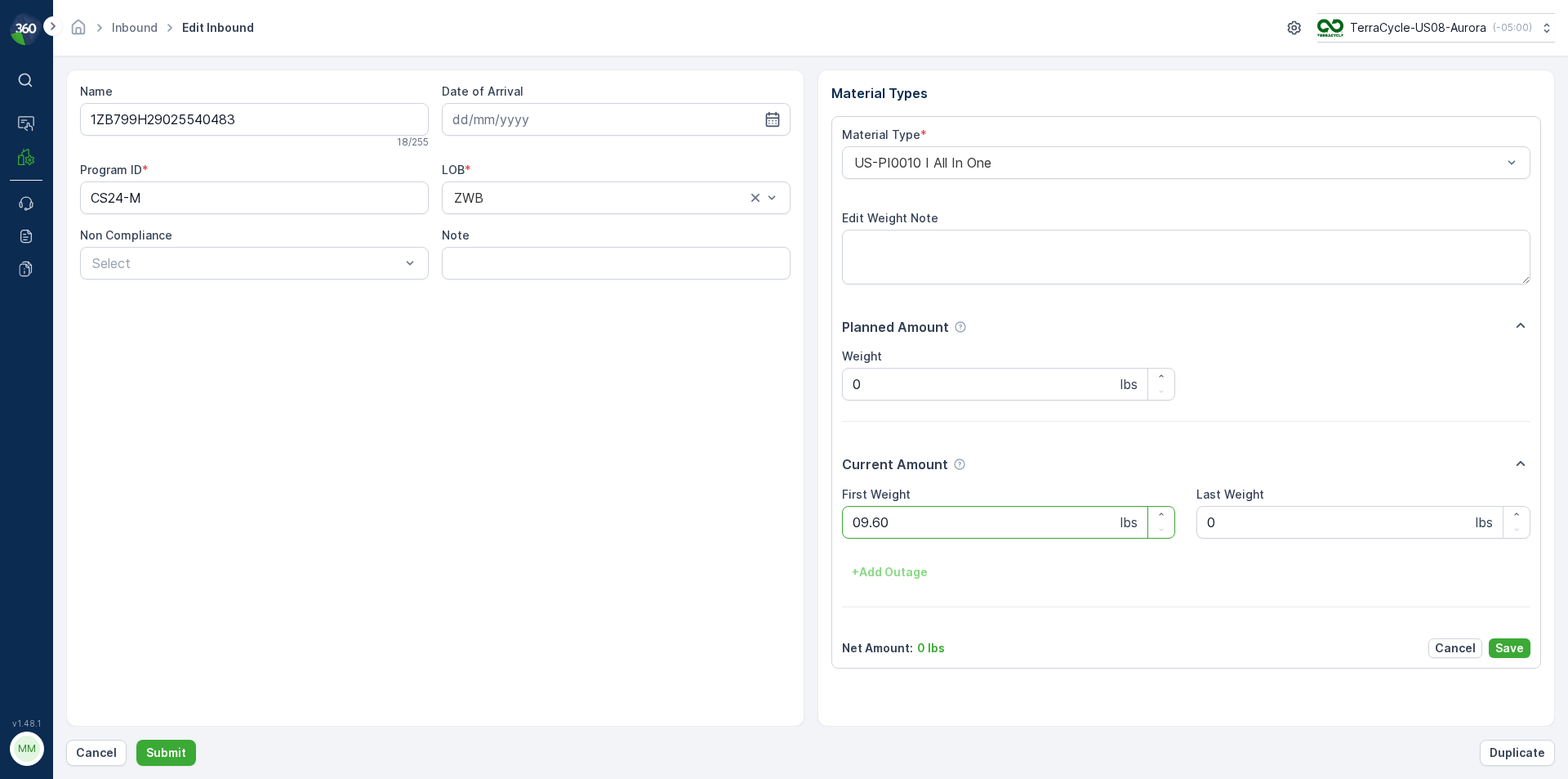
click at [136, 740] on button "Submit" at bounding box center [166, 752] width 60 height 26
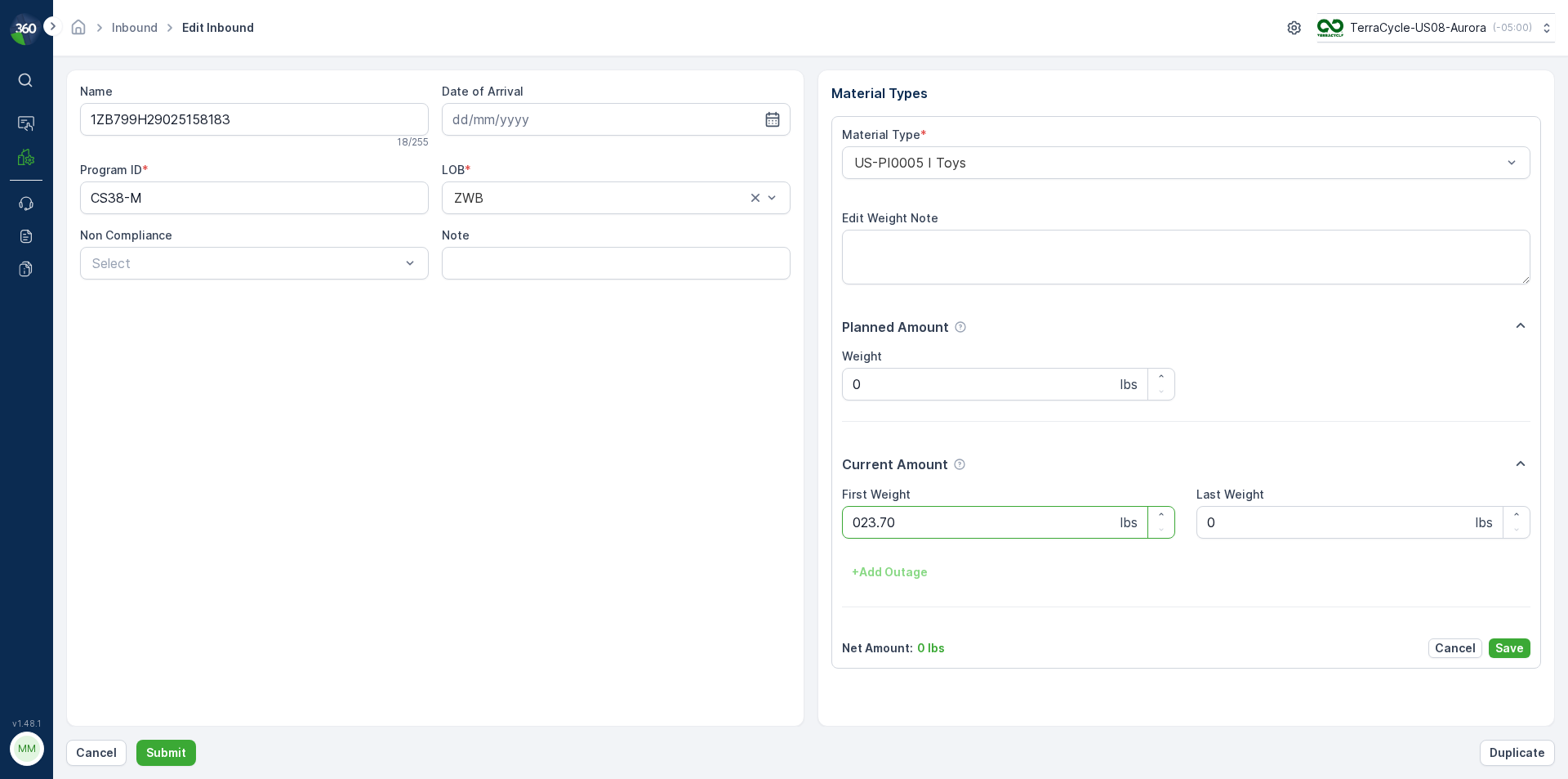
click at [136, 740] on button "Submit" at bounding box center [166, 752] width 60 height 26
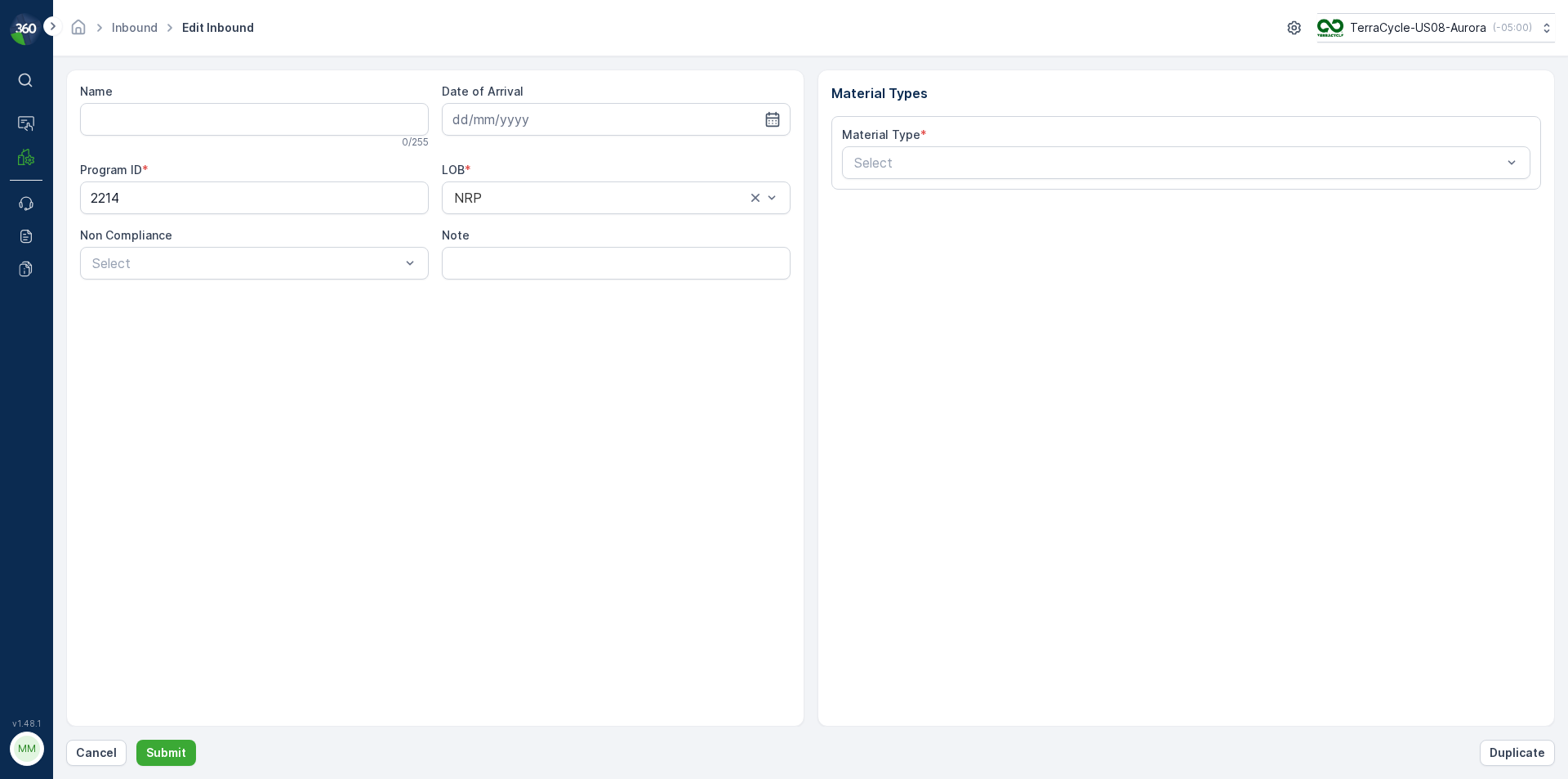
type input "1ZB799H29036074725"
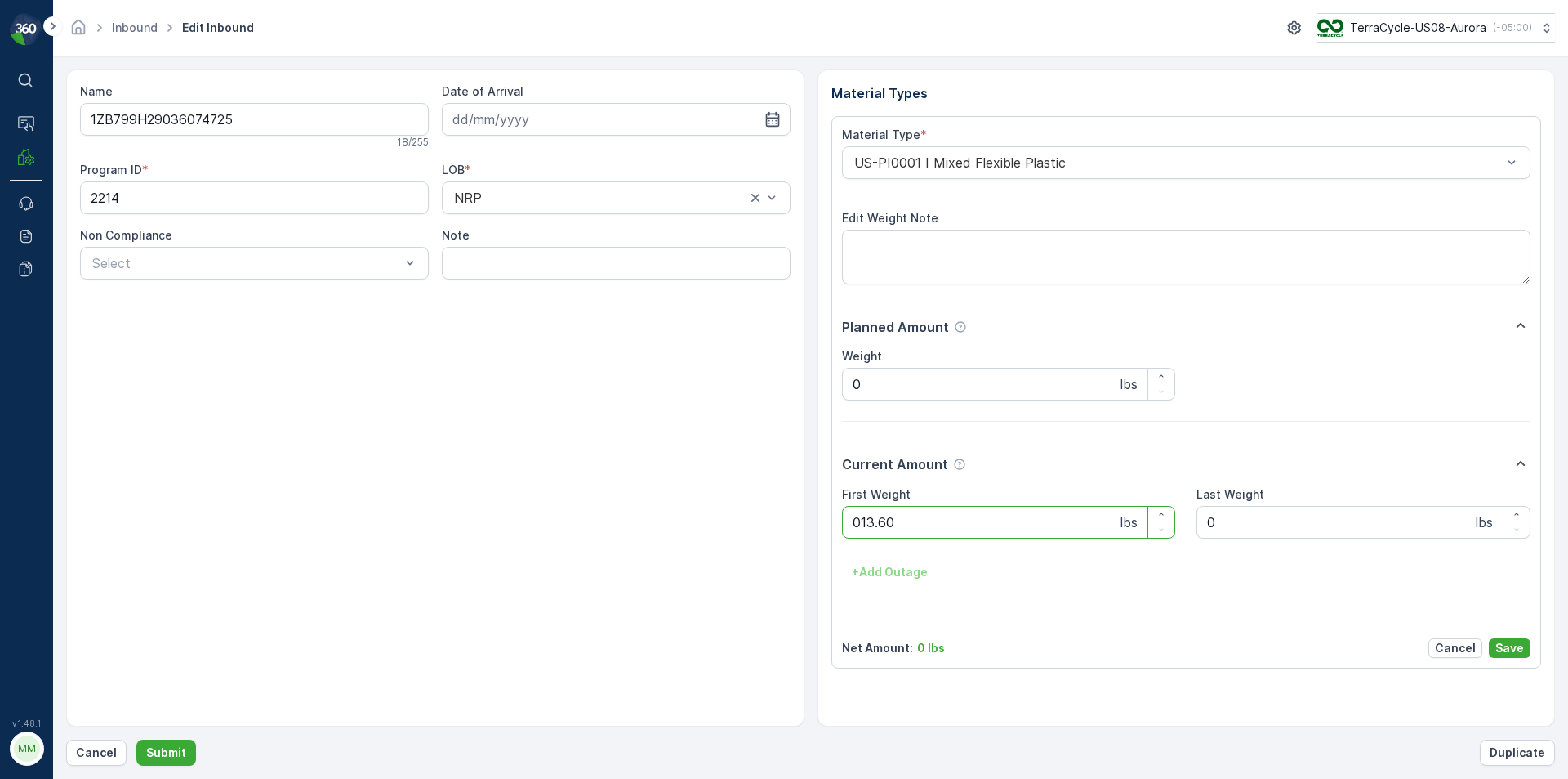
click at [136, 740] on button "Submit" at bounding box center [166, 752] width 60 height 26
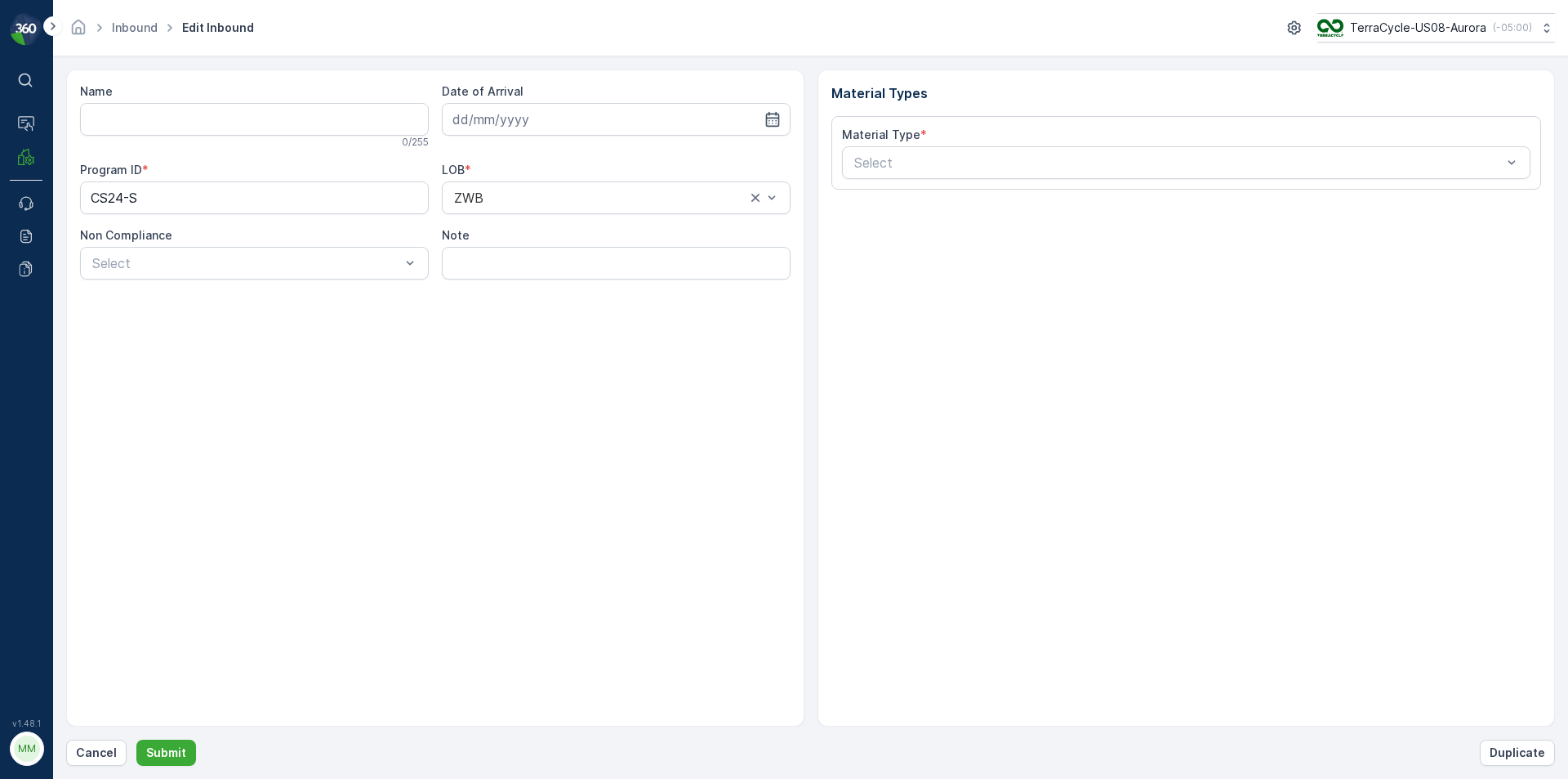
type input "1ZE899599094103900"
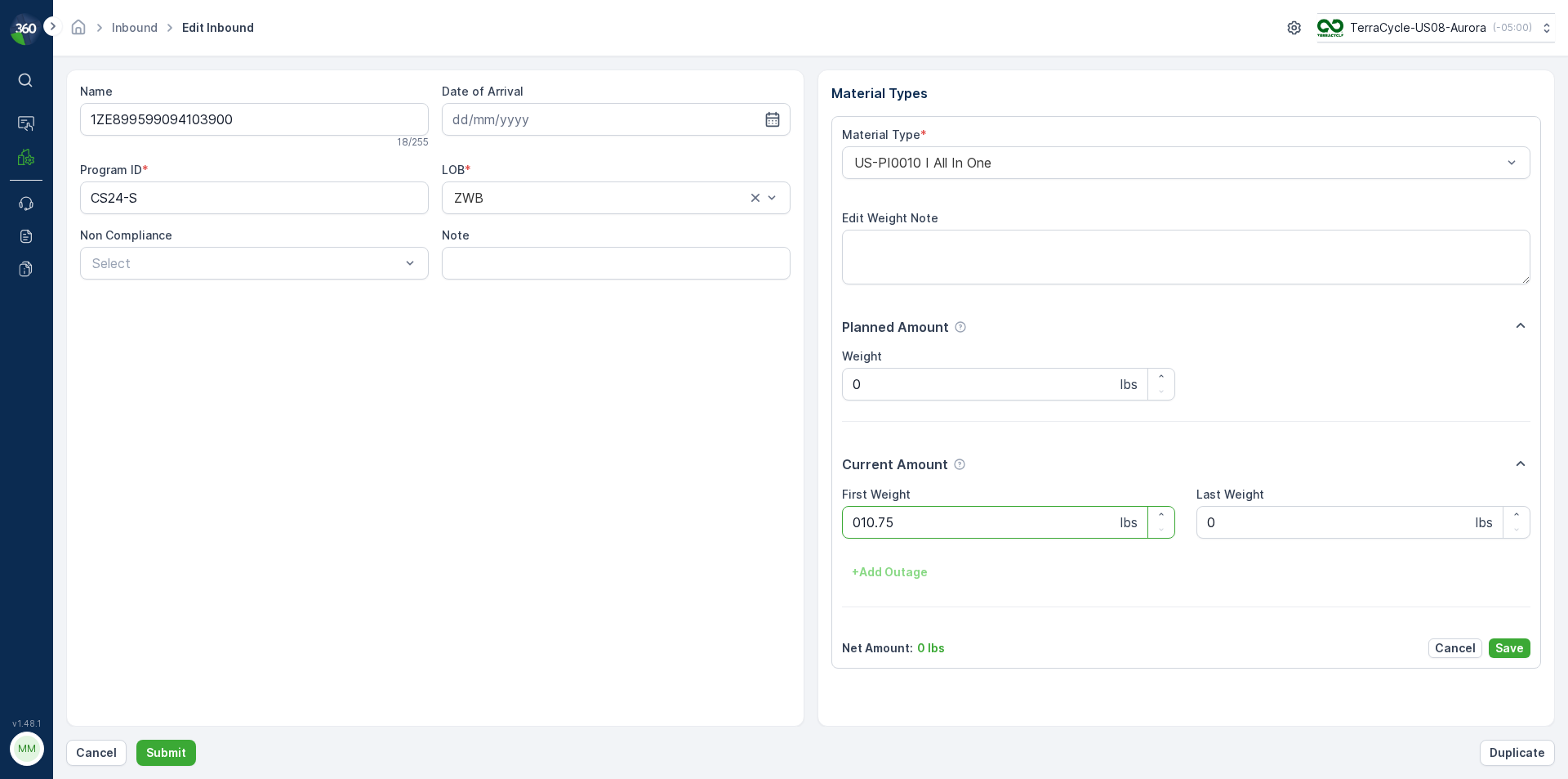
click at [136, 740] on button "Submit" at bounding box center [166, 752] width 60 height 26
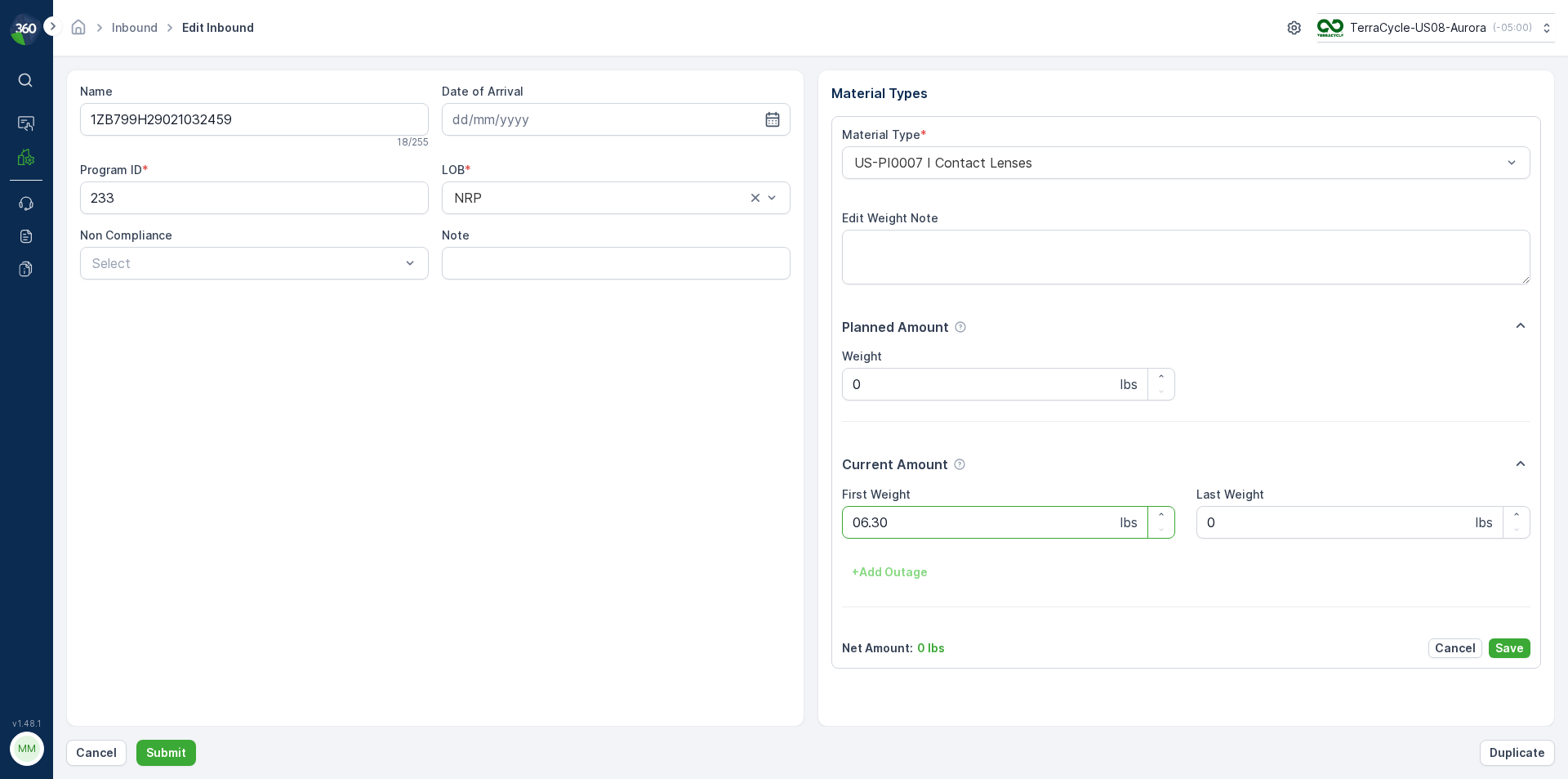
click at [136, 740] on button "Submit" at bounding box center [166, 752] width 60 height 26
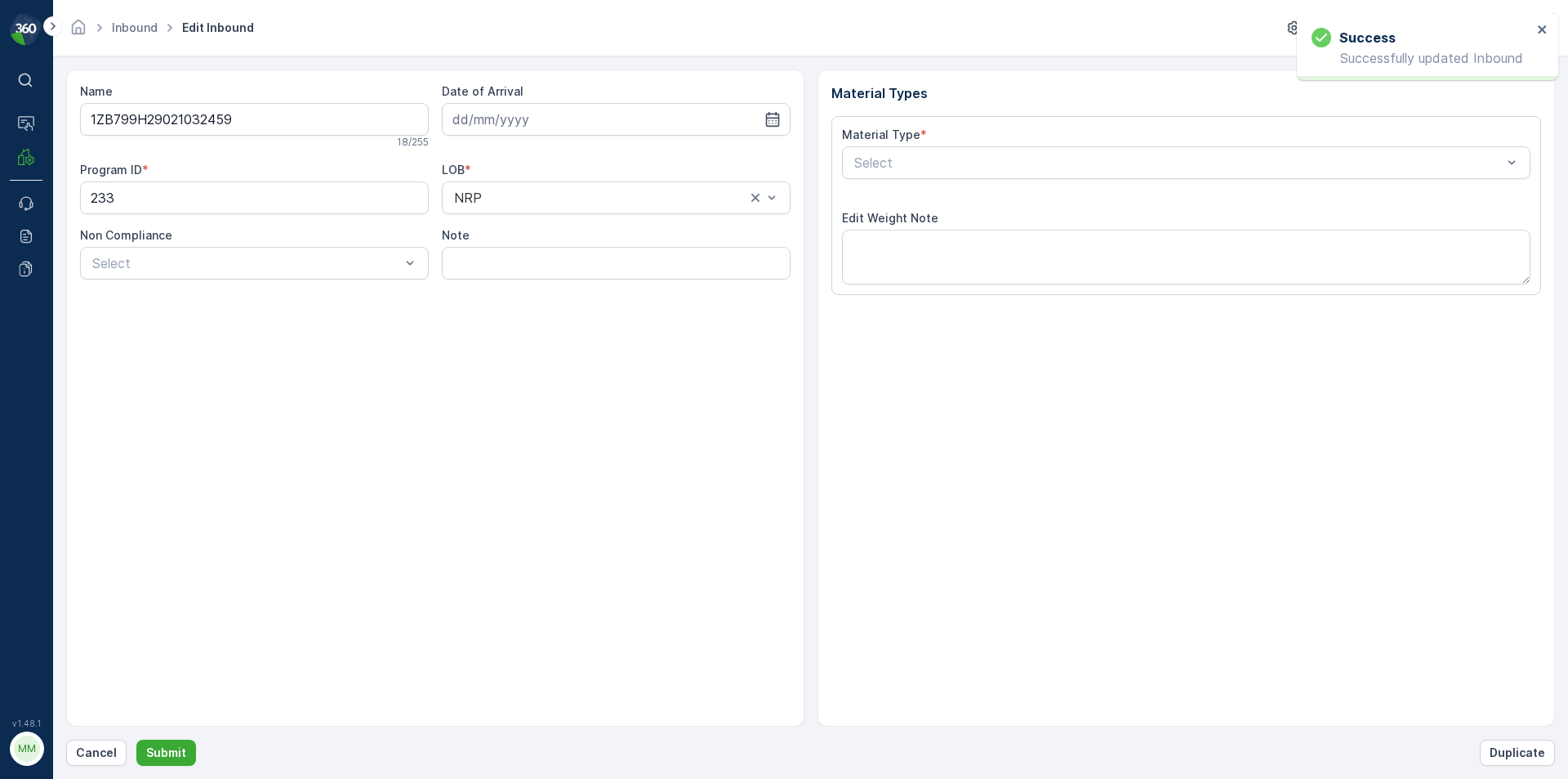
type input "[DATE]"
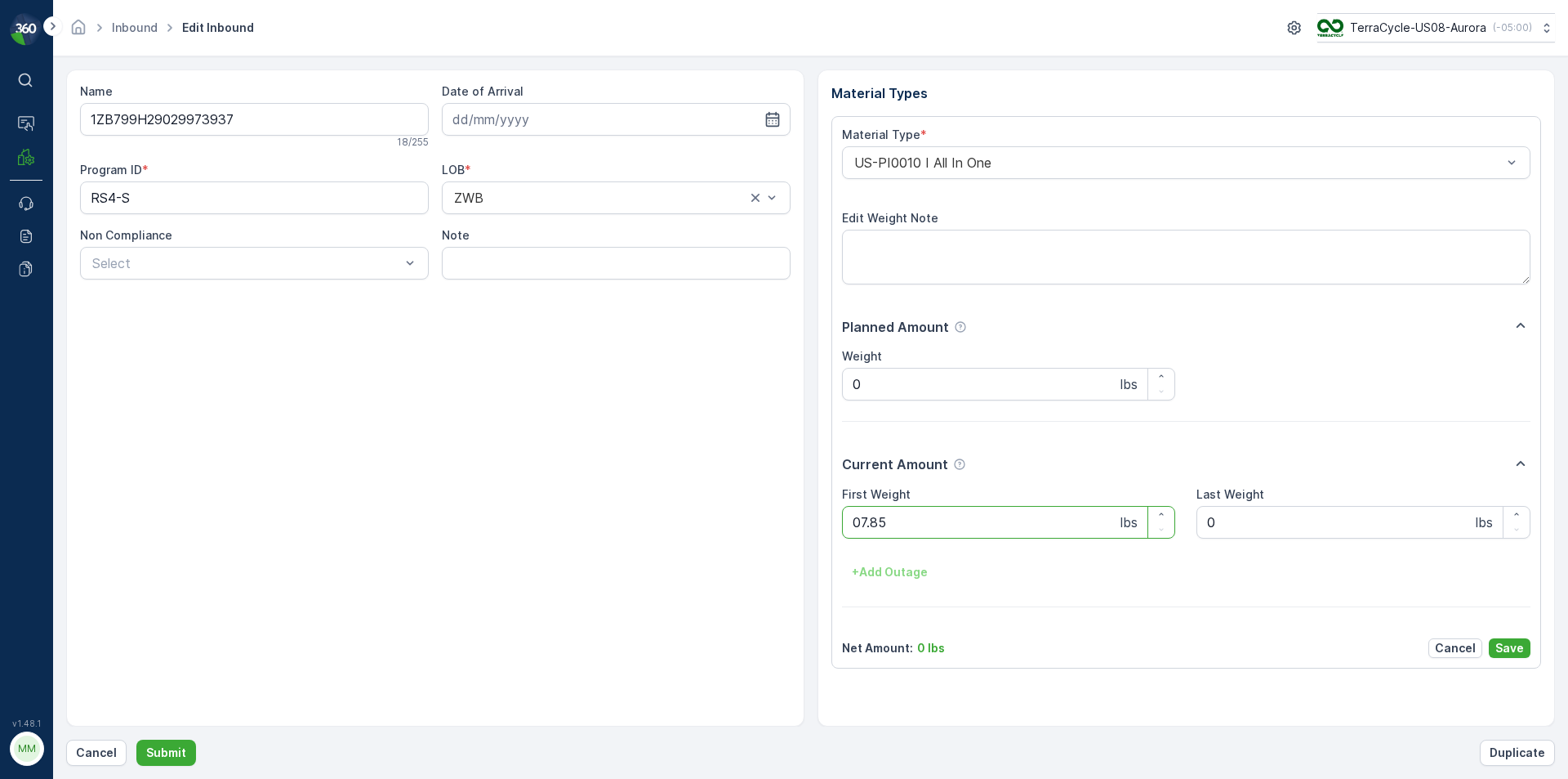
click at [136, 740] on button "Submit" at bounding box center [166, 752] width 60 height 26
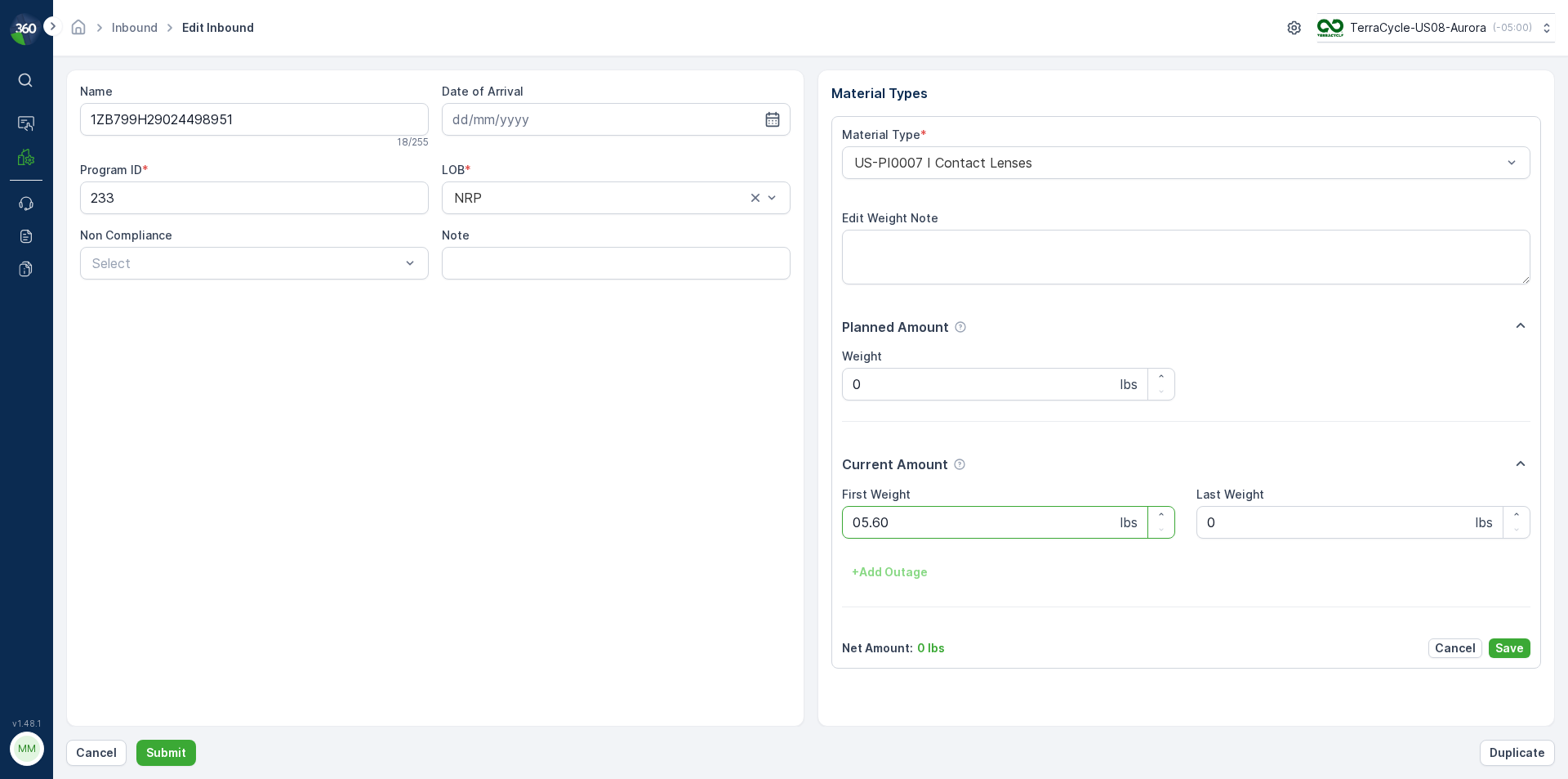
click at [136, 740] on button "Submit" at bounding box center [166, 752] width 60 height 26
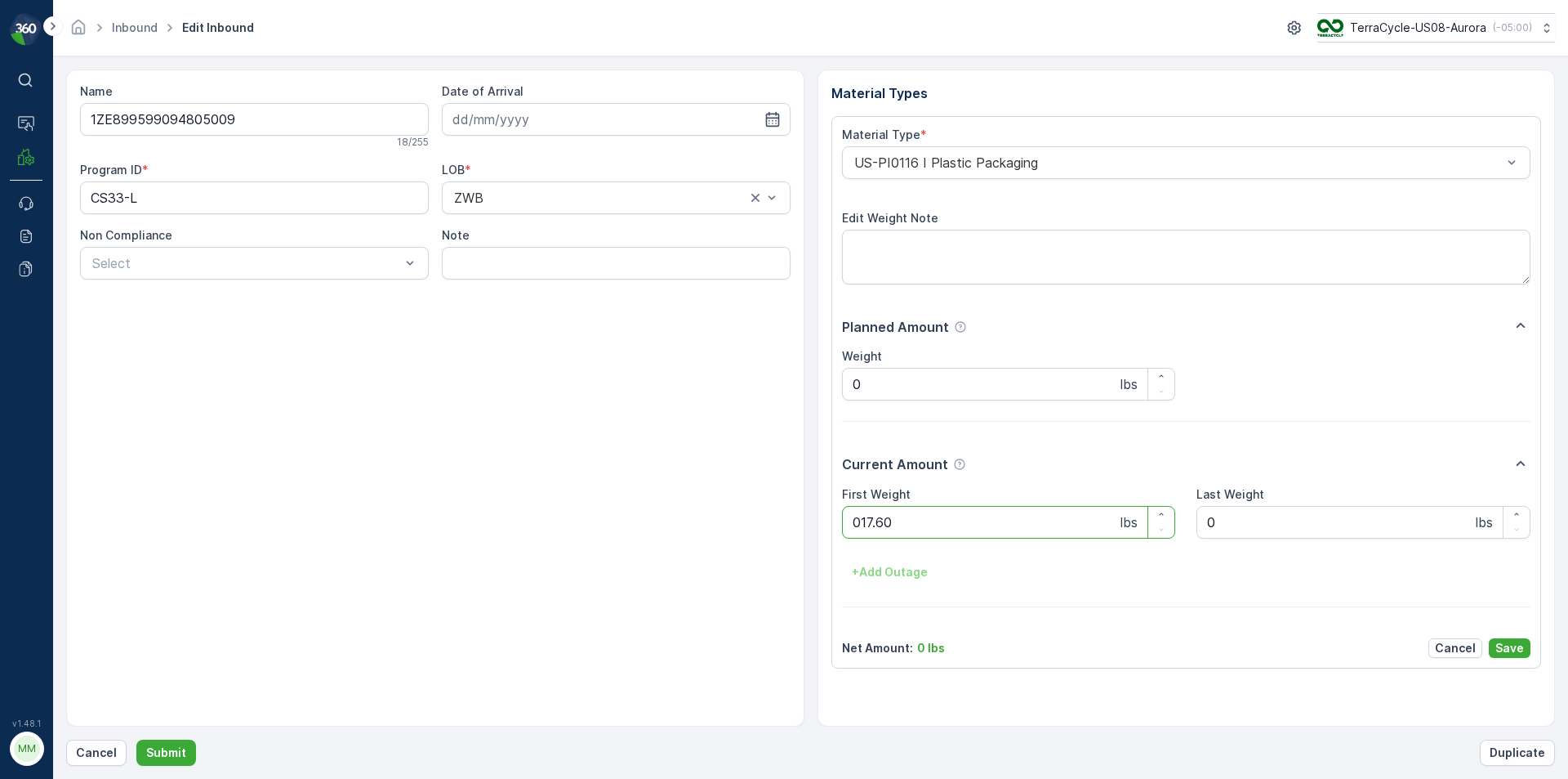
click at [136, 740] on button "Submit" at bounding box center [166, 752] width 60 height 26
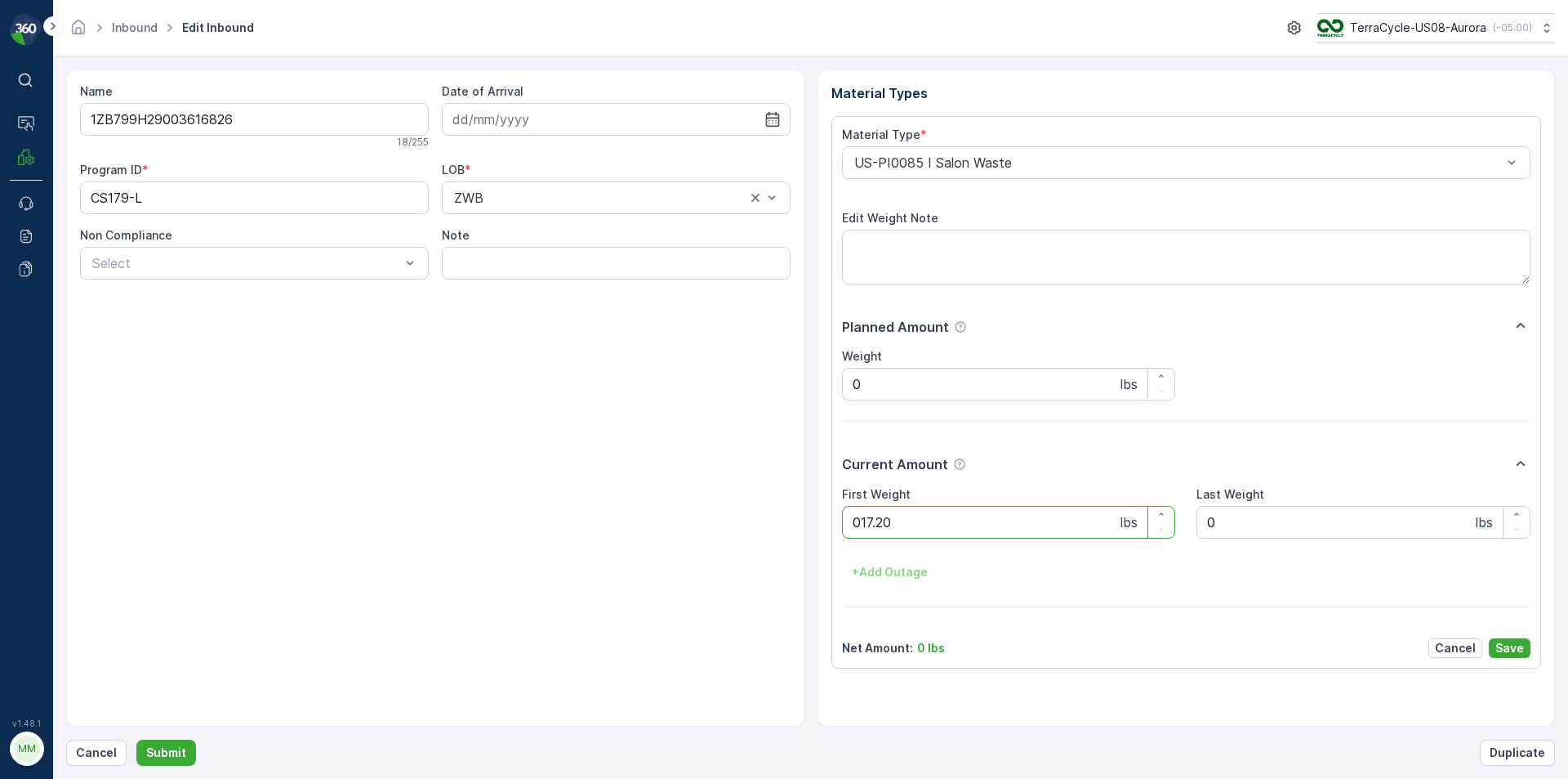
click at [136, 740] on button "Submit" at bounding box center [166, 752] width 60 height 26
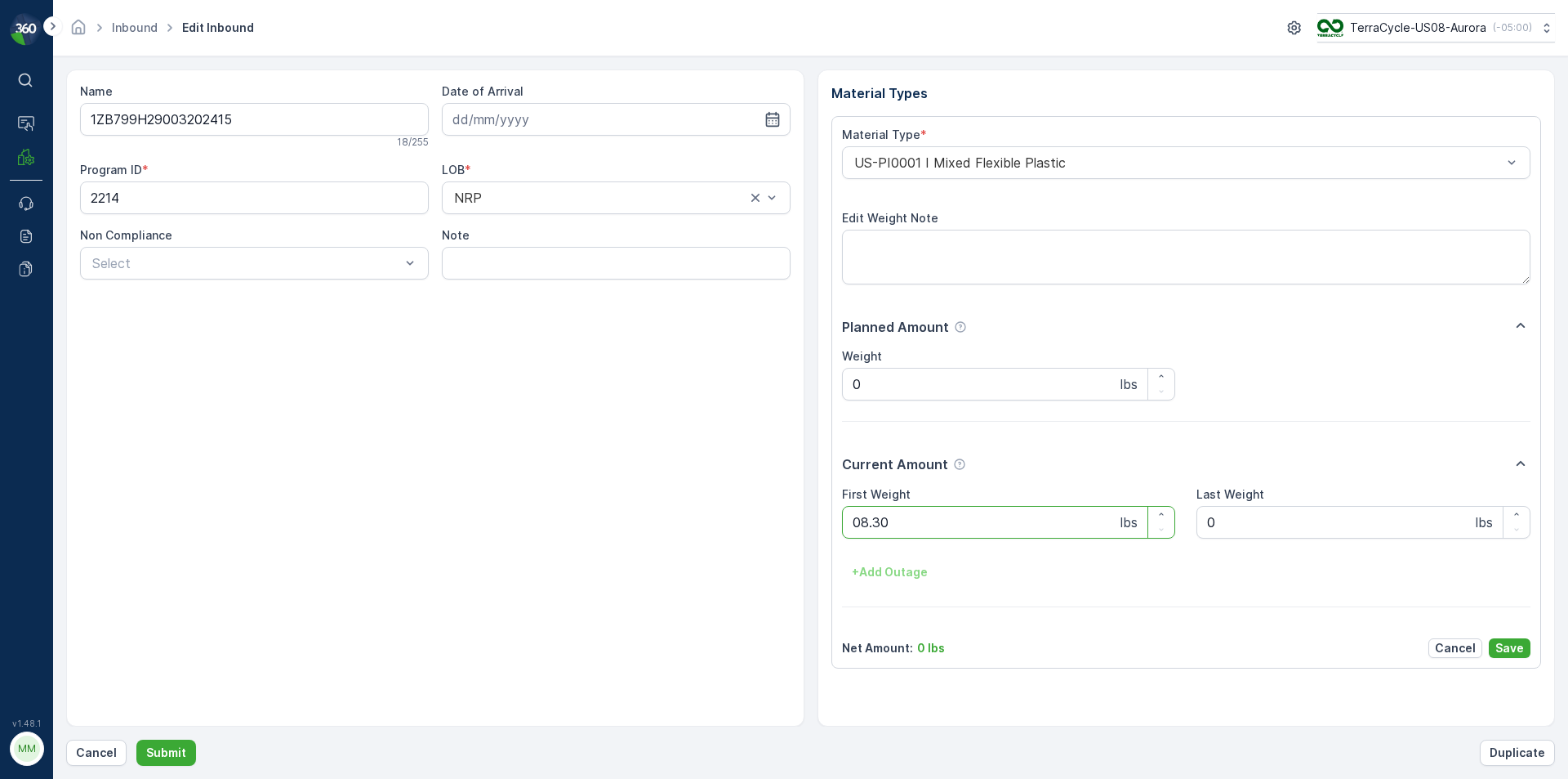
click at [136, 740] on button "Submit" at bounding box center [166, 752] width 60 height 26
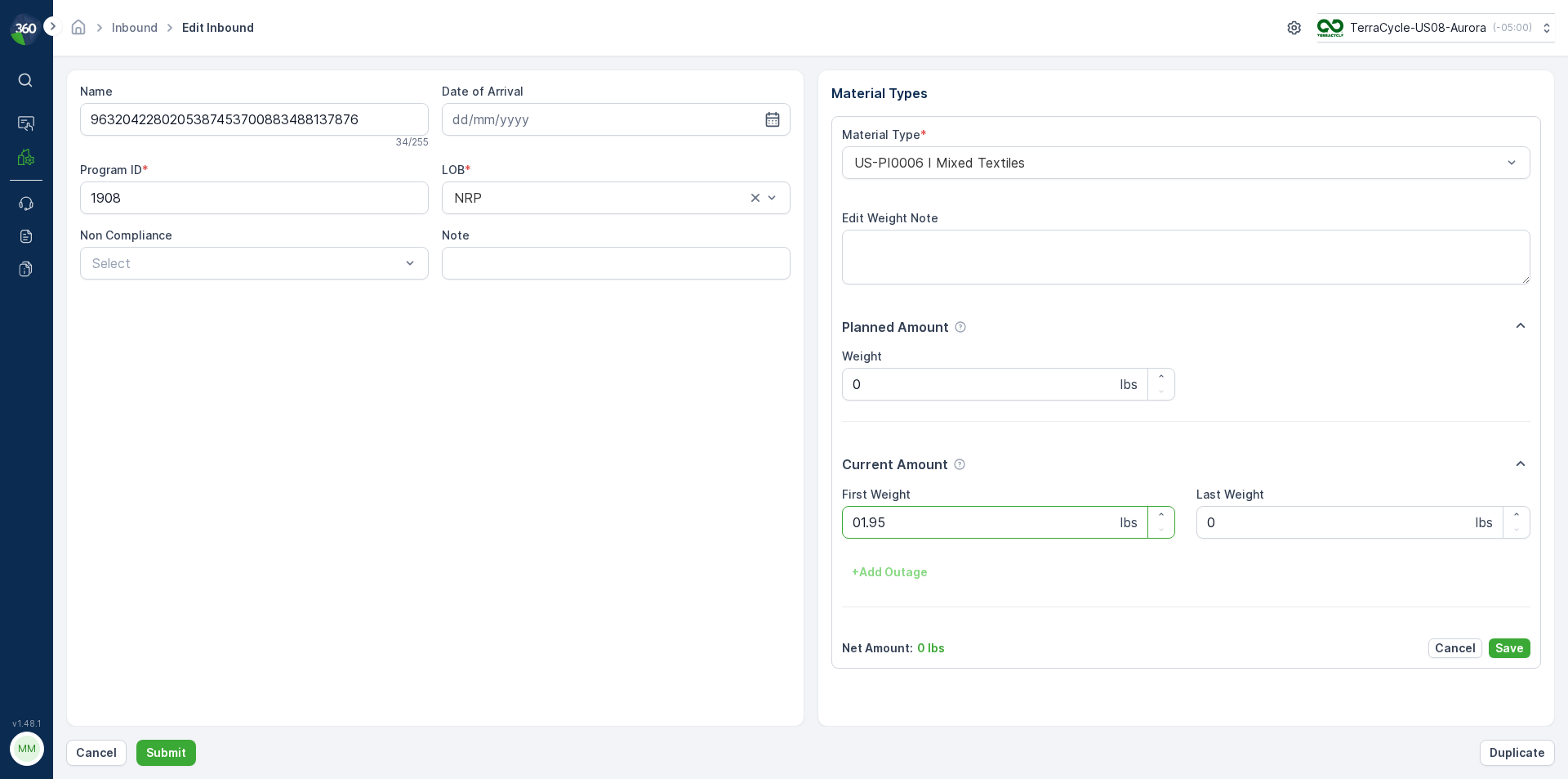
click at [136, 740] on button "Submit" at bounding box center [166, 752] width 60 height 26
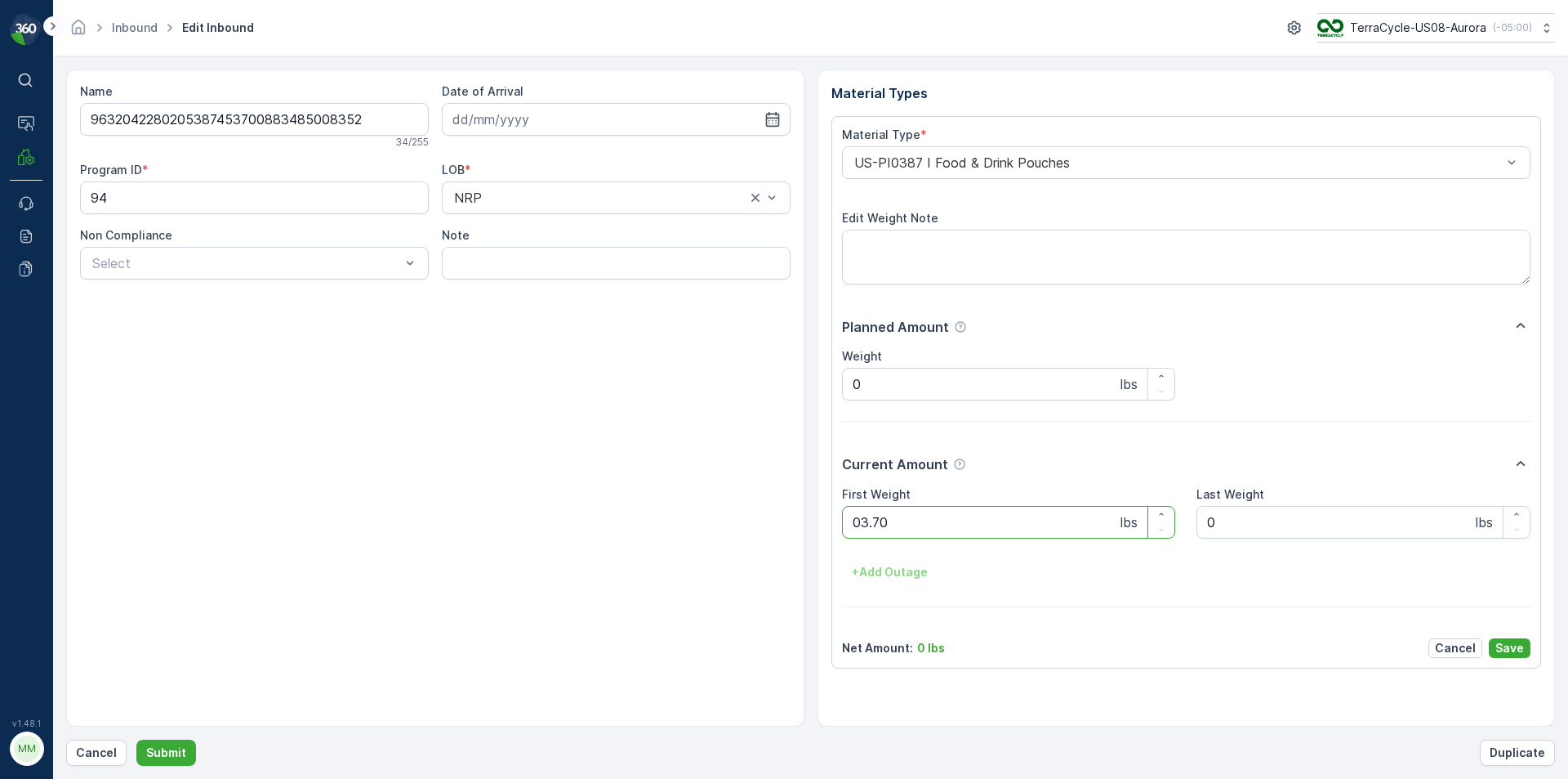
click at [136, 740] on button "Submit" at bounding box center [166, 752] width 60 height 26
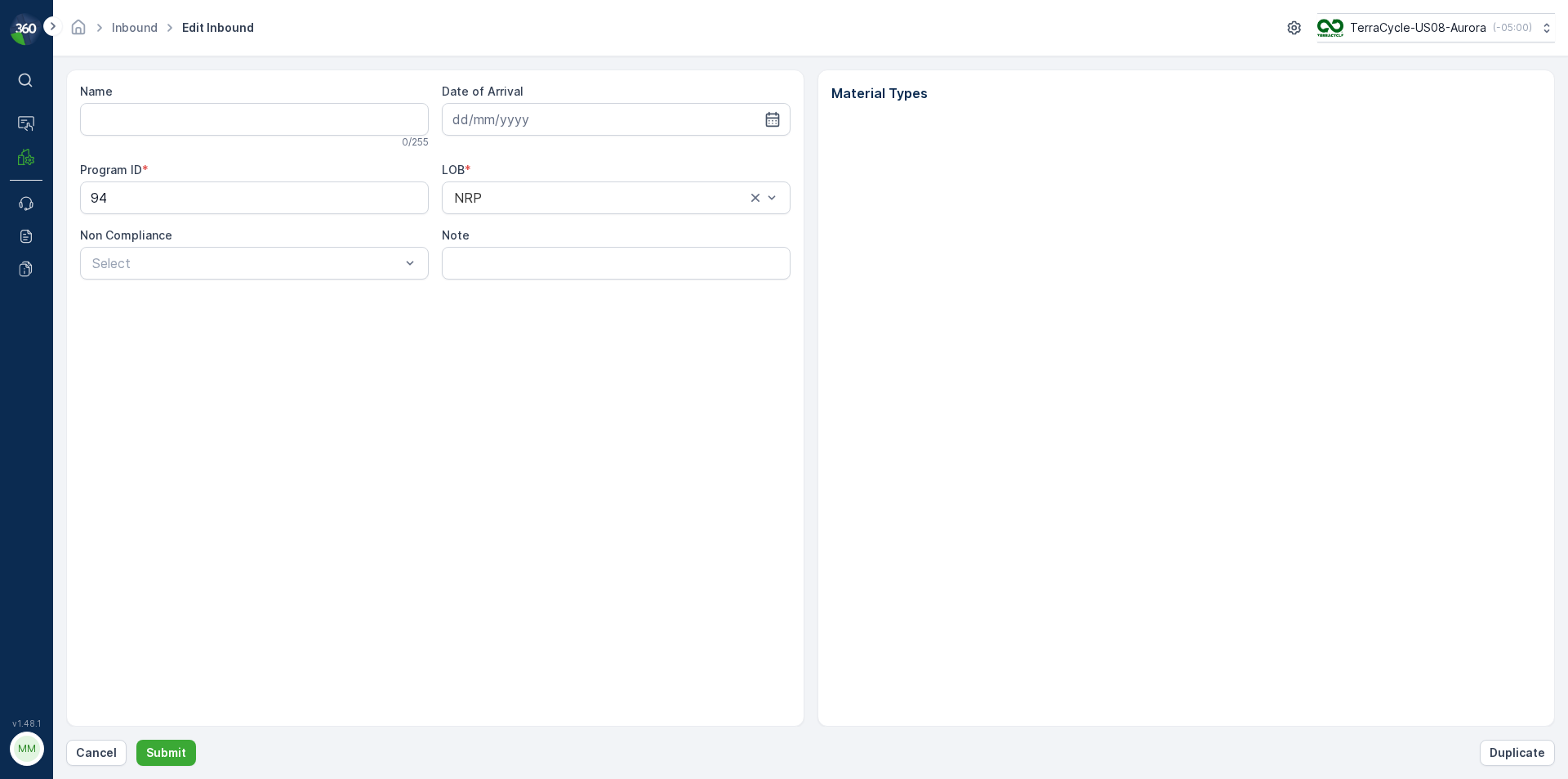
type input "9632042280205387453700883485008352"
type input "[DATE]"
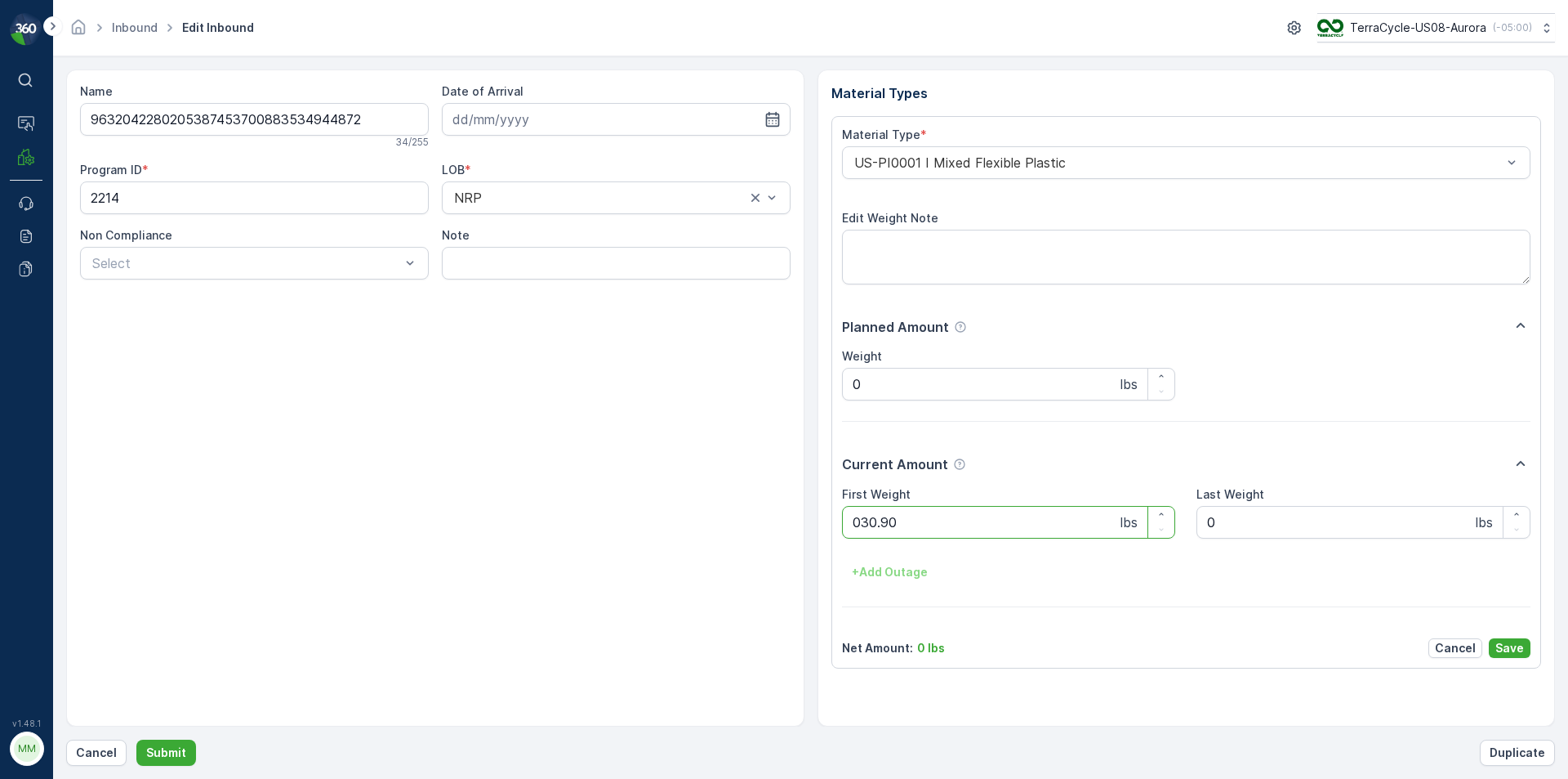
click at [136, 740] on button "Submit" at bounding box center [166, 752] width 60 height 26
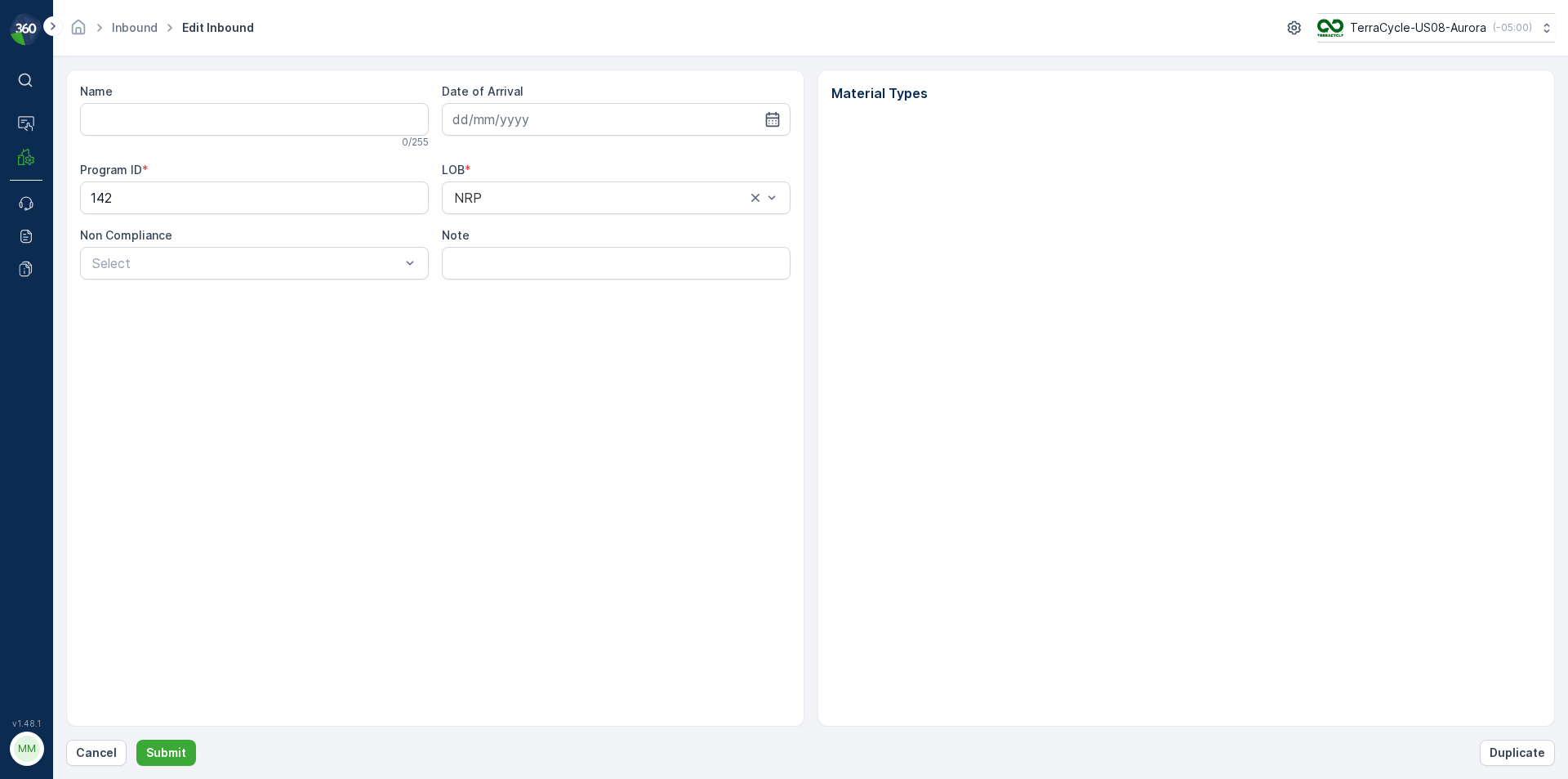
type input "9632042280205387453700883548677861"
type input "[DATE]"
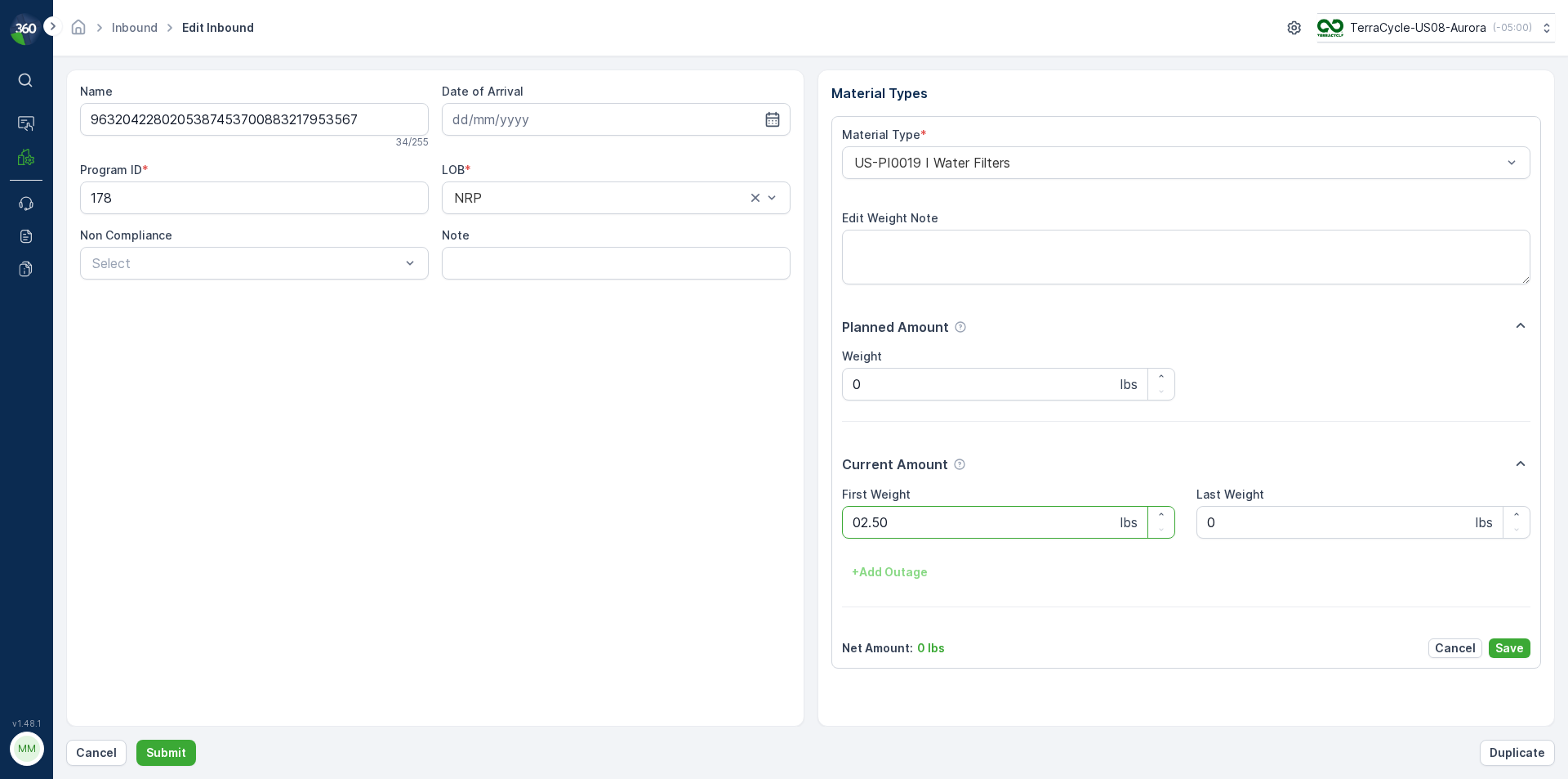
click at [136, 740] on button "Submit" at bounding box center [166, 752] width 60 height 26
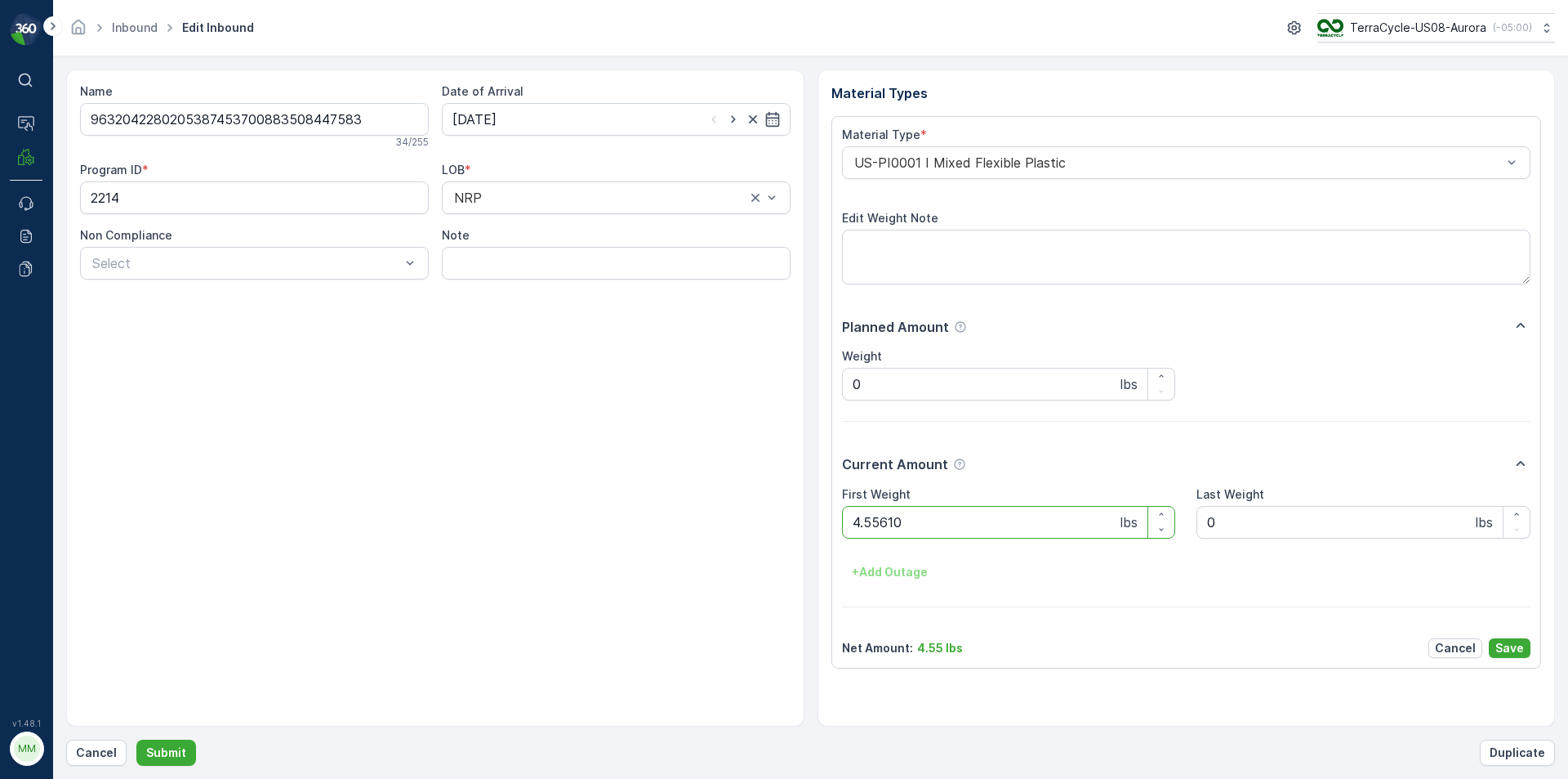
click at [136, 740] on button "Submit" at bounding box center [166, 752] width 60 height 26
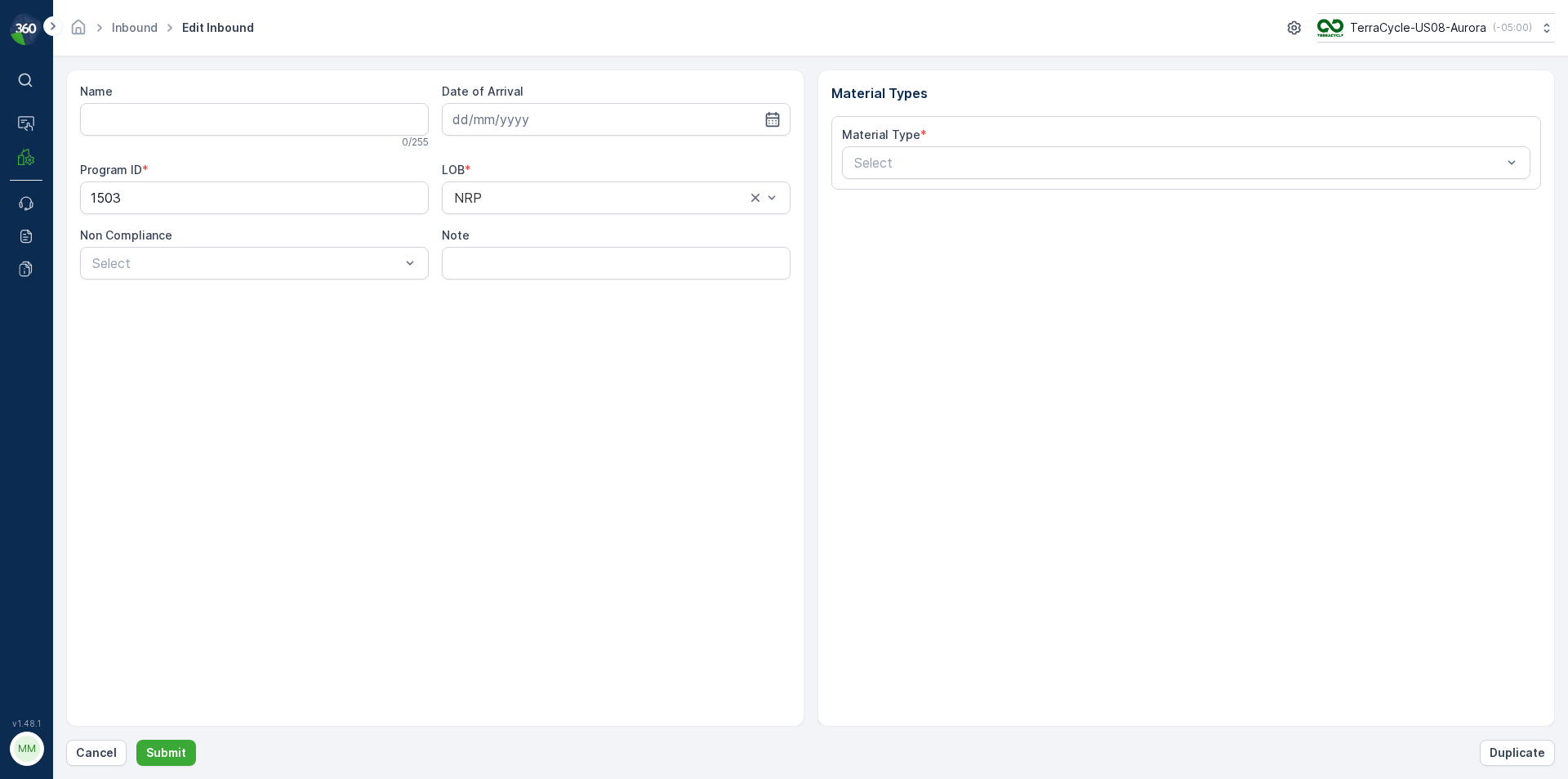
type input "1ZB799H29012235042"
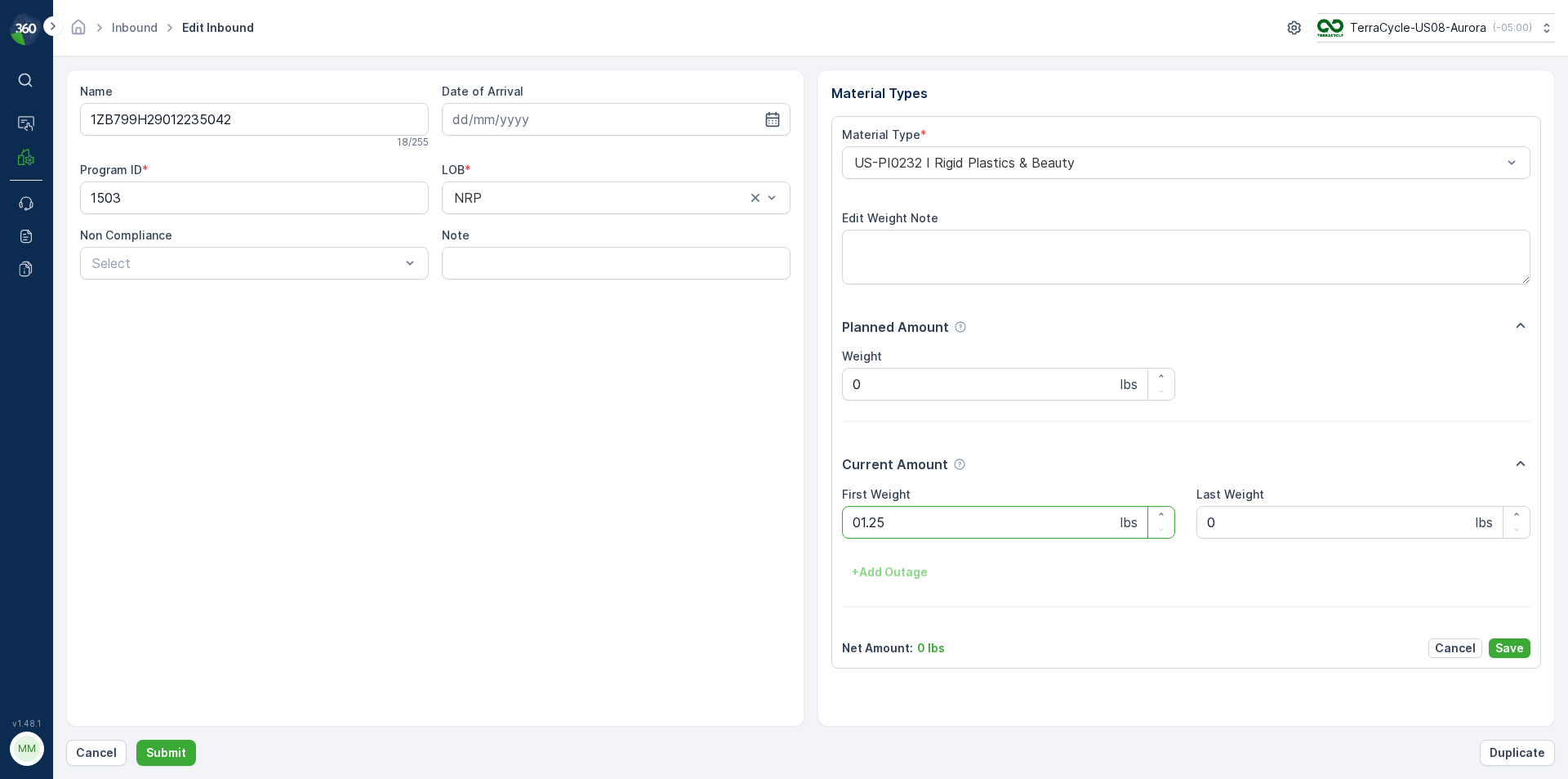
click at [136, 740] on button "Submit" at bounding box center [166, 752] width 60 height 26
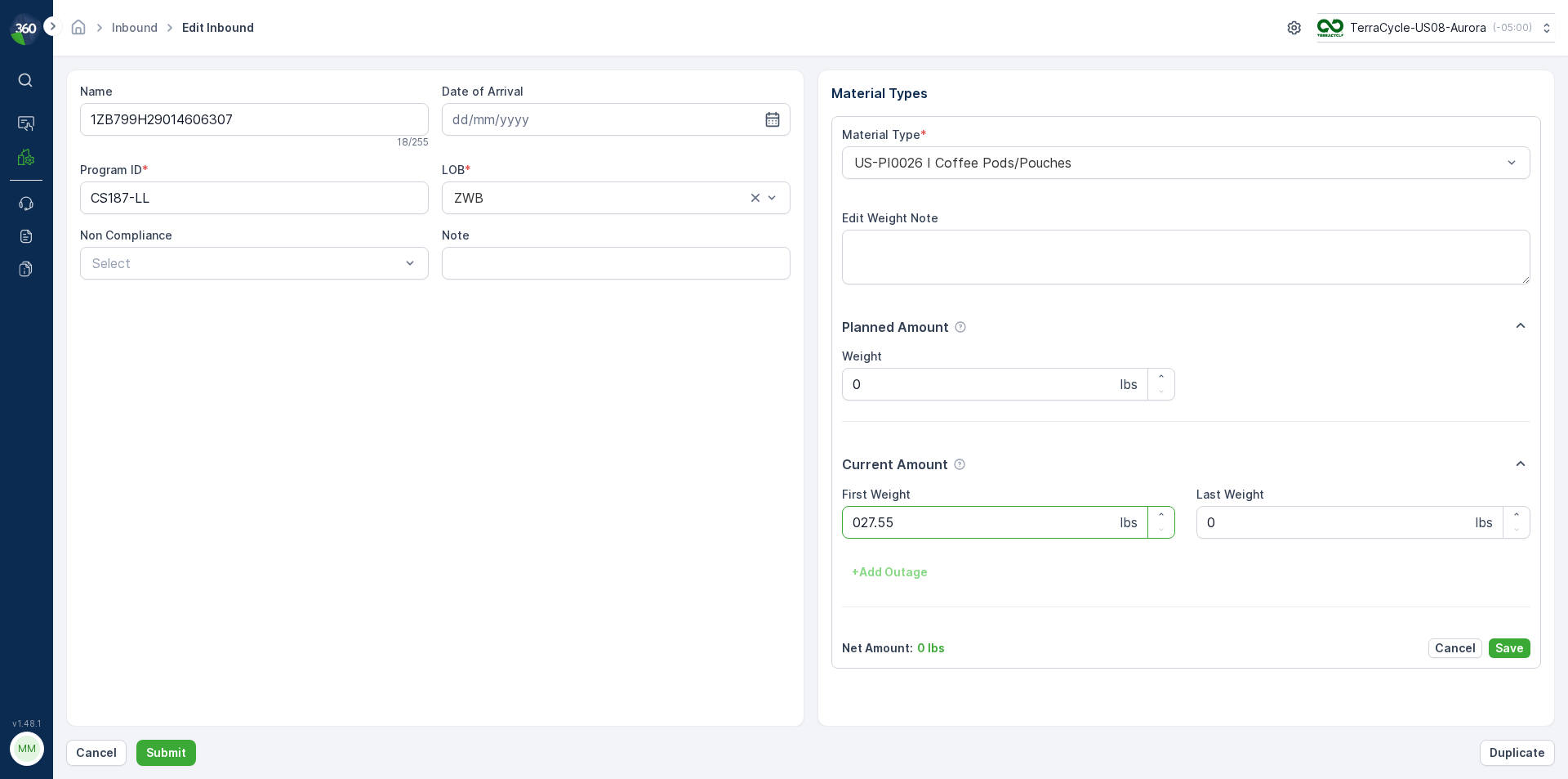
click at [136, 740] on button "Submit" at bounding box center [166, 752] width 60 height 26
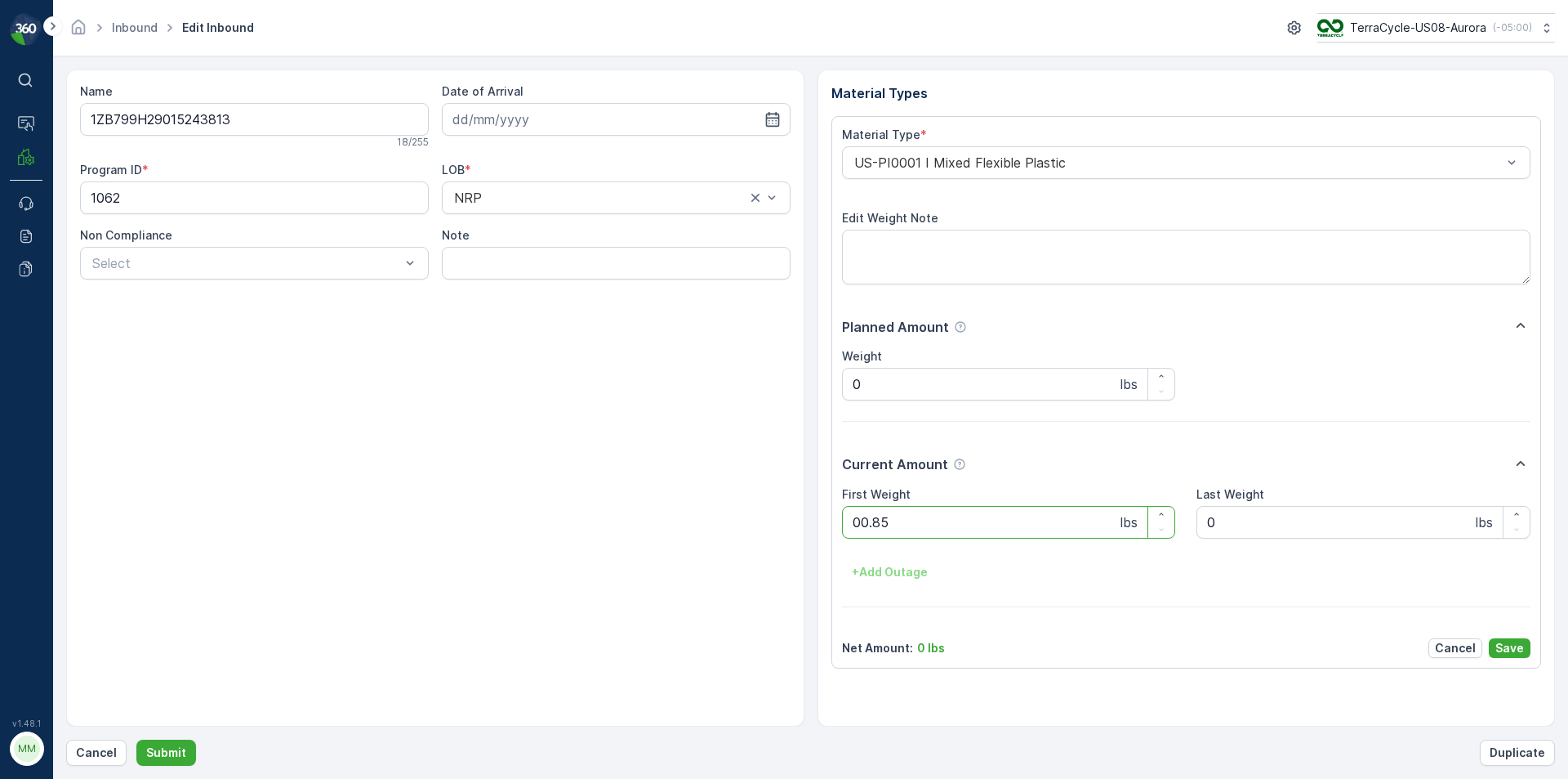
click at [136, 740] on button "Submit" at bounding box center [166, 752] width 60 height 26
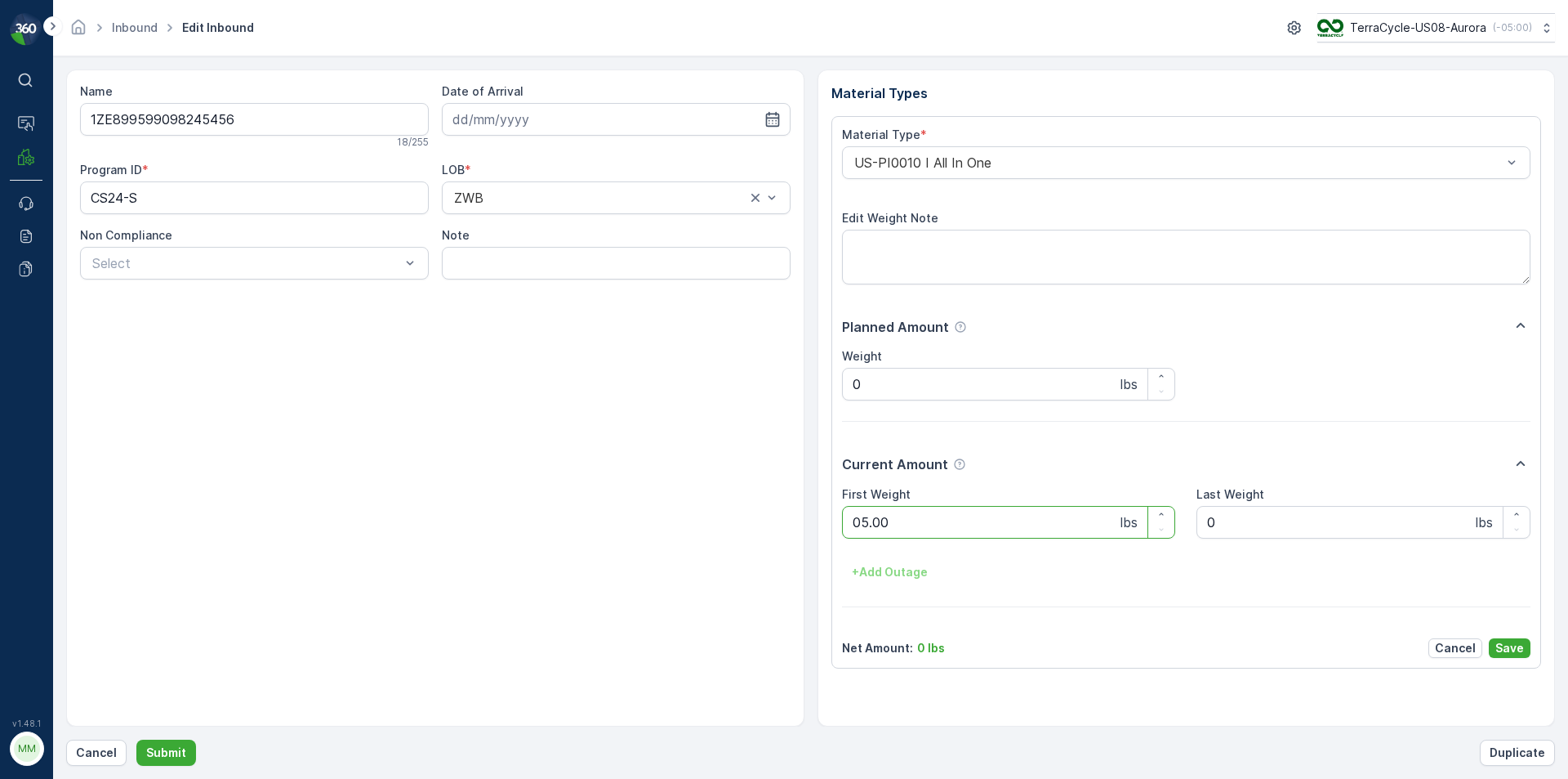
click at [136, 740] on button "Submit" at bounding box center [166, 752] width 60 height 26
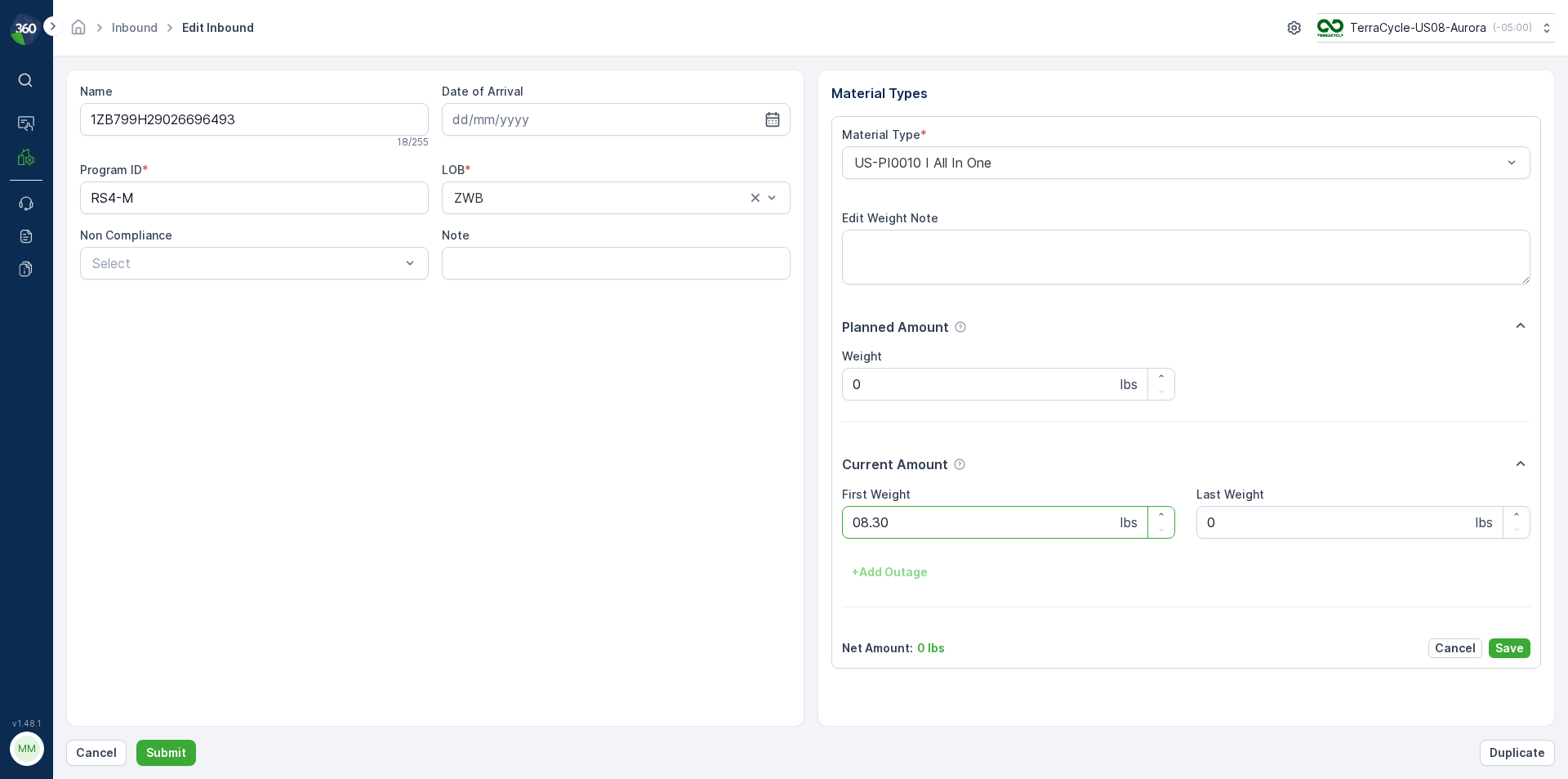
click at [136, 740] on button "Submit" at bounding box center [166, 752] width 60 height 26
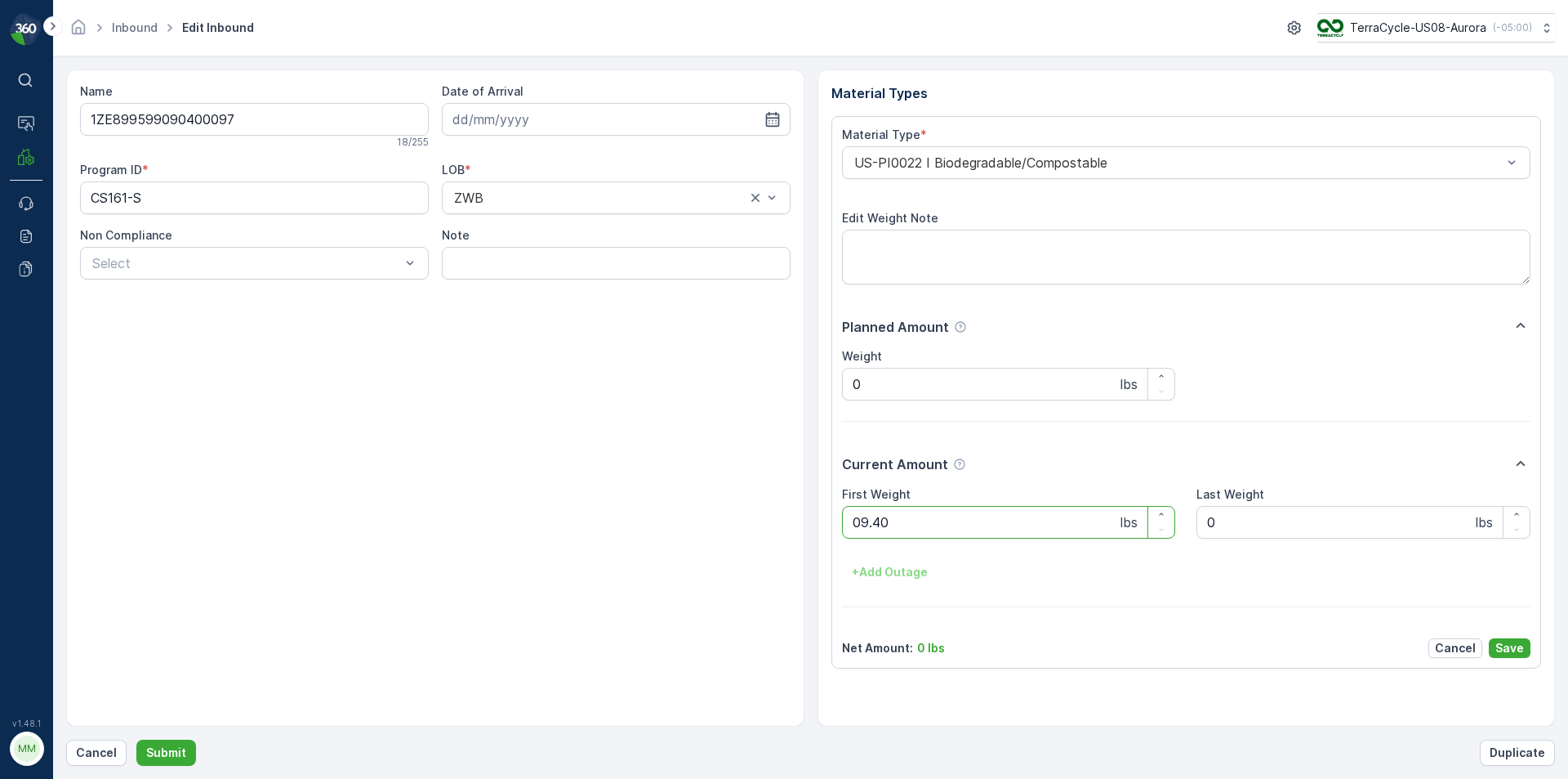
click at [136, 740] on button "Submit" at bounding box center [166, 752] width 60 height 26
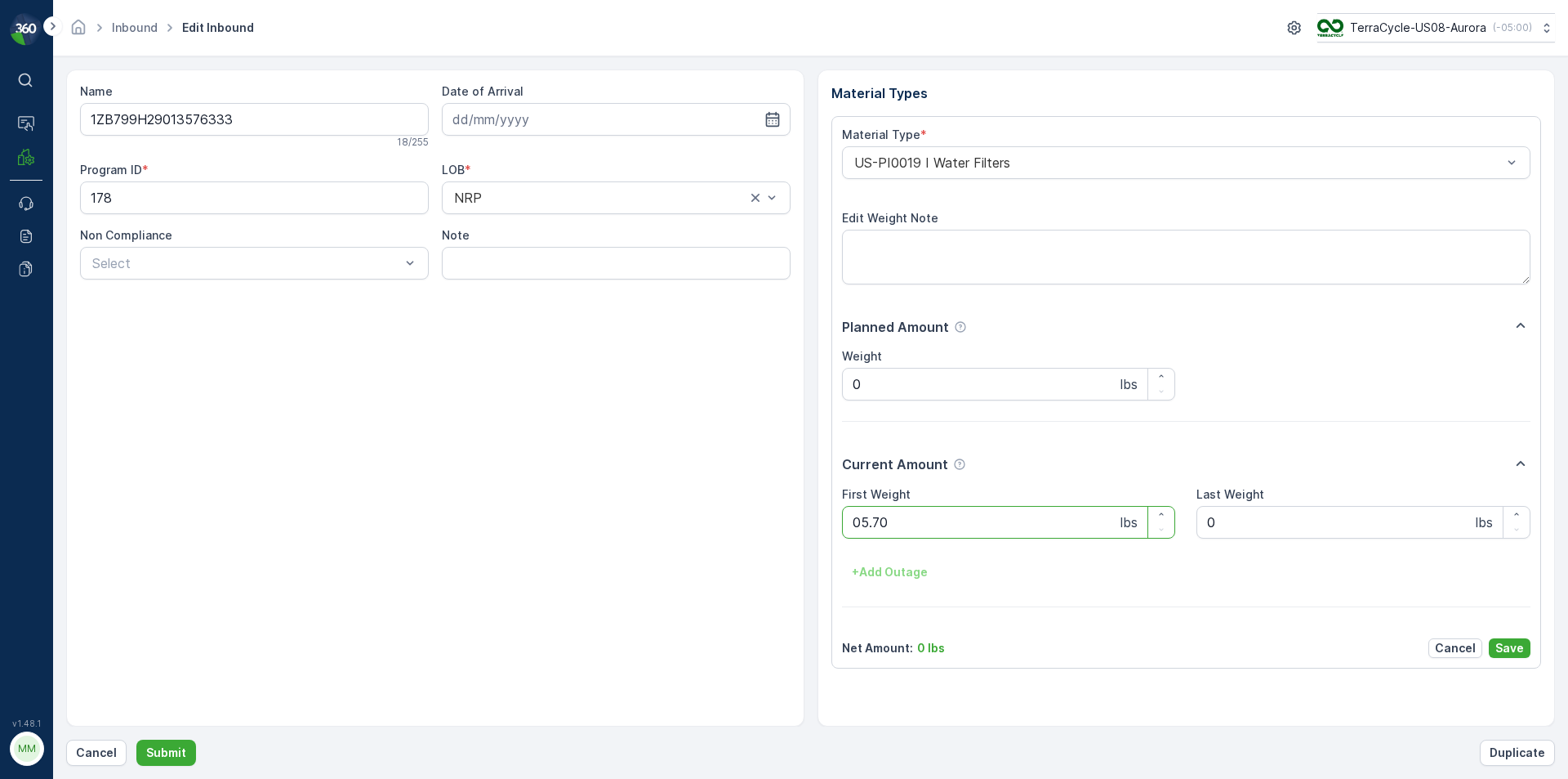
click at [136, 740] on button "Submit" at bounding box center [166, 752] width 60 height 26
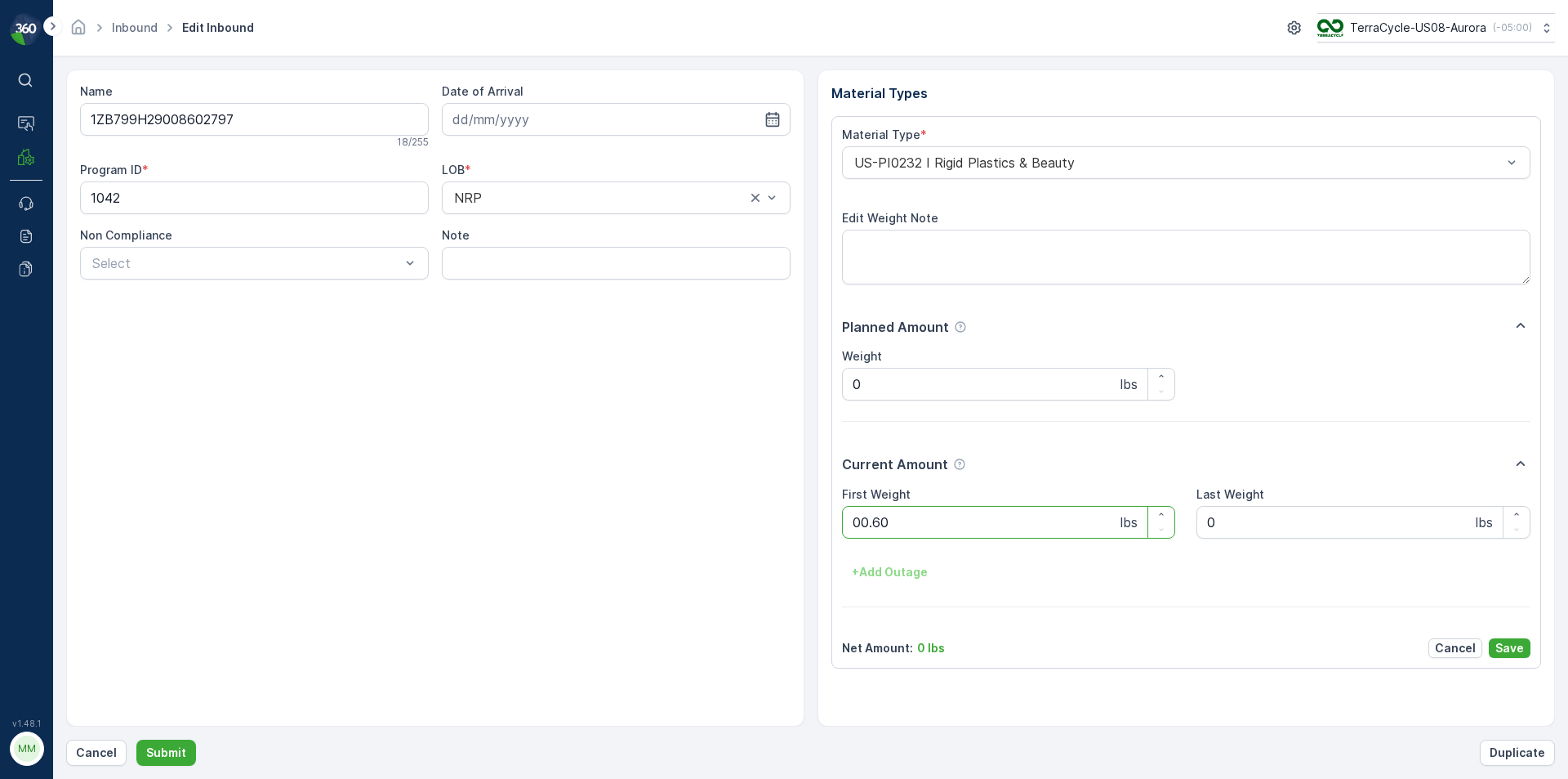
click at [136, 740] on button "Submit" at bounding box center [166, 752] width 60 height 26
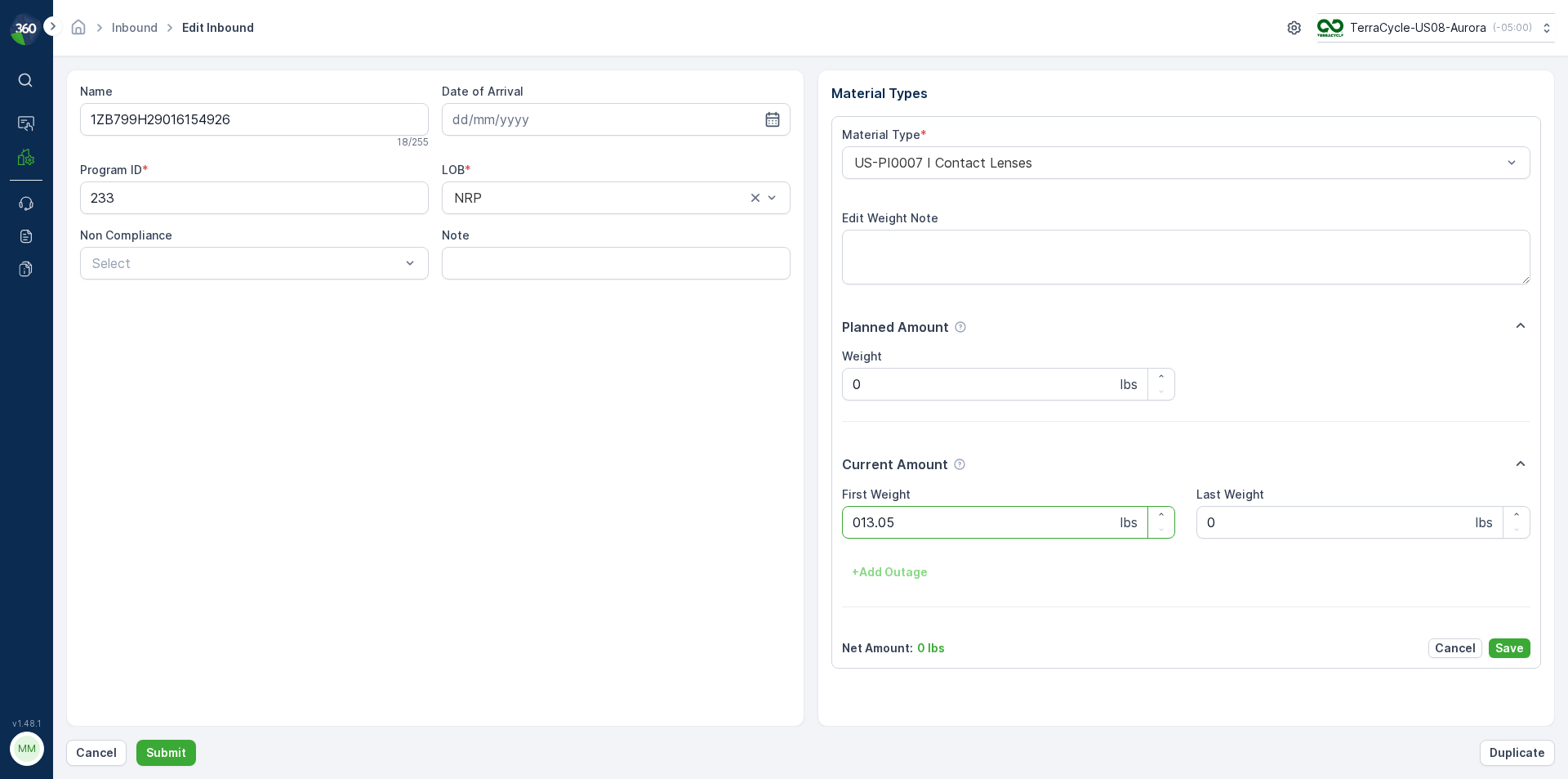
click at [136, 740] on button "Submit" at bounding box center [166, 752] width 60 height 26
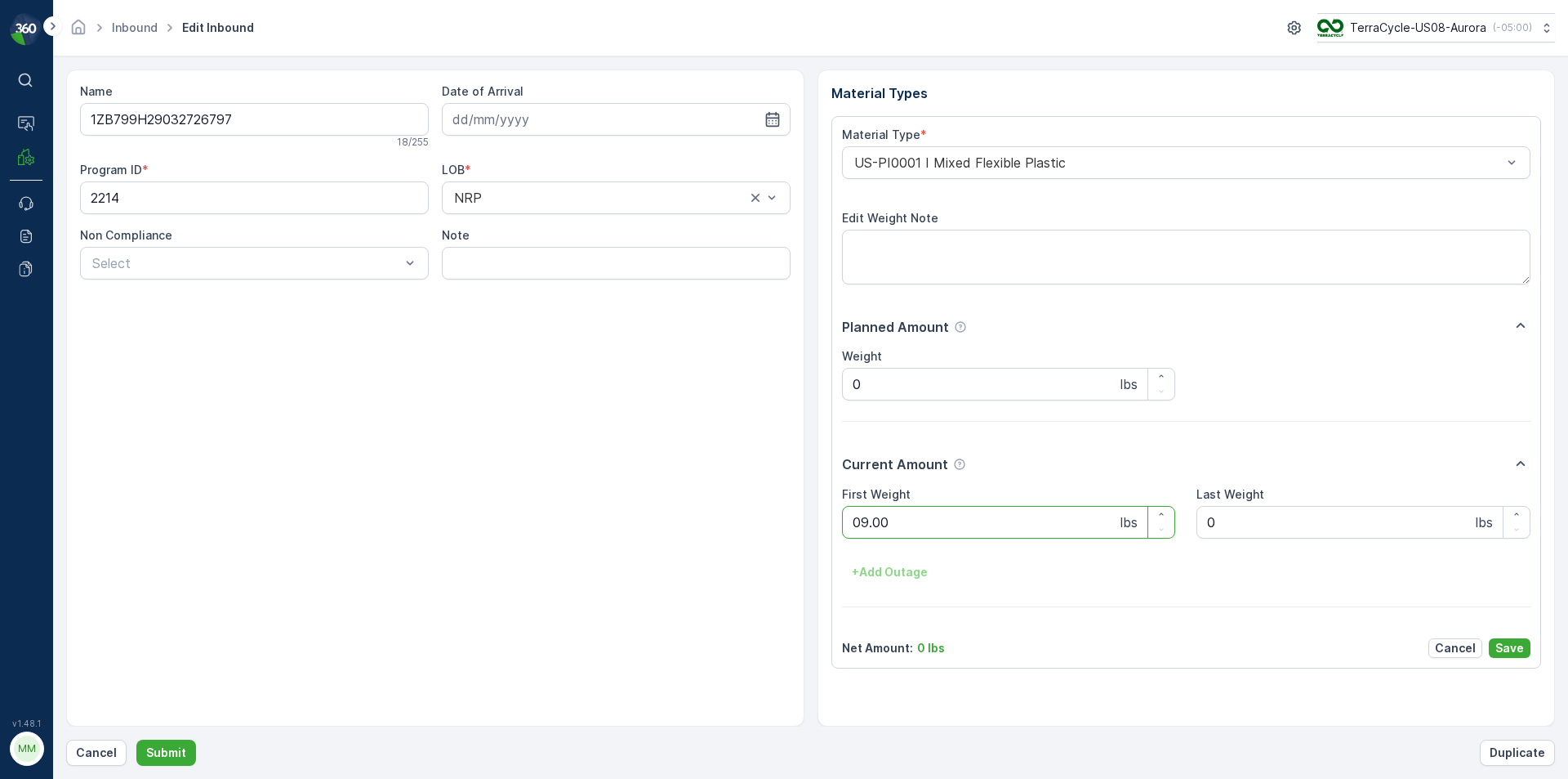
click at [136, 740] on button "Submit" at bounding box center [166, 752] width 60 height 26
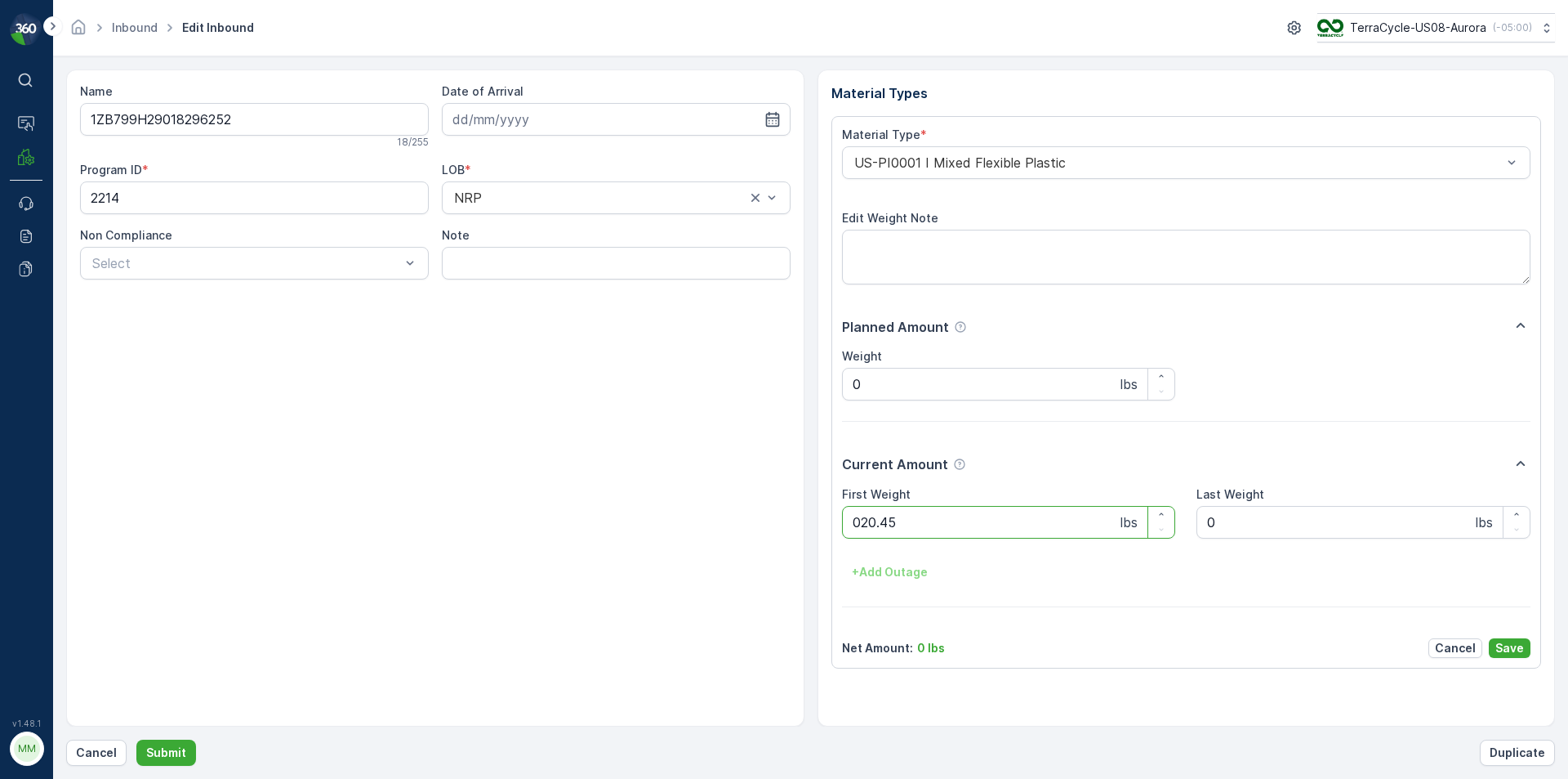
click at [136, 740] on button "Submit" at bounding box center [166, 752] width 60 height 26
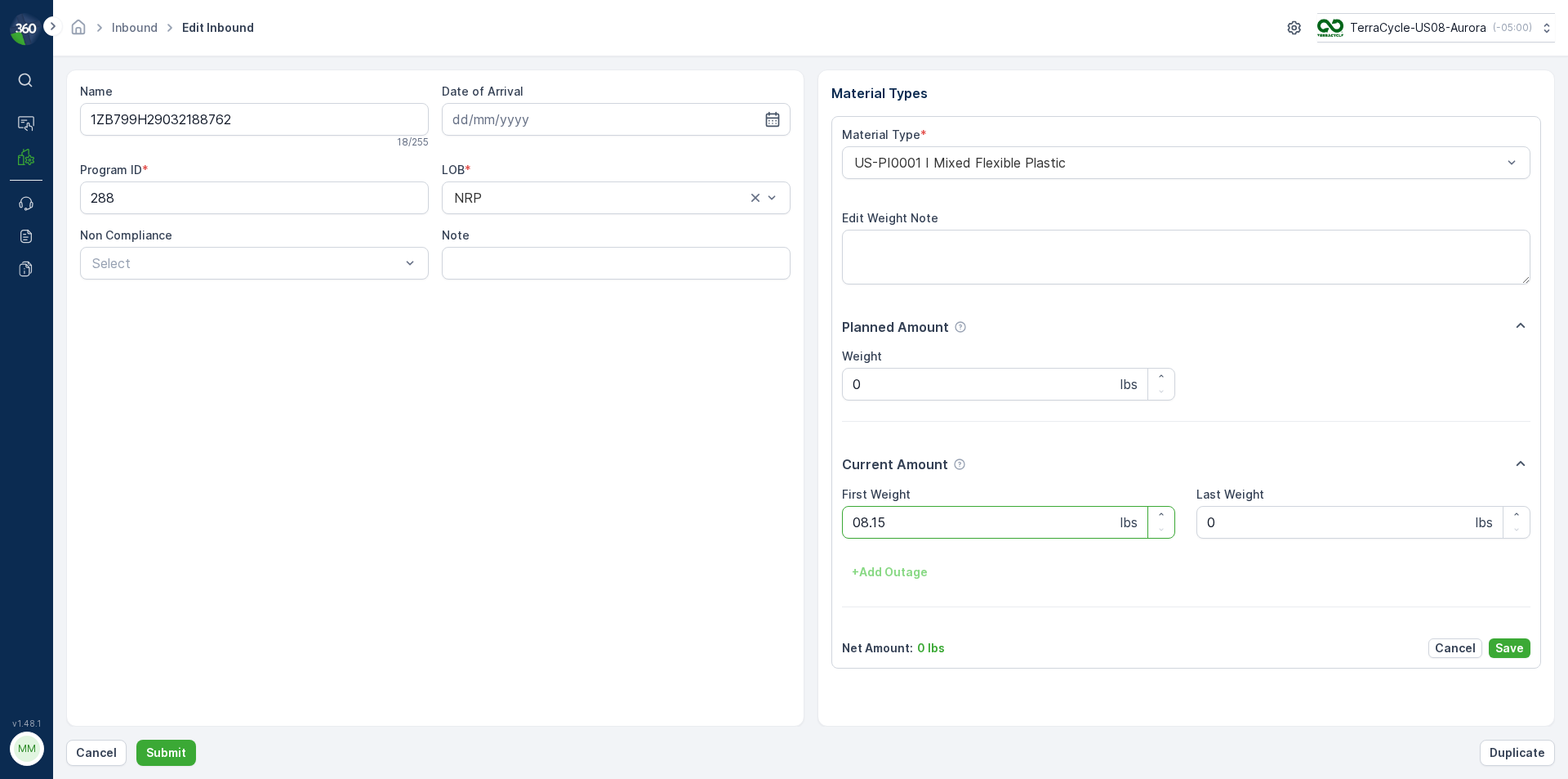
click at [136, 740] on button "Submit" at bounding box center [166, 752] width 60 height 26
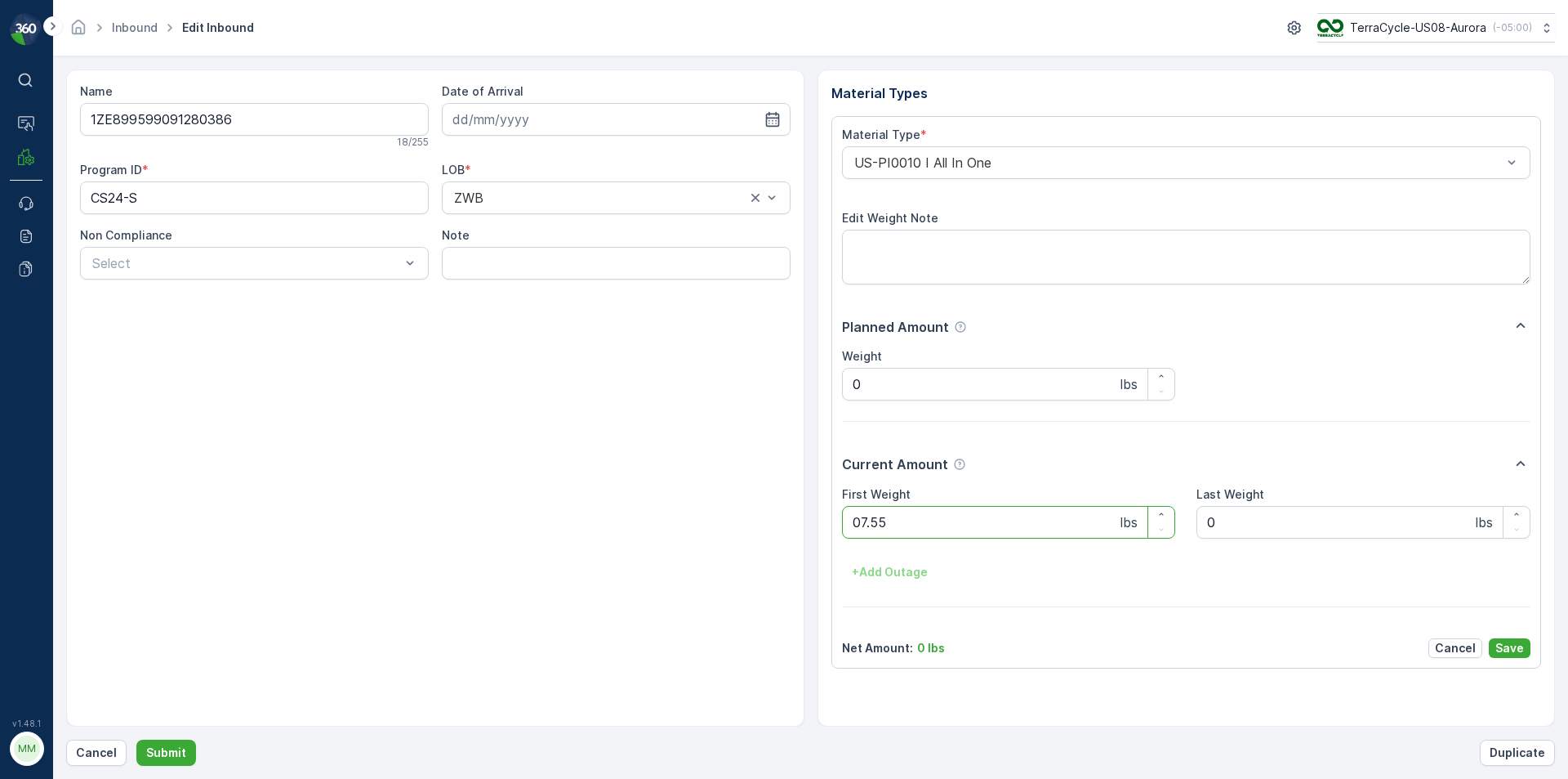
click at [136, 740] on button "Submit" at bounding box center [166, 752] width 60 height 26
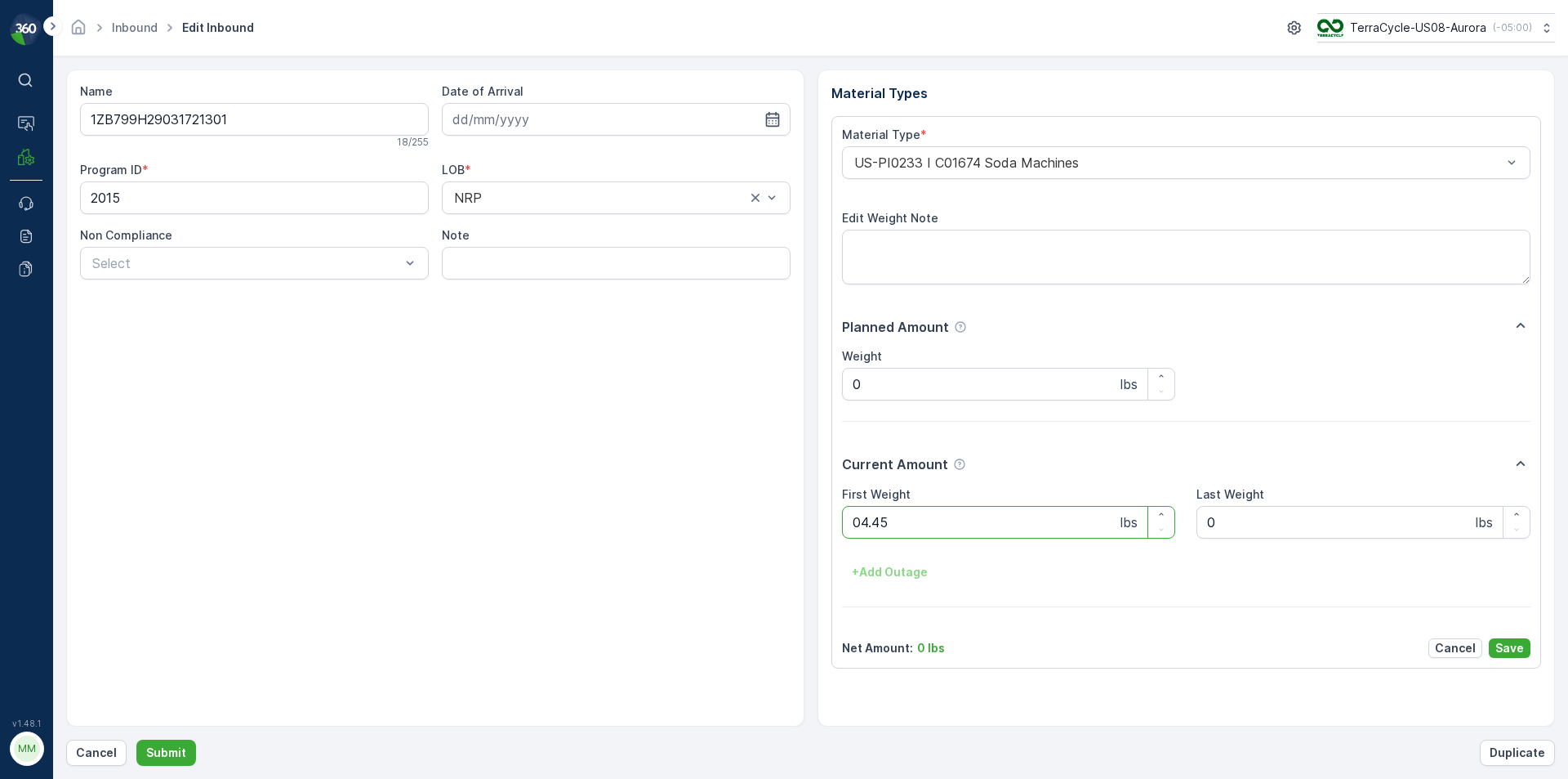
click at [136, 740] on button "Submit" at bounding box center [166, 752] width 60 height 26
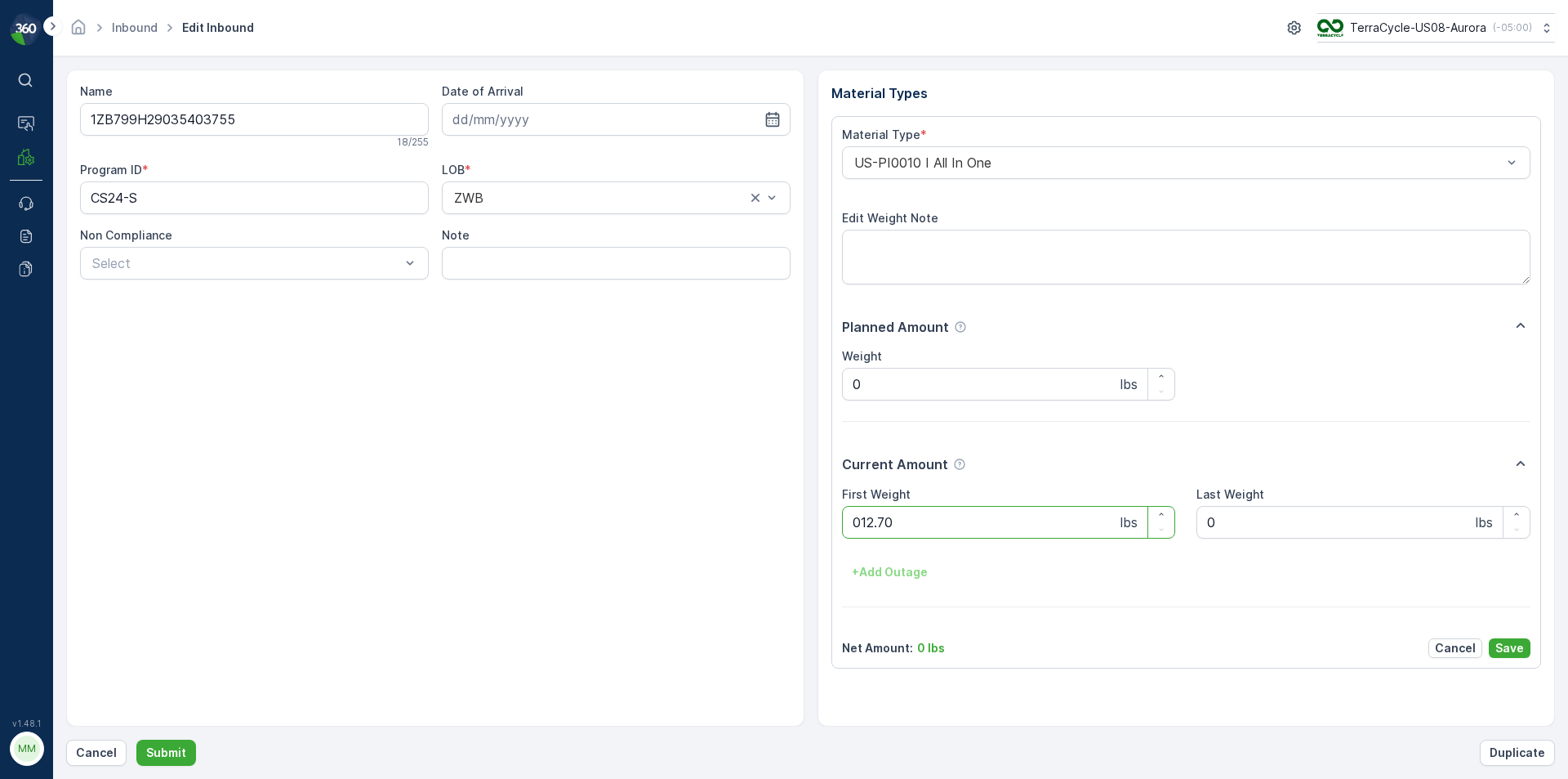
click at [136, 740] on button "Submit" at bounding box center [166, 752] width 60 height 26
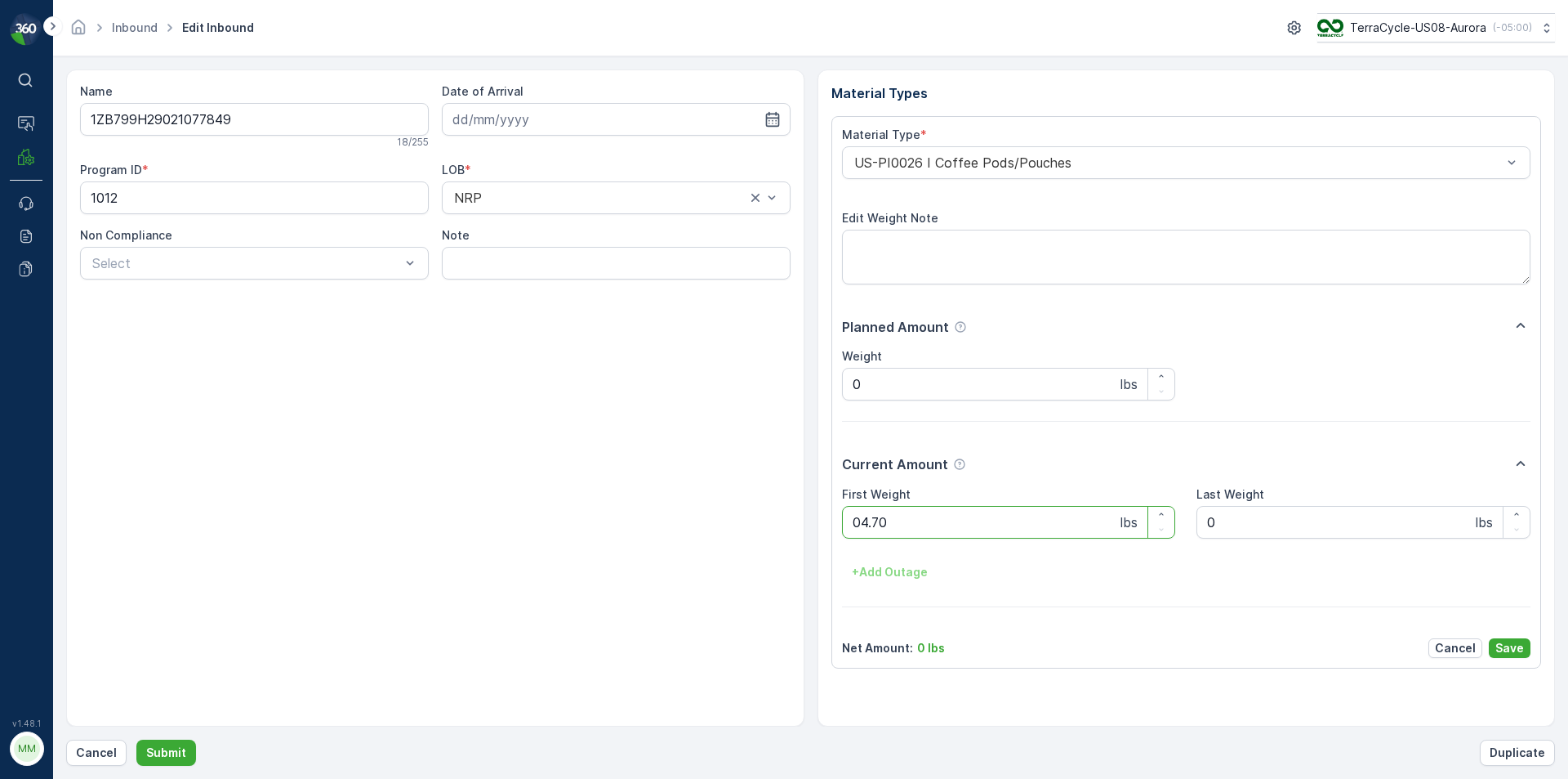
click at [136, 740] on button "Submit" at bounding box center [166, 752] width 60 height 26
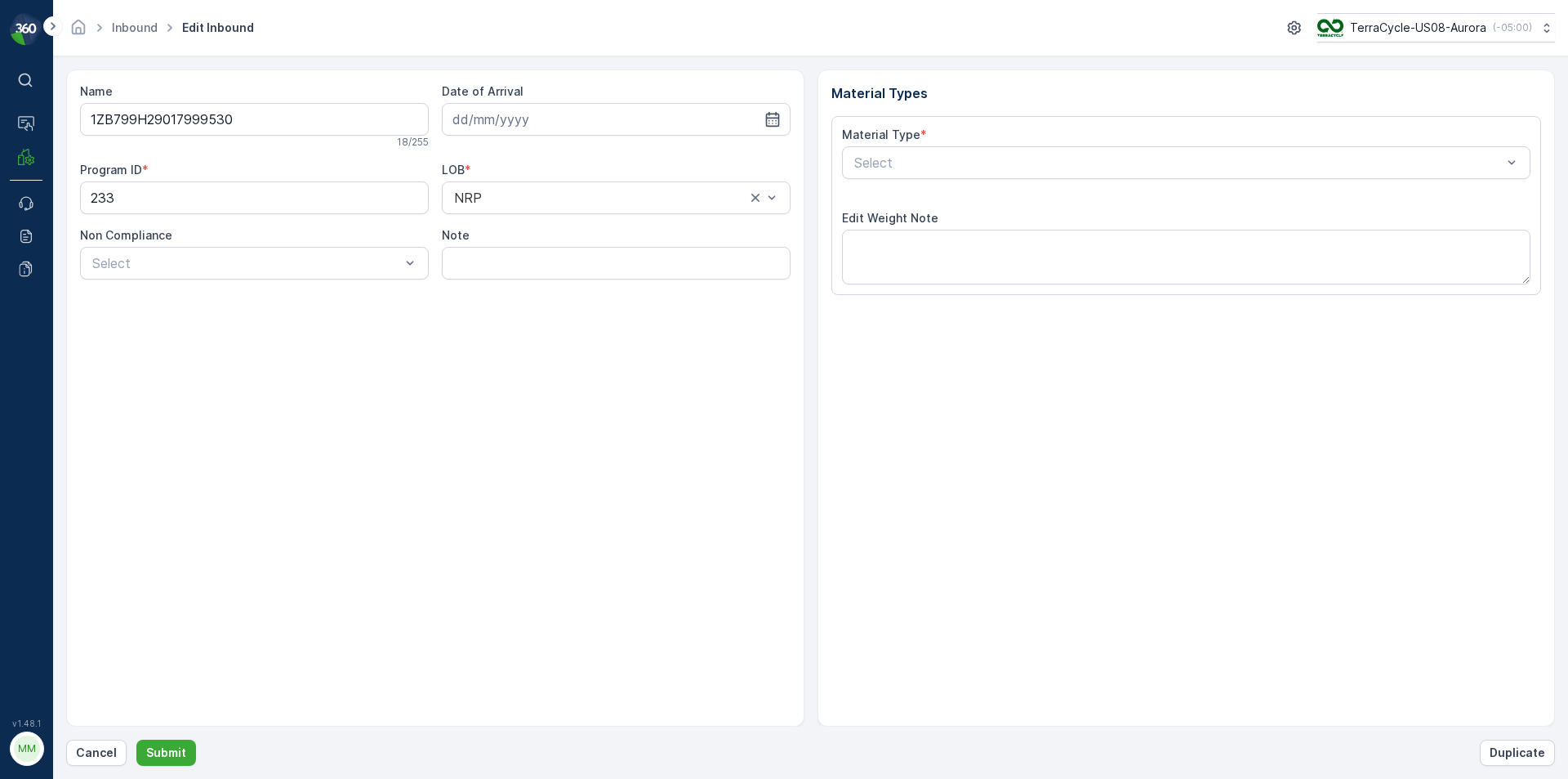
click at [136, 740] on button "Submit" at bounding box center [166, 752] width 60 height 26
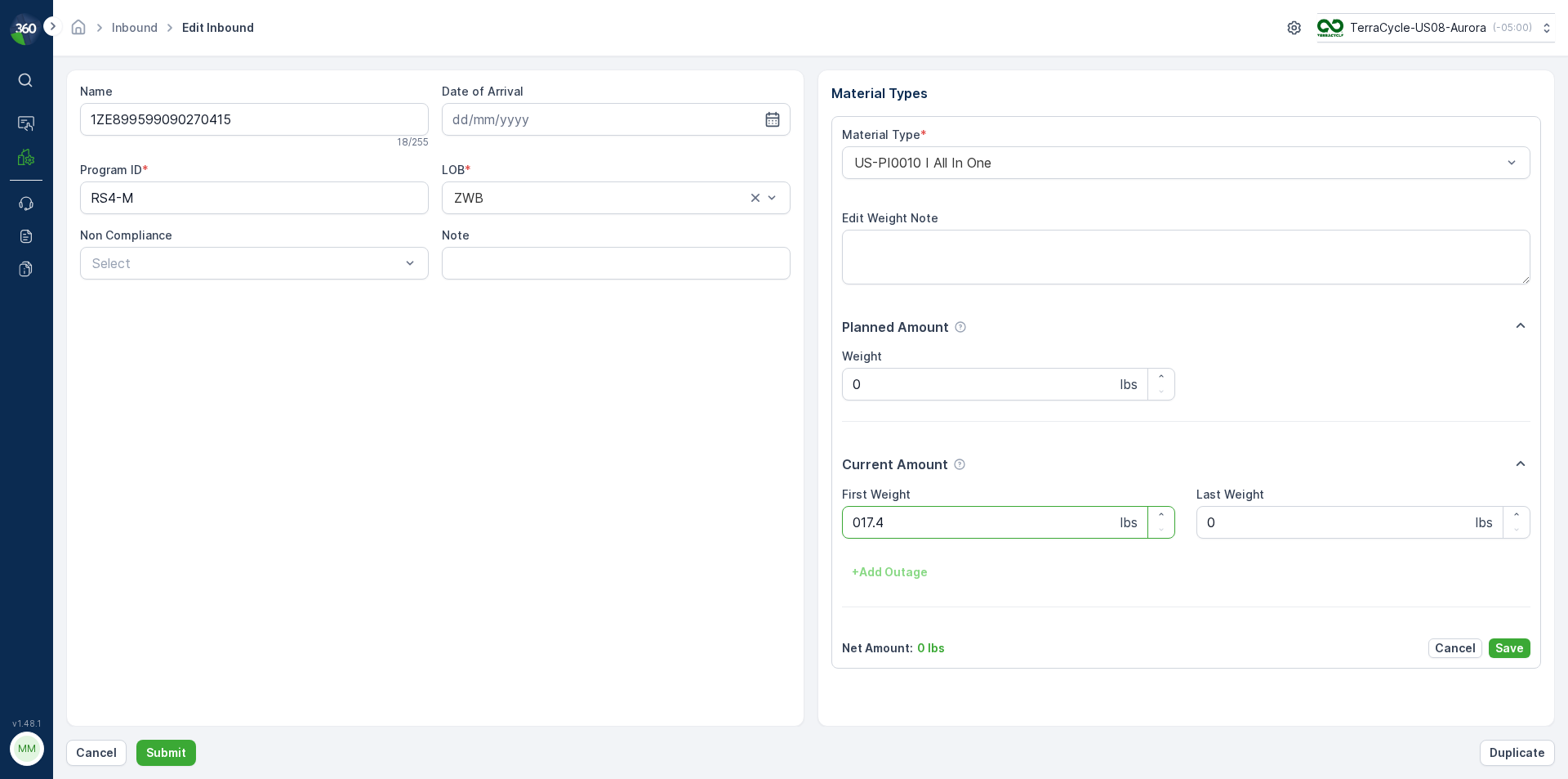
click at [136, 740] on button "Submit" at bounding box center [166, 752] width 60 height 26
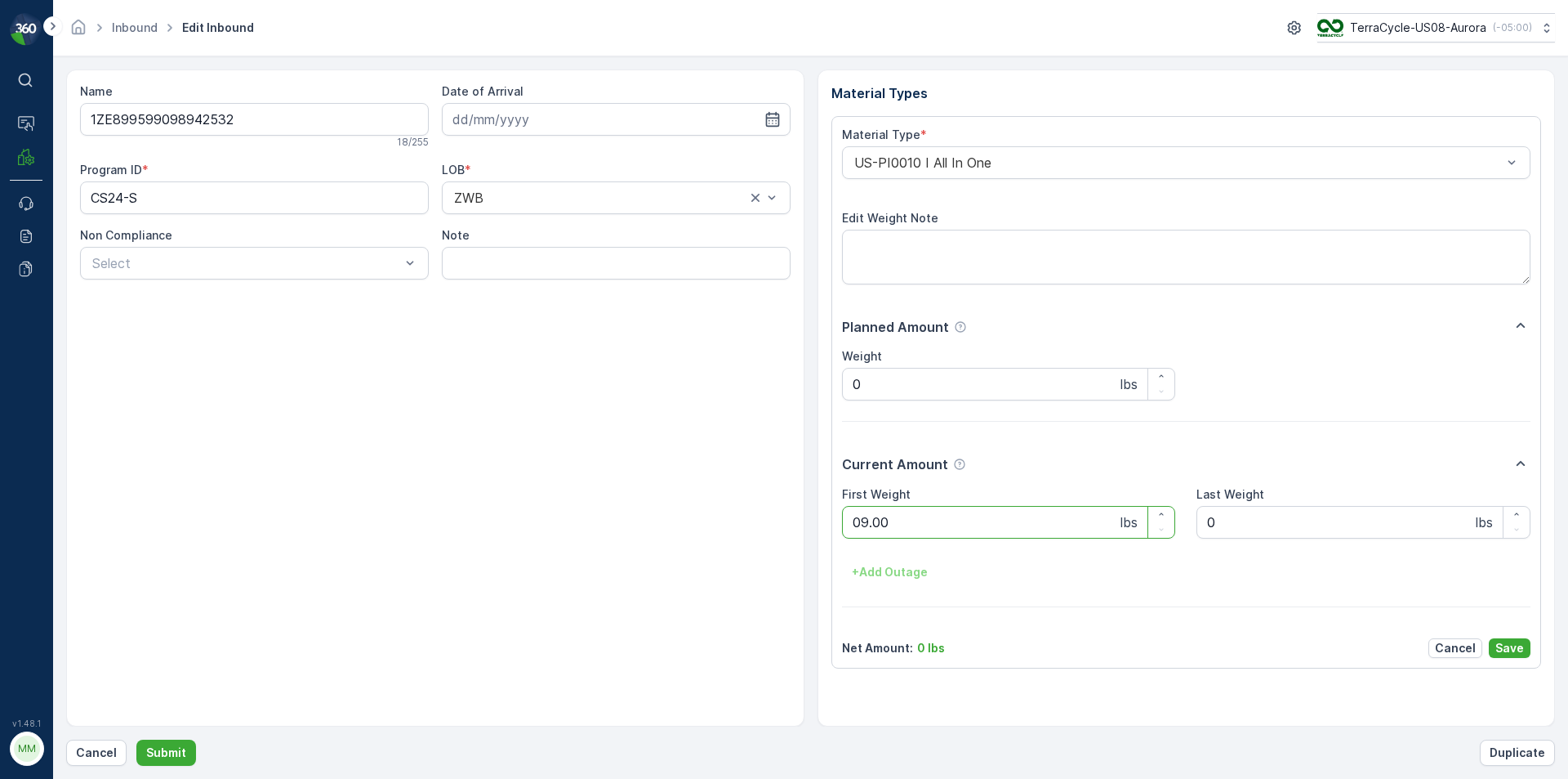
click at [136, 740] on button "Submit" at bounding box center [166, 752] width 60 height 26
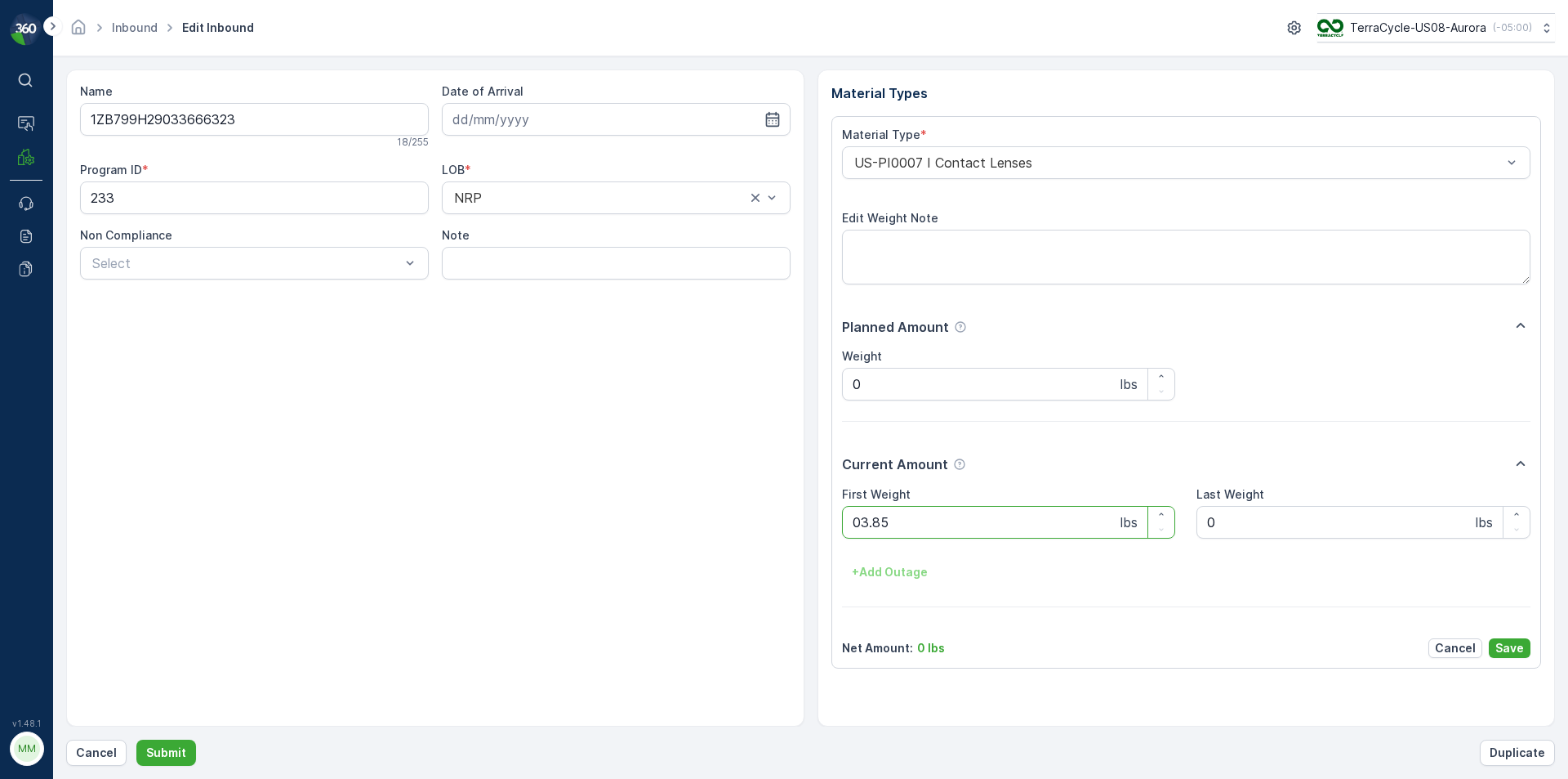
click at [136, 740] on button "Submit" at bounding box center [166, 752] width 60 height 26
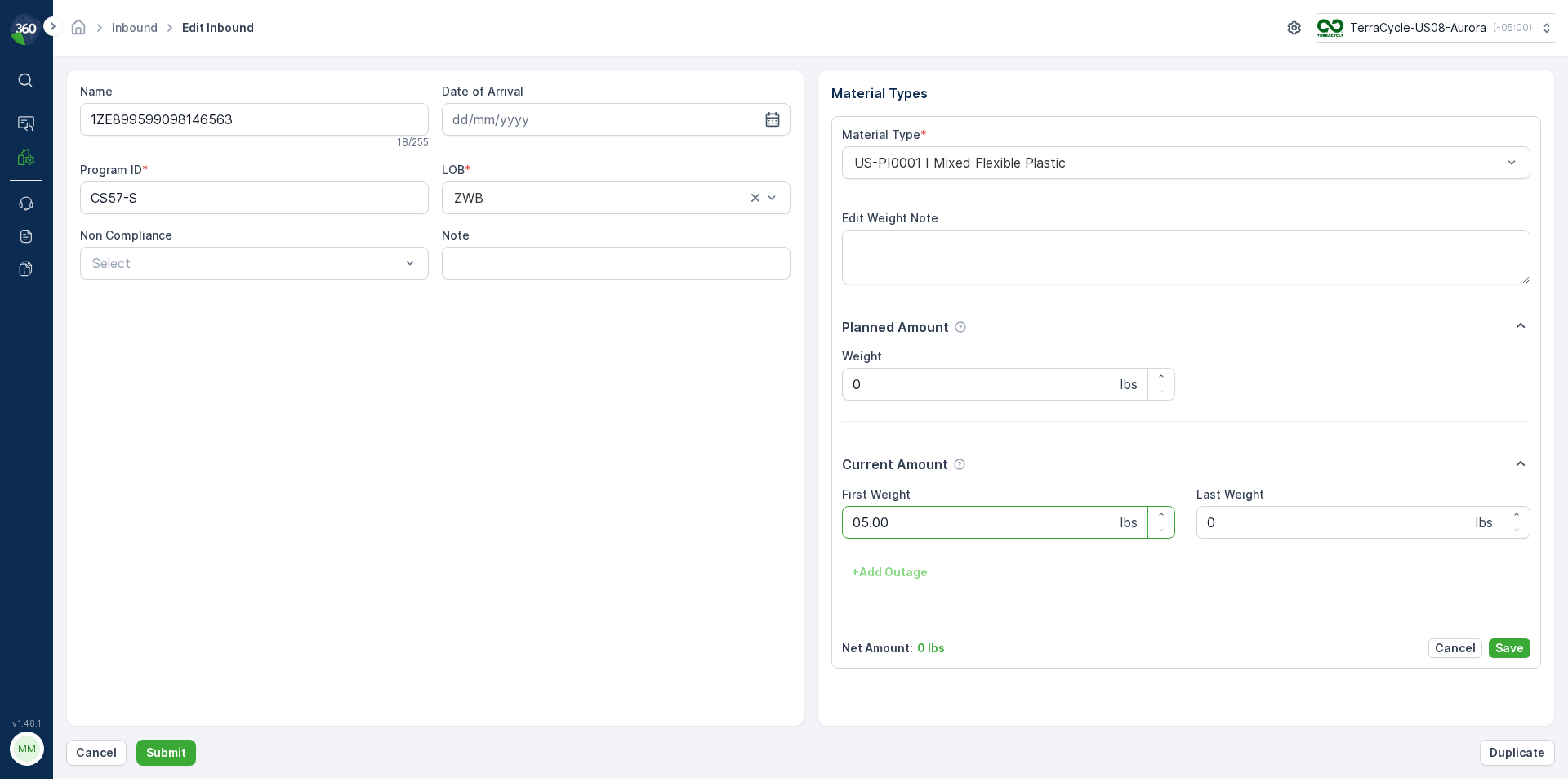
click at [136, 740] on button "Submit" at bounding box center [166, 752] width 60 height 26
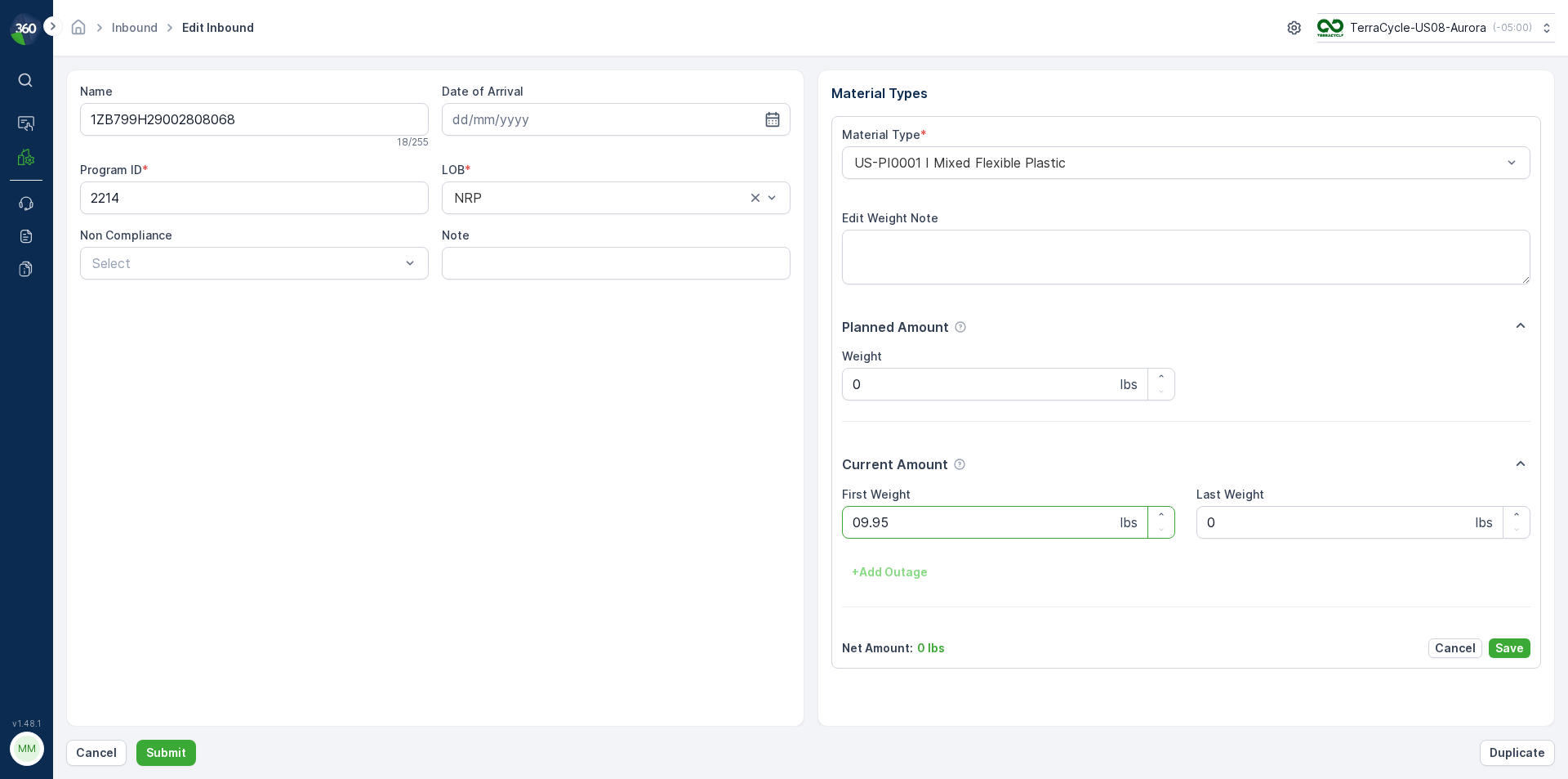
click at [136, 740] on button "Submit" at bounding box center [166, 752] width 60 height 26
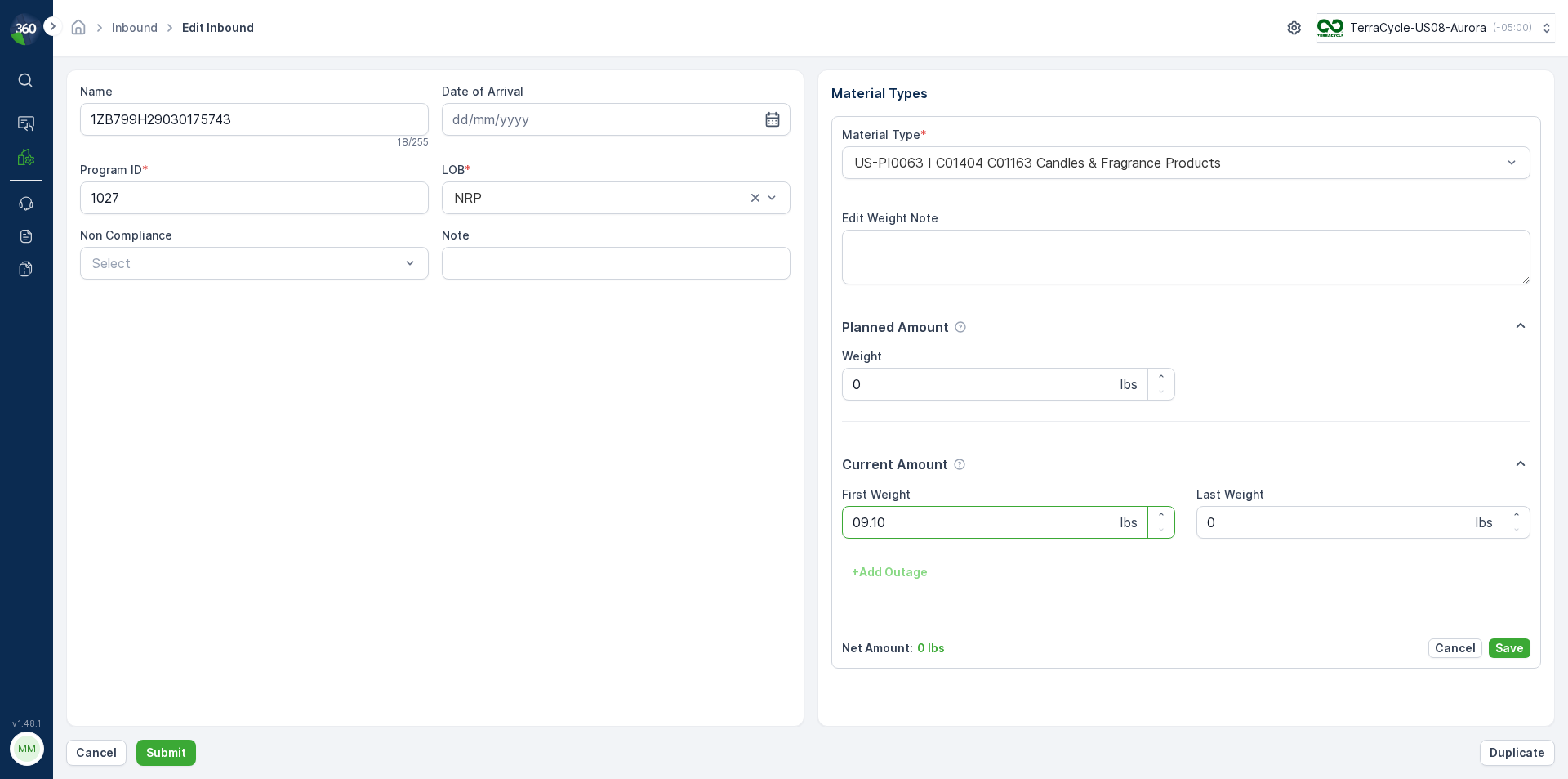
click at [136, 740] on button "Submit" at bounding box center [166, 752] width 60 height 26
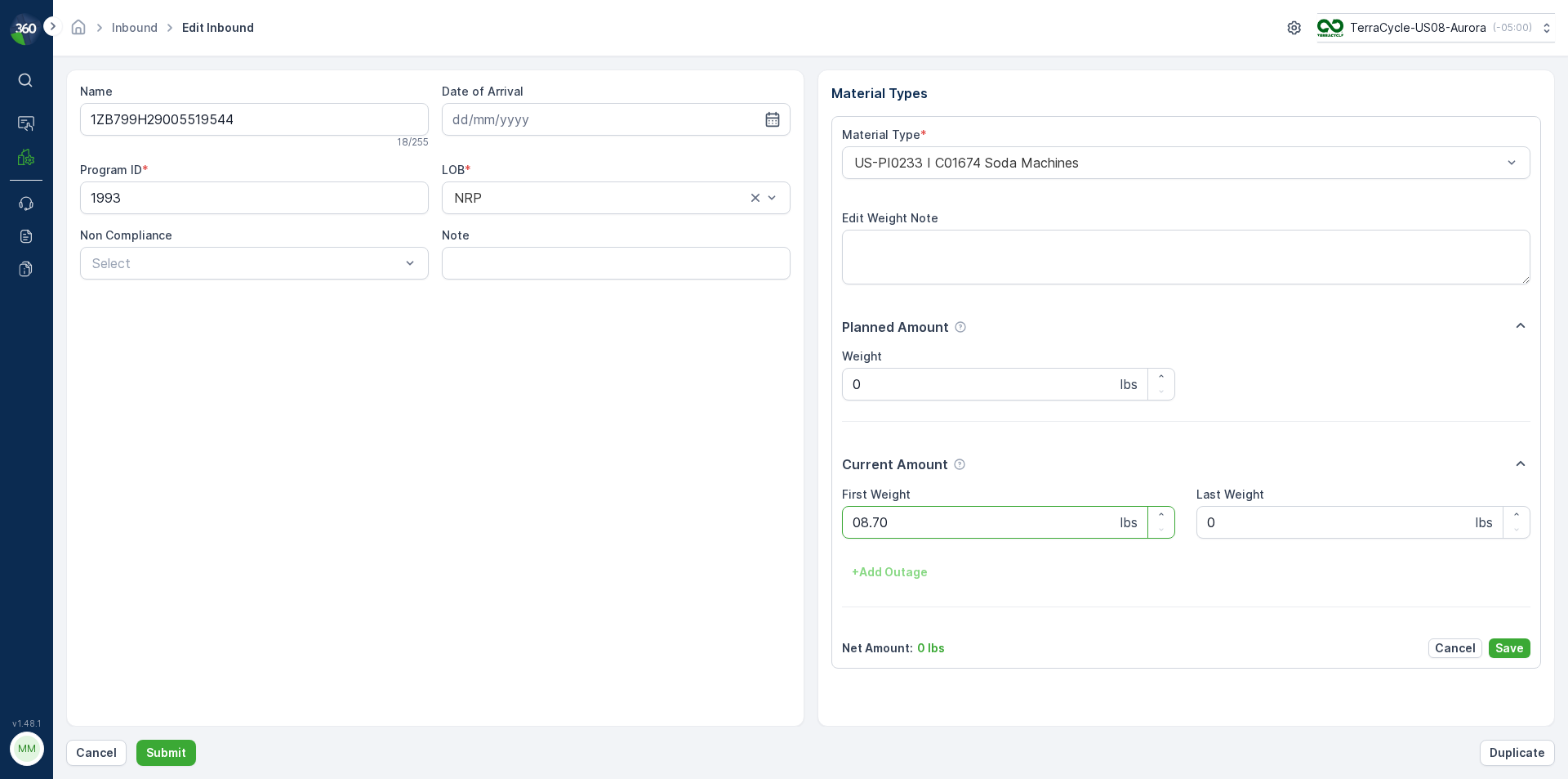
click at [136, 740] on button "Submit" at bounding box center [166, 752] width 60 height 26
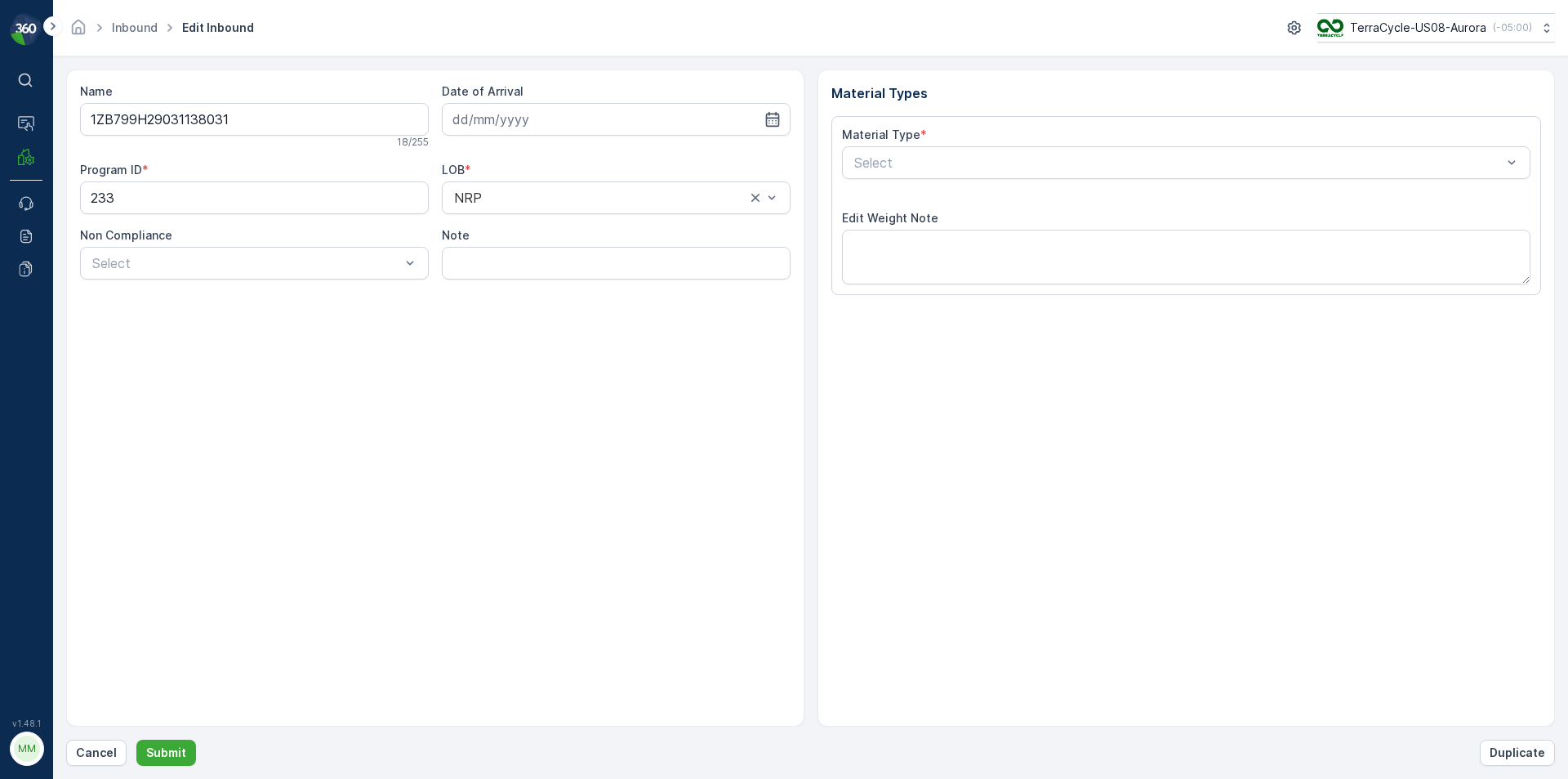
click at [136, 740] on button "Submit" at bounding box center [166, 752] width 60 height 26
type input "9632042280205387453700883508427114"
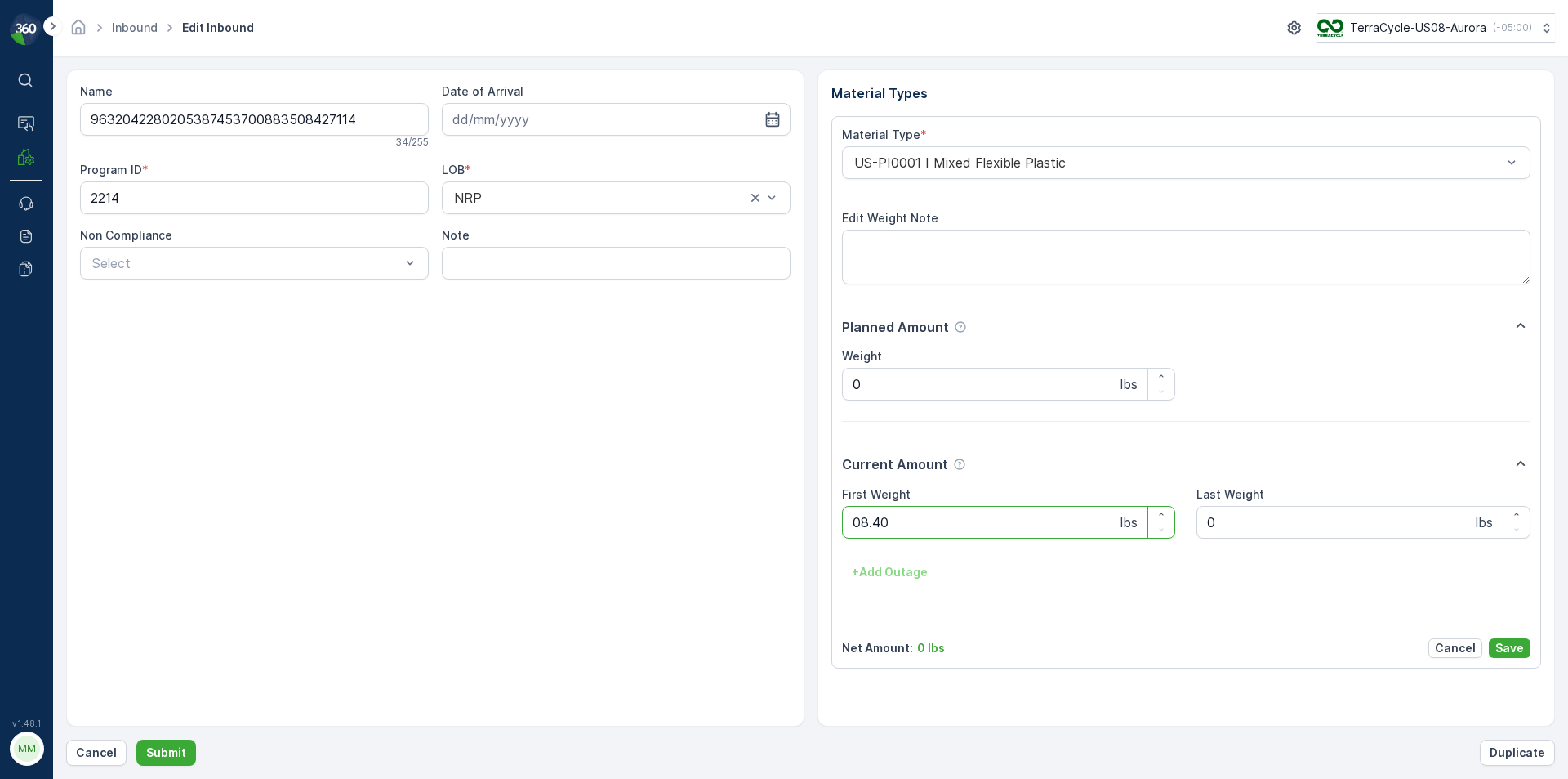
click at [136, 740] on button "Submit" at bounding box center [166, 752] width 60 height 26
